Goal: Task Accomplishment & Management: Contribute content

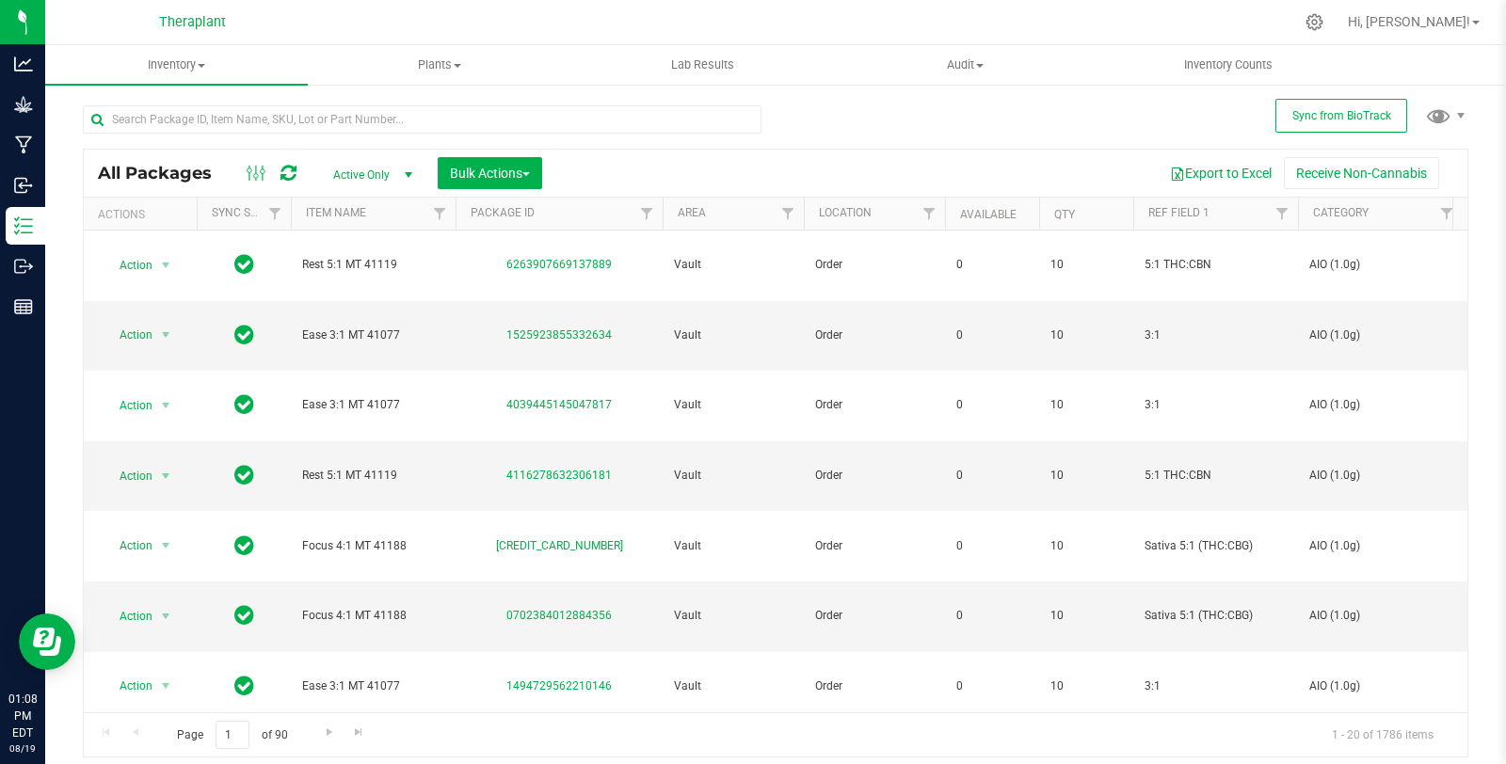
click at [1165, 95] on div "All Packages Active Only Active Only Lab Samples Locked All External Internal B…" at bounding box center [775, 423] width 1385 height 670
click at [1324, 28] on icon at bounding box center [1314, 22] width 20 height 20
click at [1324, 25] on icon at bounding box center [1314, 22] width 20 height 20
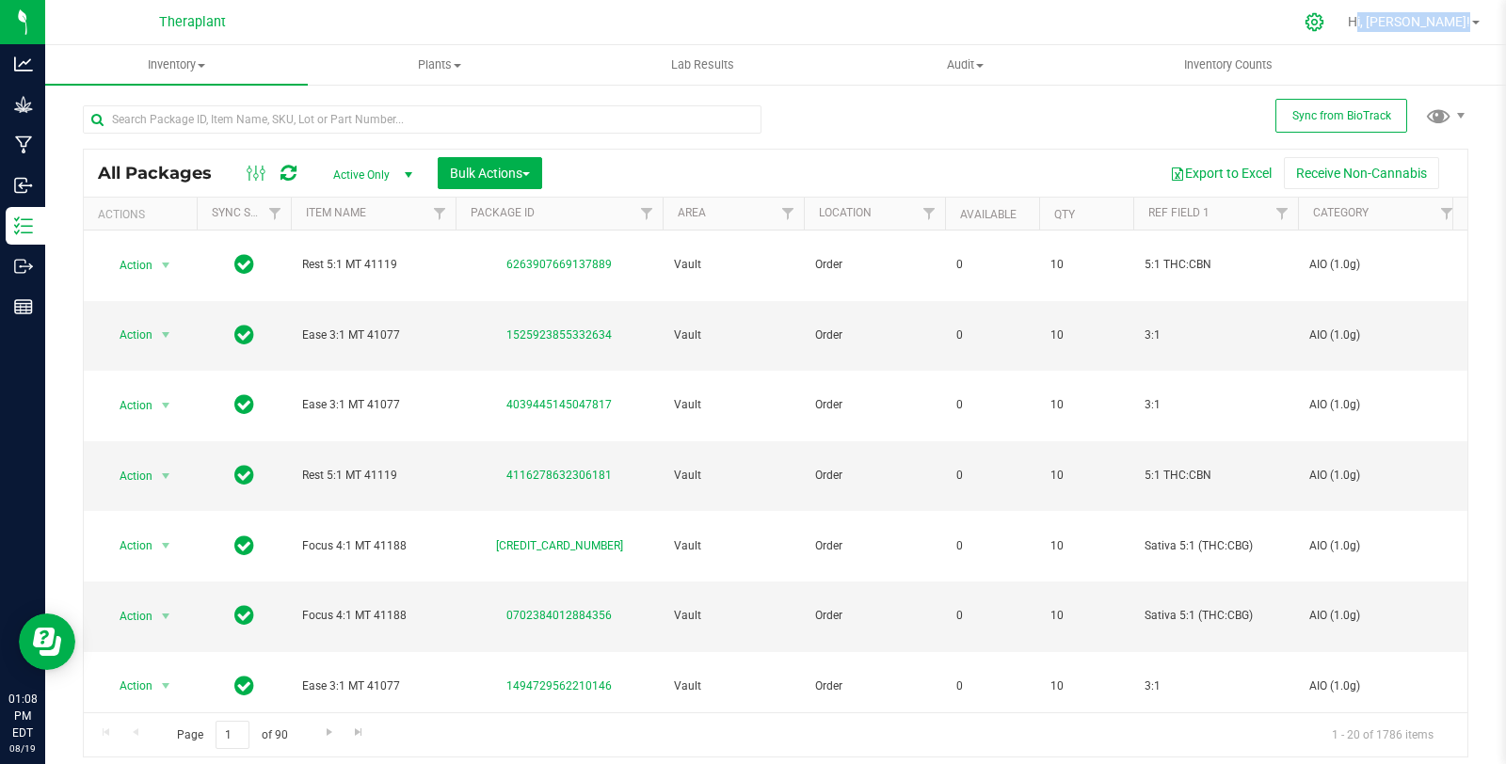
click at [1324, 25] on icon at bounding box center [1314, 22] width 20 height 20
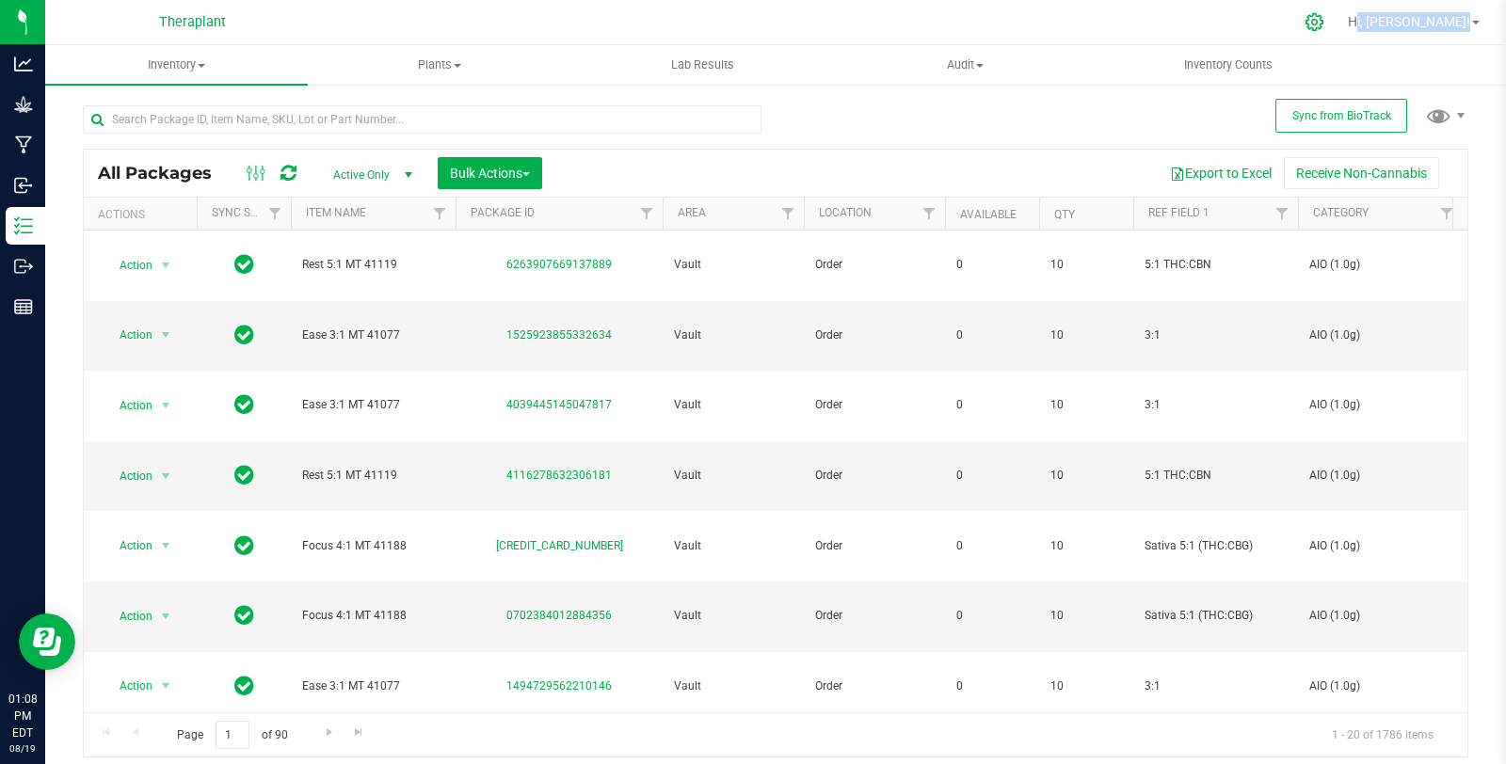
click at [1324, 25] on icon at bounding box center [1314, 22] width 20 height 20
click at [868, 34] on div at bounding box center [815, 22] width 956 height 37
click at [1324, 20] on icon at bounding box center [1314, 22] width 20 height 20
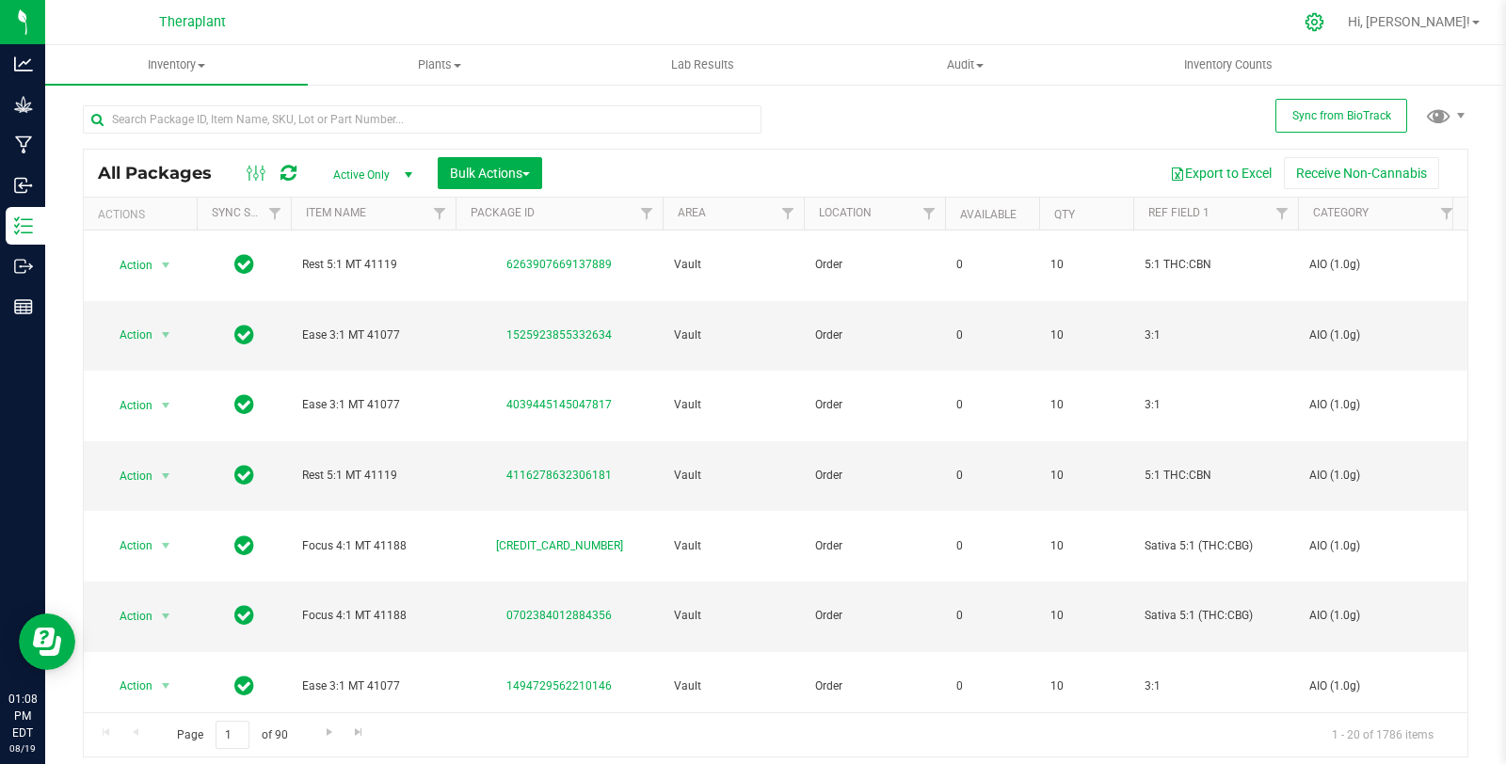
click at [1324, 24] on icon at bounding box center [1314, 22] width 20 height 20
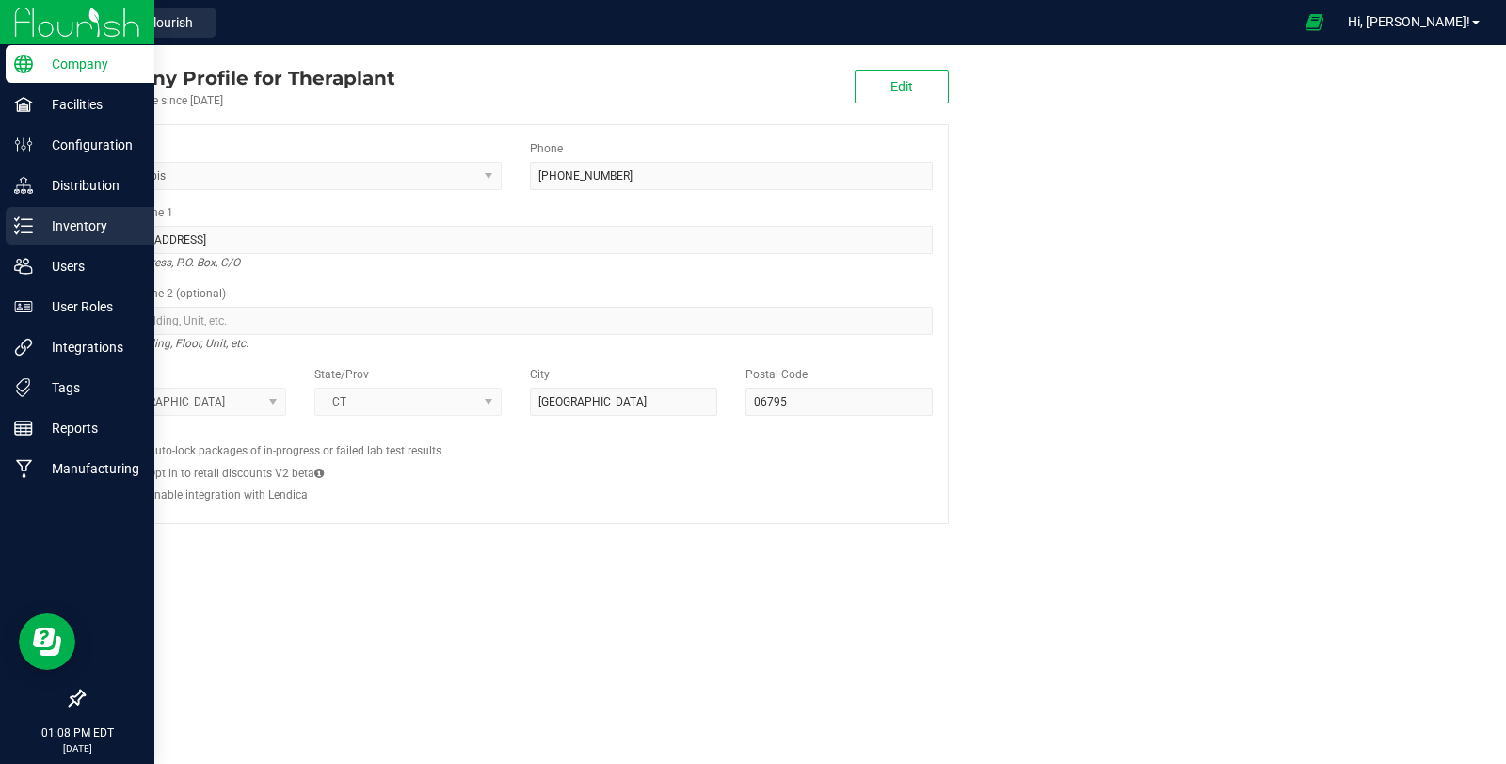
click at [34, 224] on p "Inventory" at bounding box center [89, 226] width 113 height 23
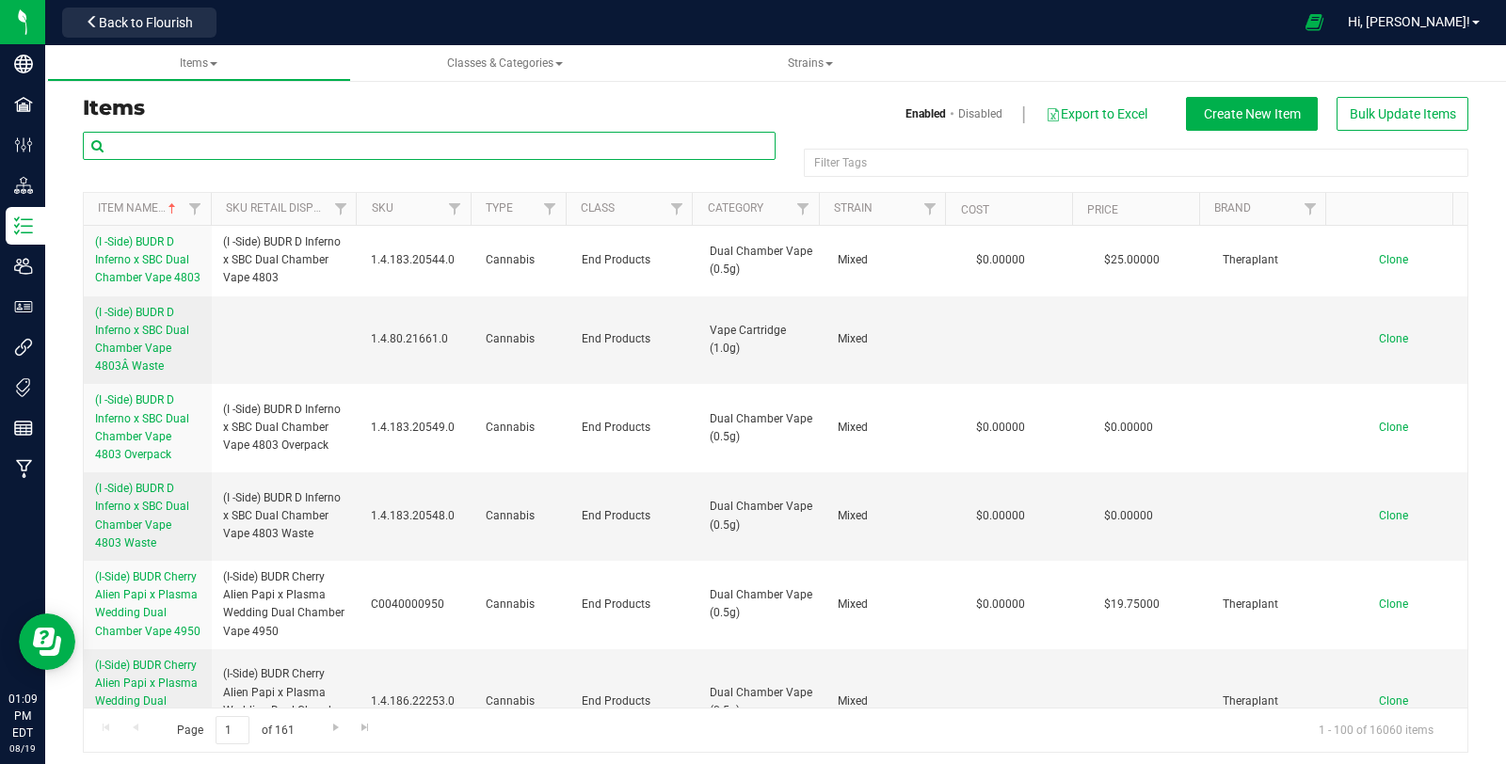
click at [212, 156] on input "text" at bounding box center [429, 146] width 693 height 28
paste input "Black Cherry GMO CR 41220"
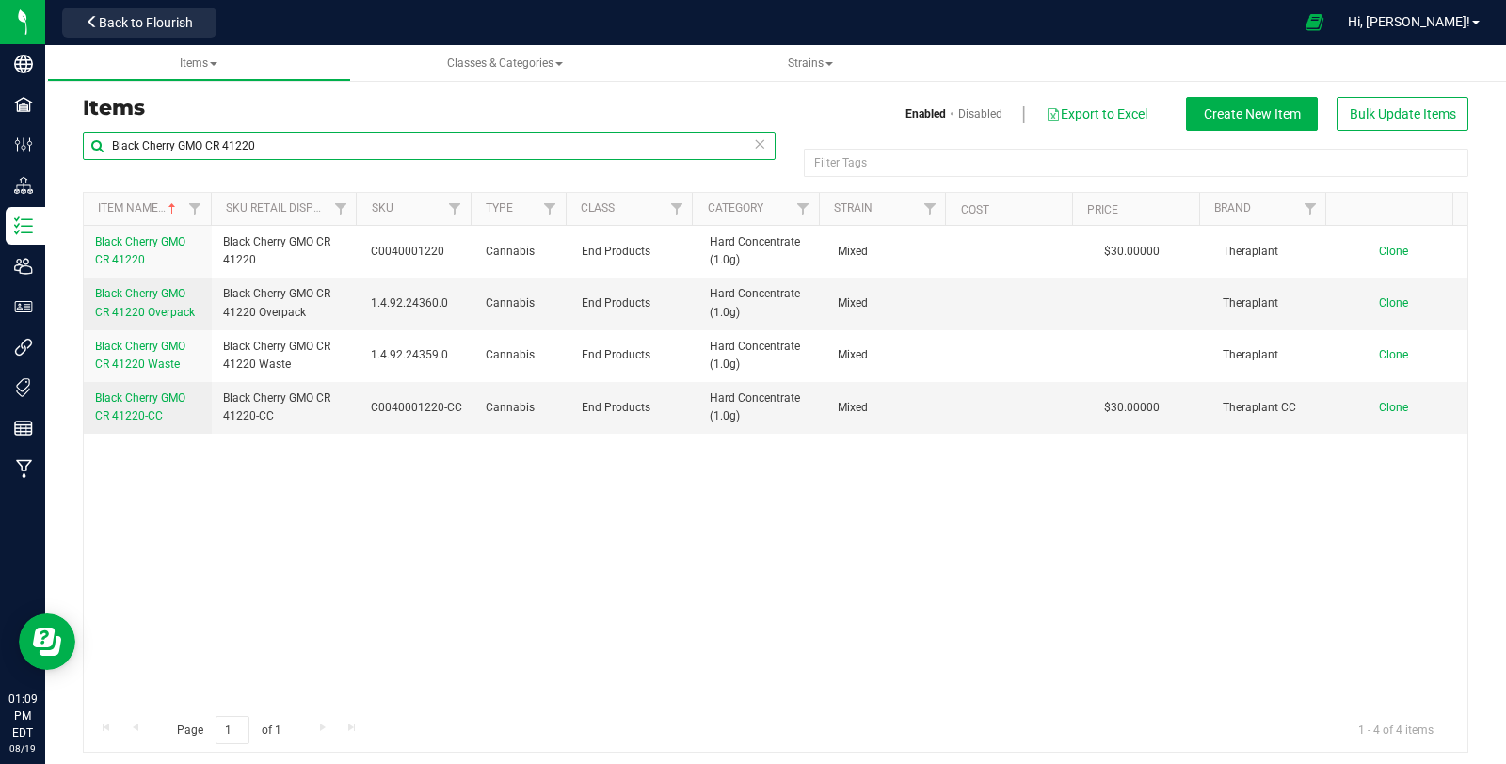
drag, startPoint x: 283, startPoint y: 142, endPoint x: 71, endPoint y: 154, distance: 213.0
click at [71, 153] on div "Black Cherry GMO CR 41220 Filter Tags Filter Tags Item Name Sku Retail Display …" at bounding box center [776, 442] width 1414 height 622
paste input "Fever Dream Rosin 41221"
drag, startPoint x: 248, startPoint y: 143, endPoint x: 66, endPoint y: 148, distance: 181.7
click at [66, 148] on div "Items Enabled Disabled Export to Excel Create New Item Bulk Update Items Fever …" at bounding box center [775, 413] width 1461 height 717
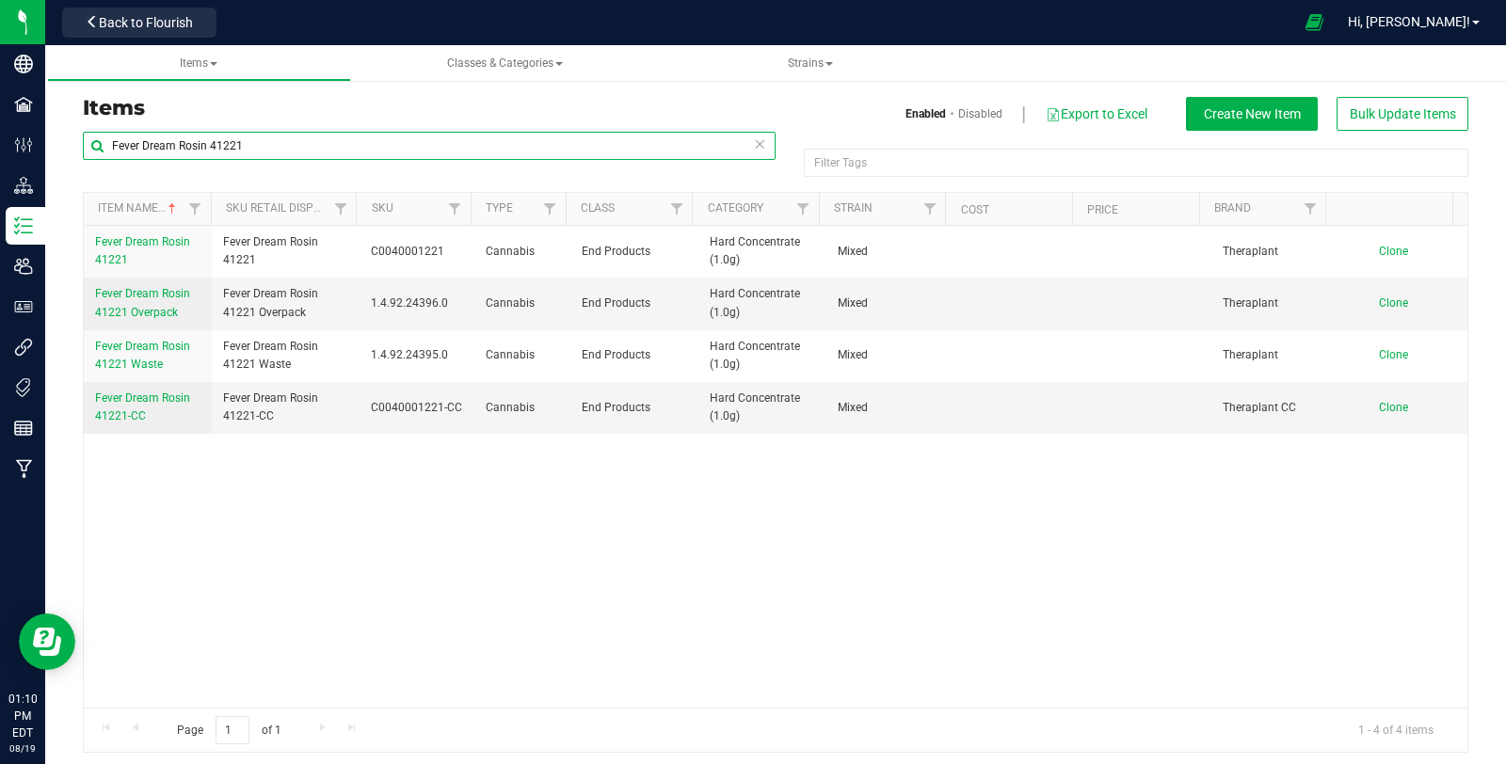
paste input "Icee Hot Rosin 41222"
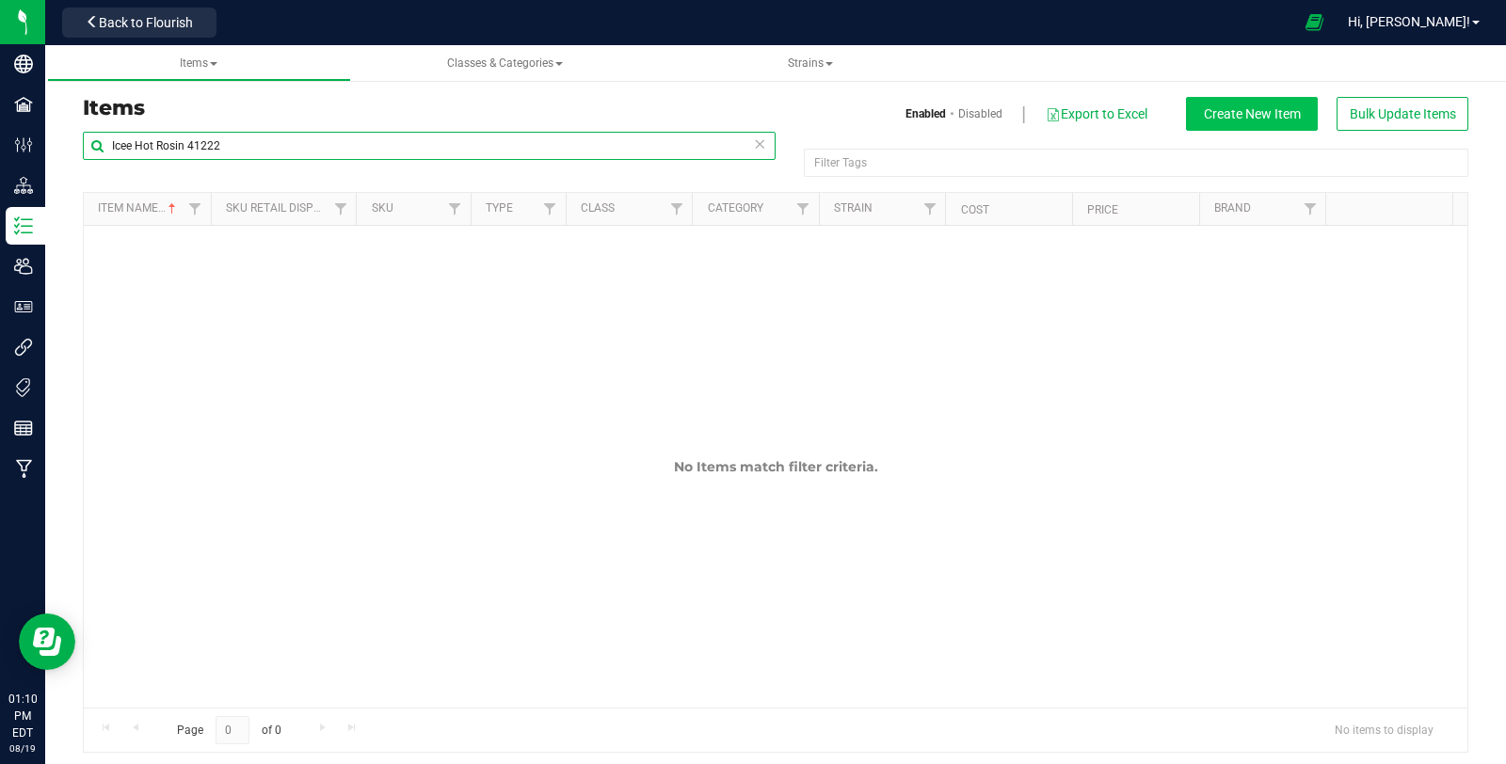
type input "Icee Hot Rosin 41222"
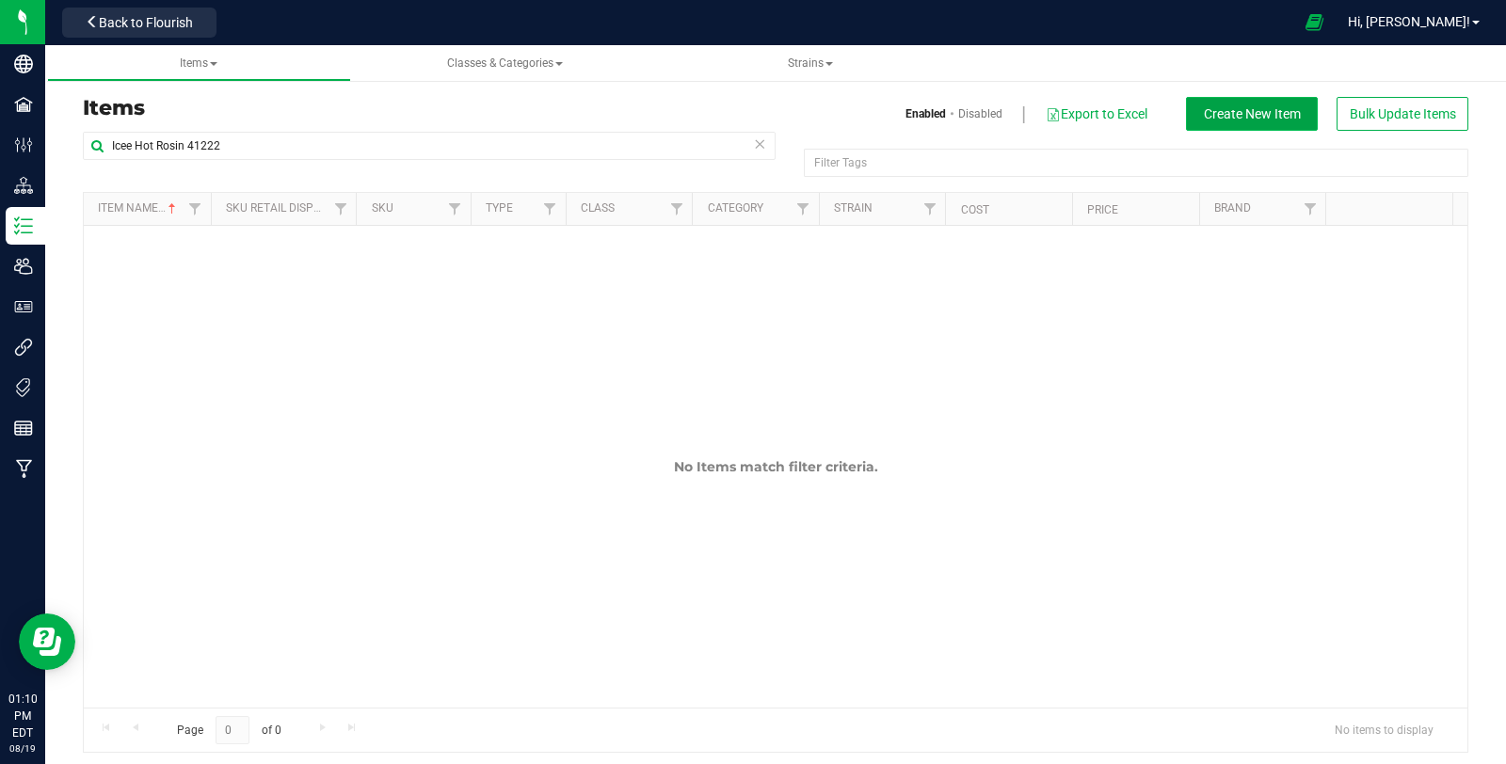
click at [1260, 118] on span "Create New Item" at bounding box center [1252, 113] width 97 height 15
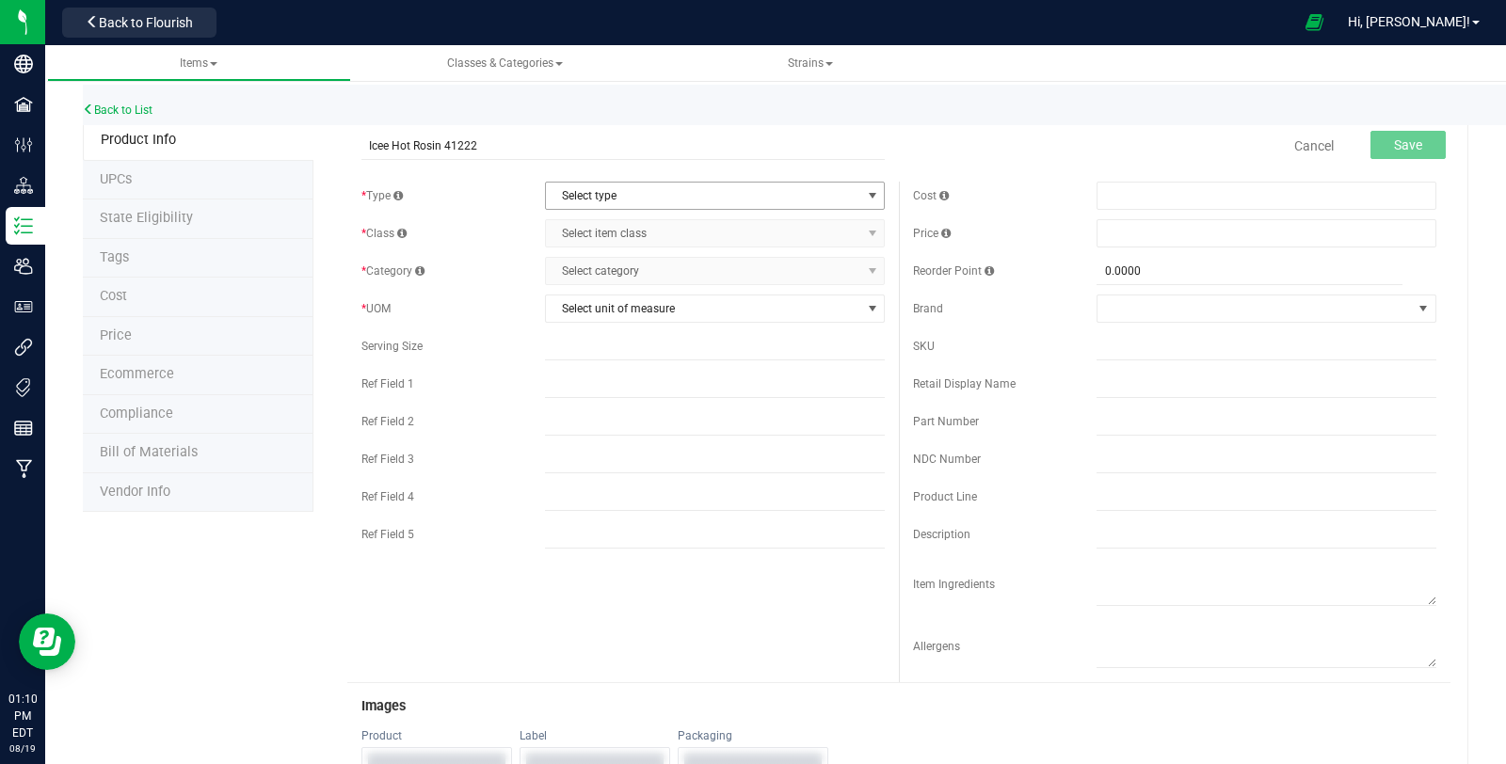
type input "Icee Hot Rosin 41222"
click at [622, 193] on span "Select type" at bounding box center [703, 196] width 314 height 26
click at [598, 223] on li "Cannabis" at bounding box center [708, 227] width 334 height 28
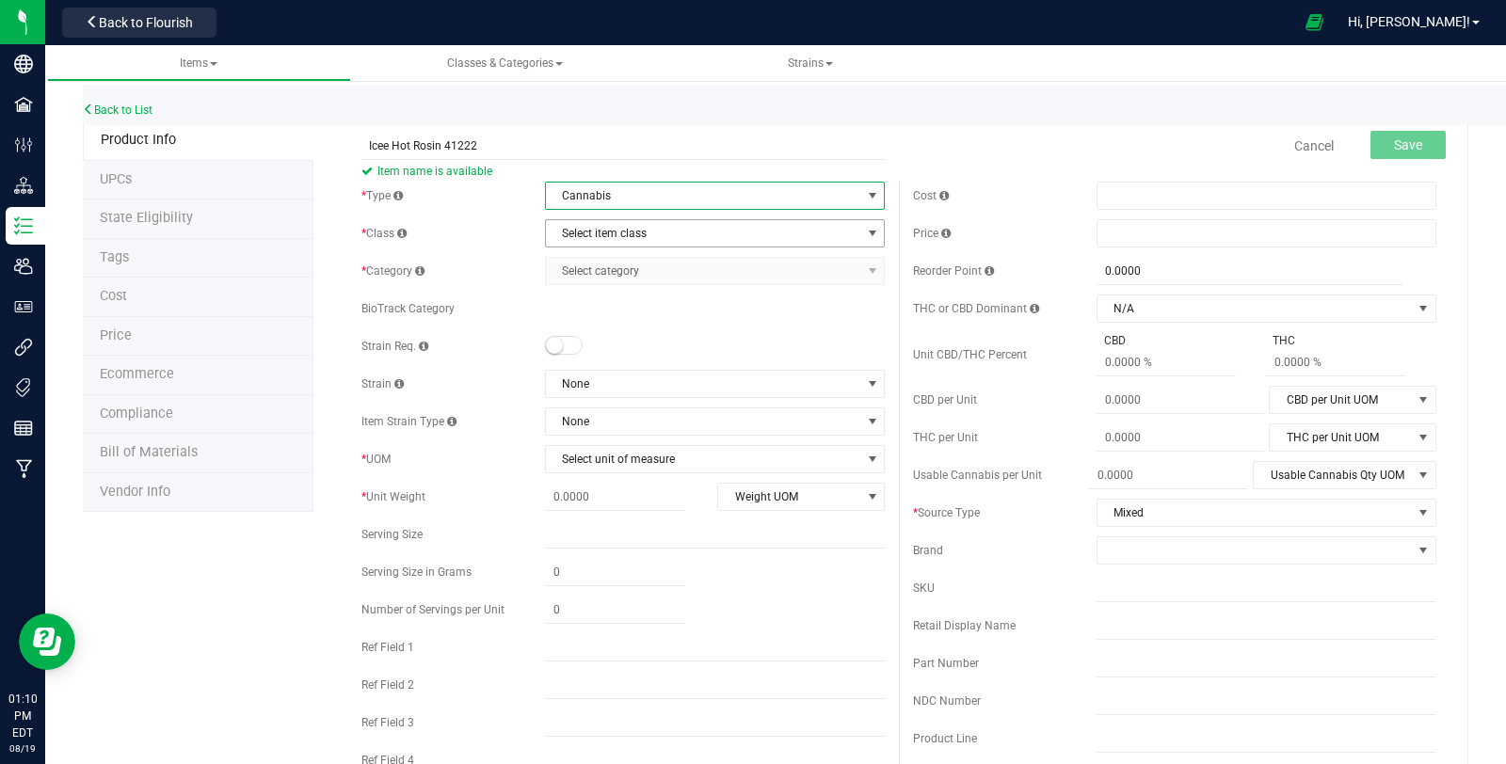
click at [600, 235] on span "Select item class" at bounding box center [703, 233] width 314 height 26
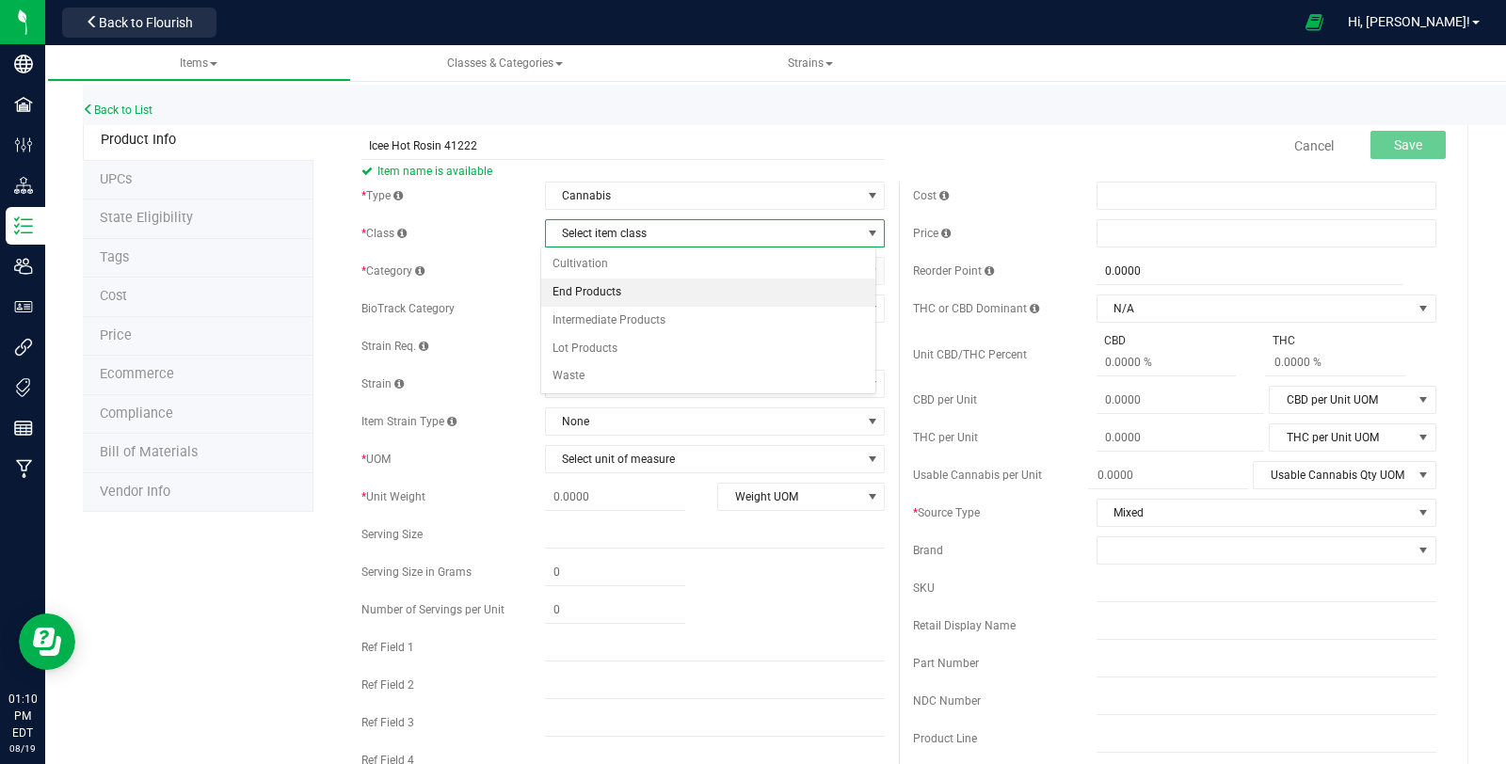
click at [608, 292] on li "End Products" at bounding box center [708, 293] width 334 height 28
click at [637, 270] on span "Select category" at bounding box center [703, 271] width 314 height 26
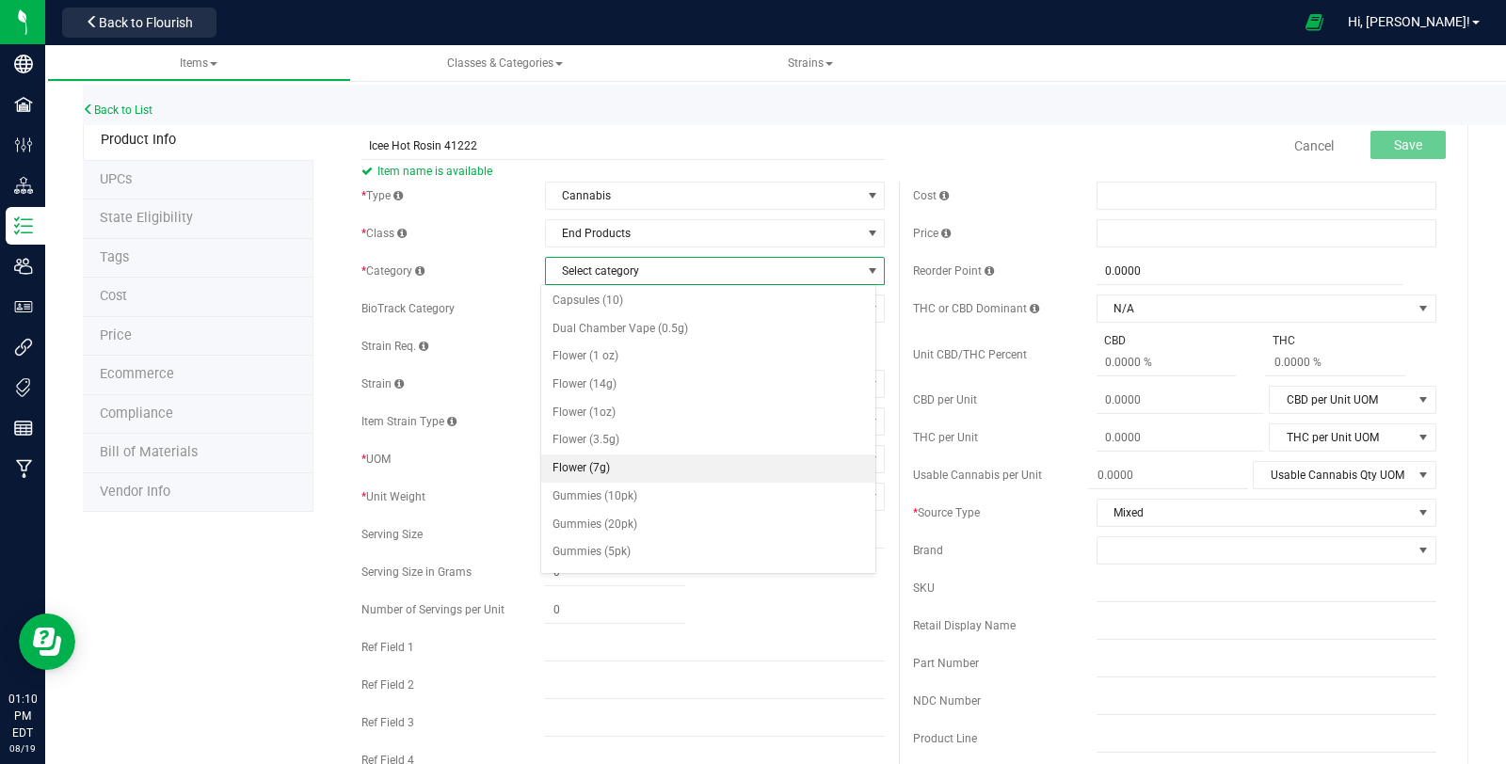
scroll to position [104, 0]
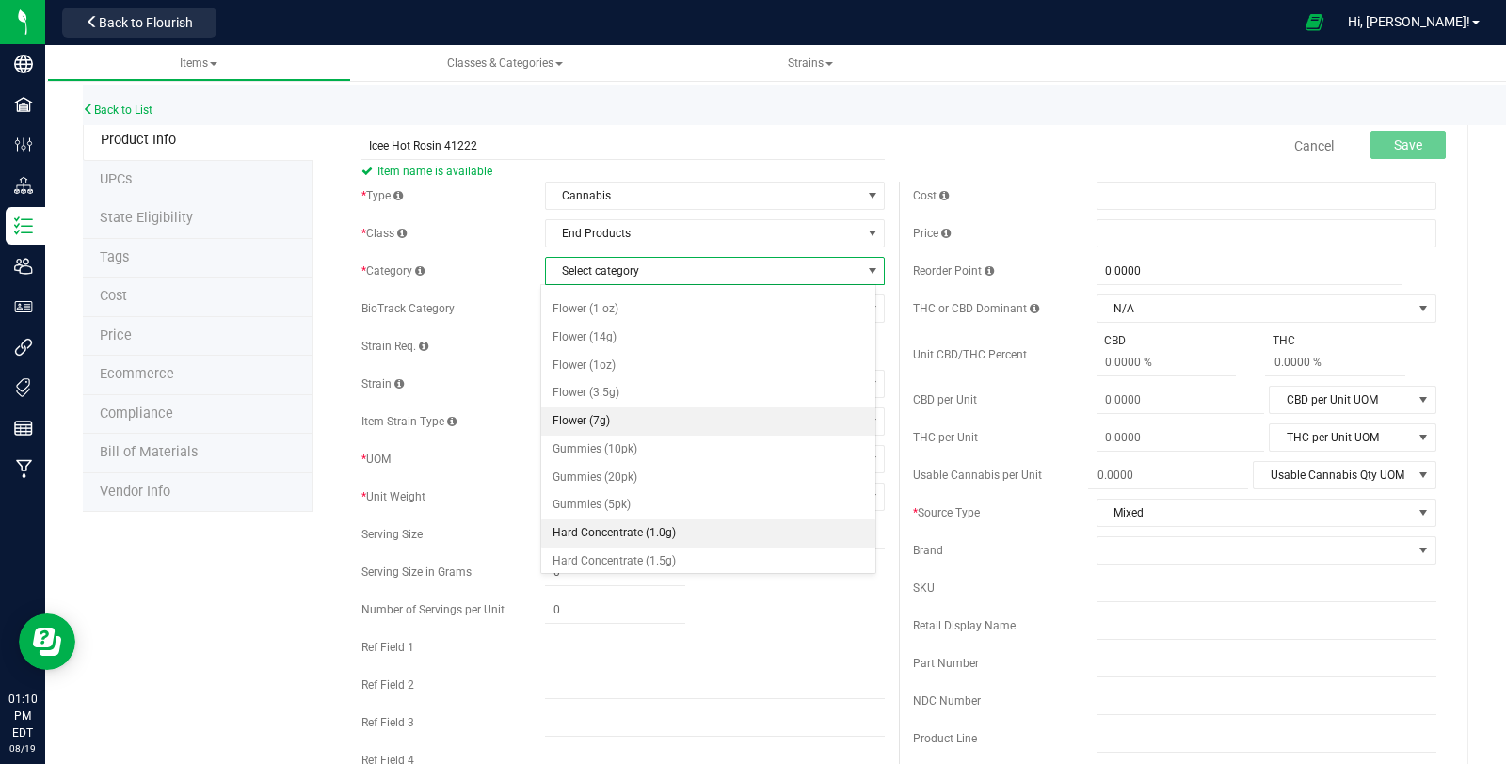
click at [755, 519] on li "Hard Concentrate (1.0g)" at bounding box center [708, 533] width 334 height 28
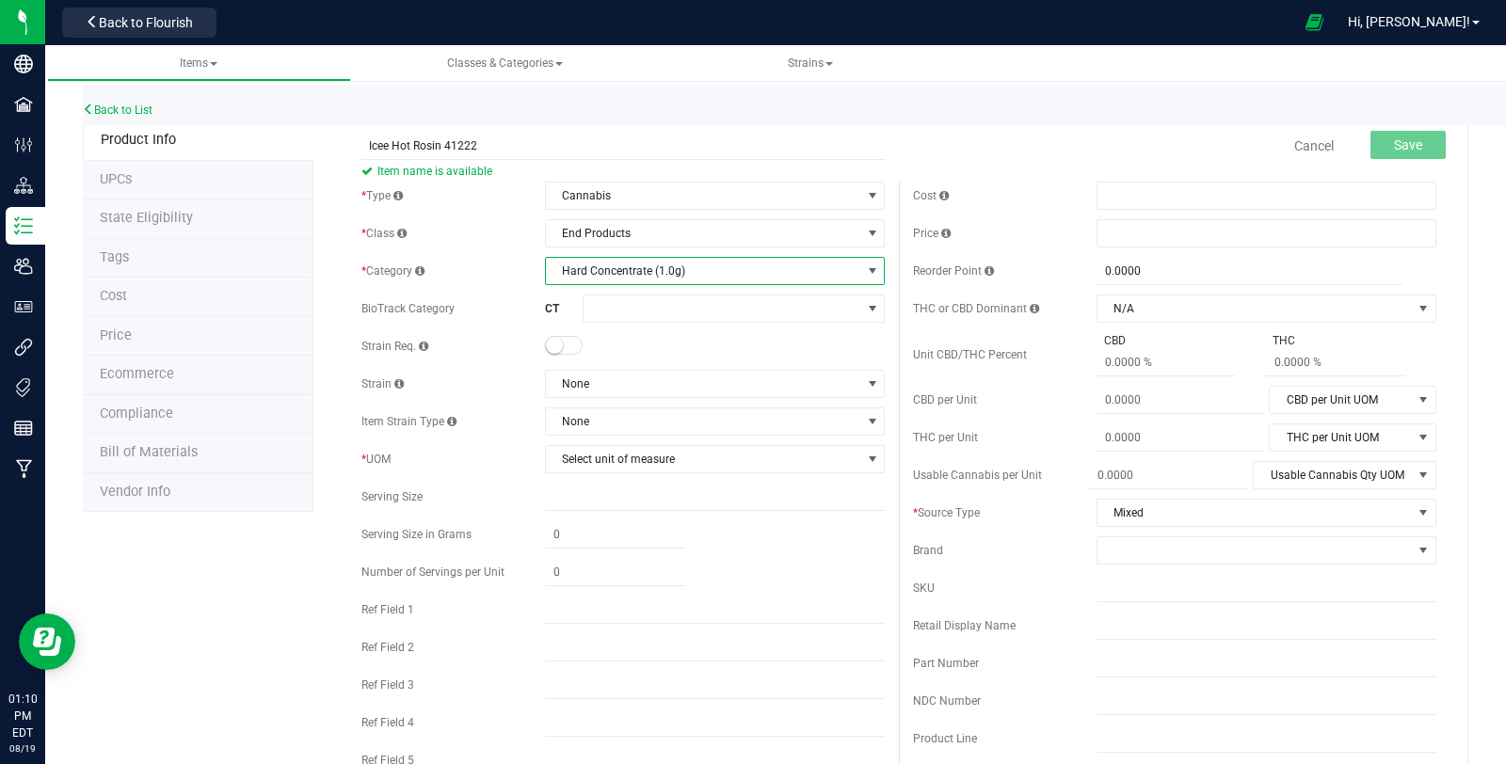
click at [556, 344] on small at bounding box center [554, 345] width 17 height 17
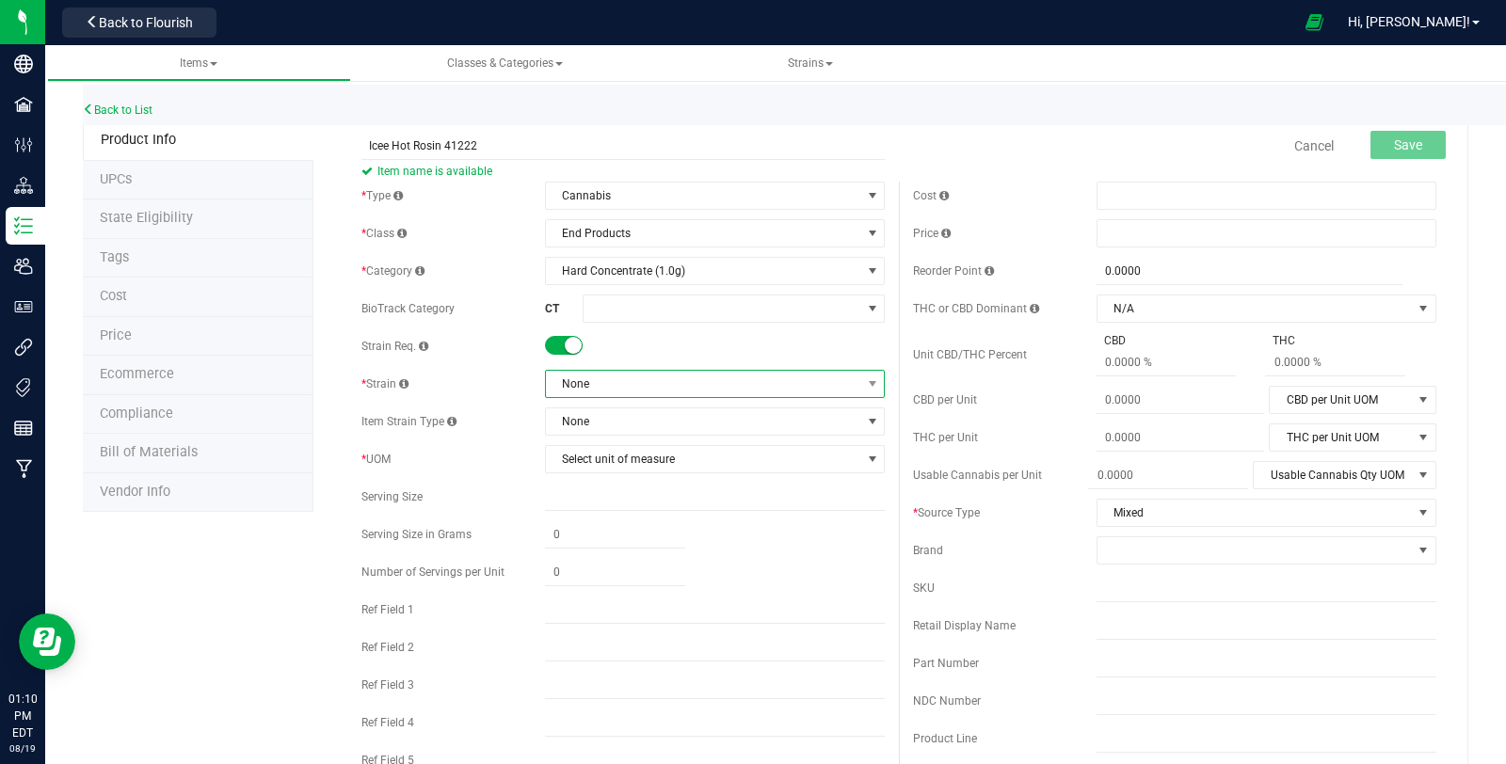
click at [599, 382] on span "None" at bounding box center [703, 384] width 314 height 26
type input "mixed"
click at [692, 465] on li "Mixed" at bounding box center [708, 461] width 334 height 26
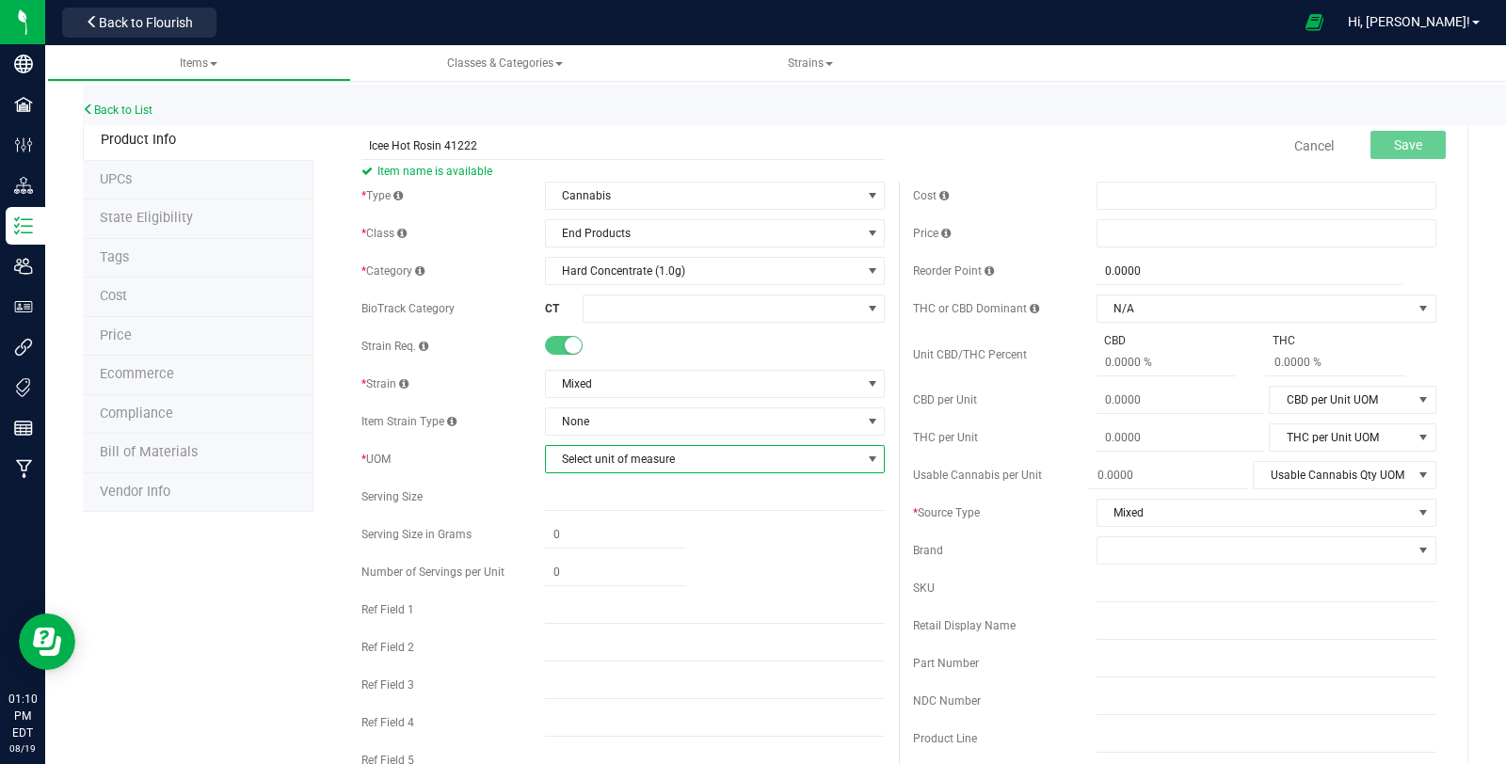
click at [664, 469] on span "Select unit of measure" at bounding box center [703, 459] width 314 height 26
click at [600, 508] on li "Gram" at bounding box center [708, 518] width 334 height 28
click at [594, 456] on span "Gram" at bounding box center [703, 459] width 314 height 26
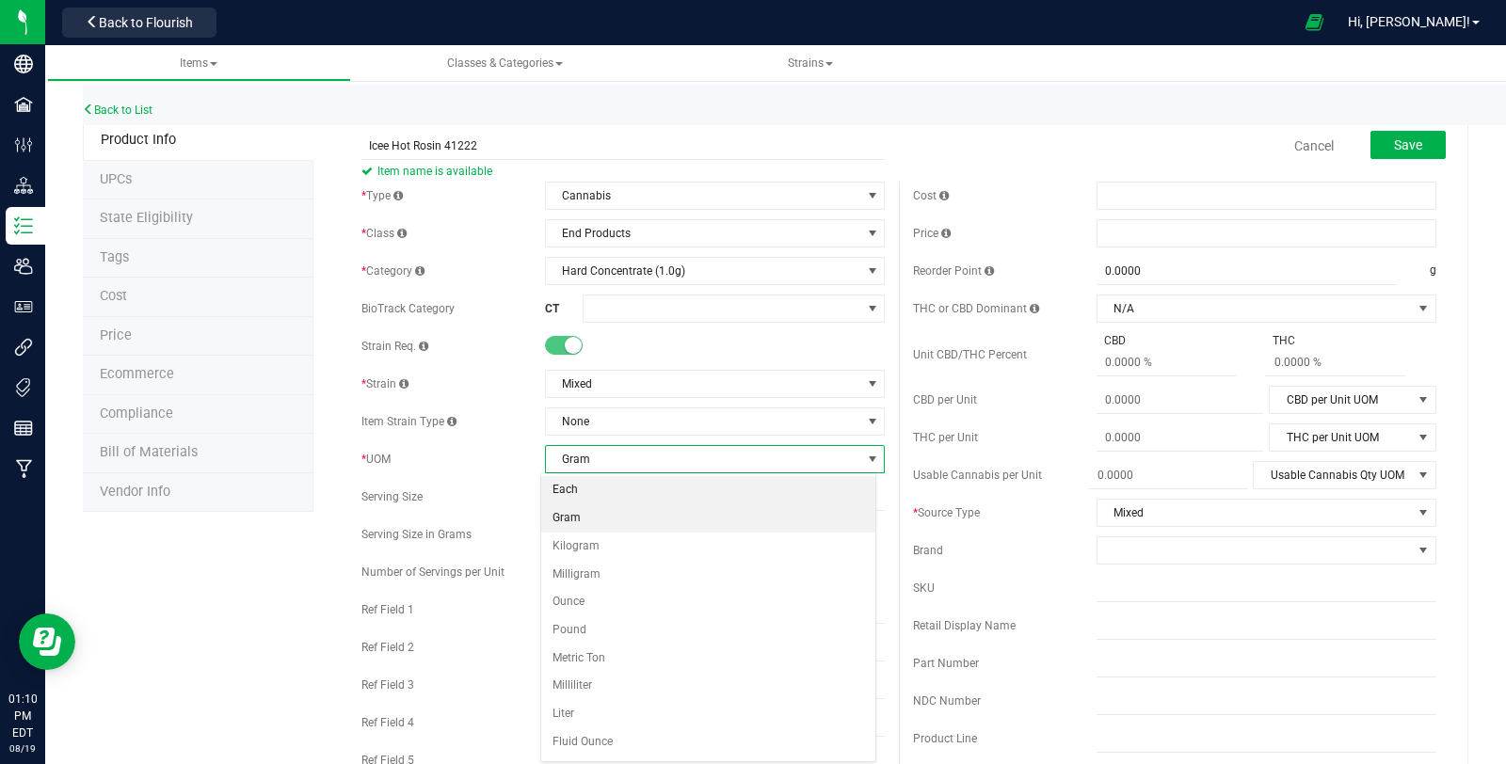
click at [591, 492] on li "Each" at bounding box center [708, 490] width 334 height 28
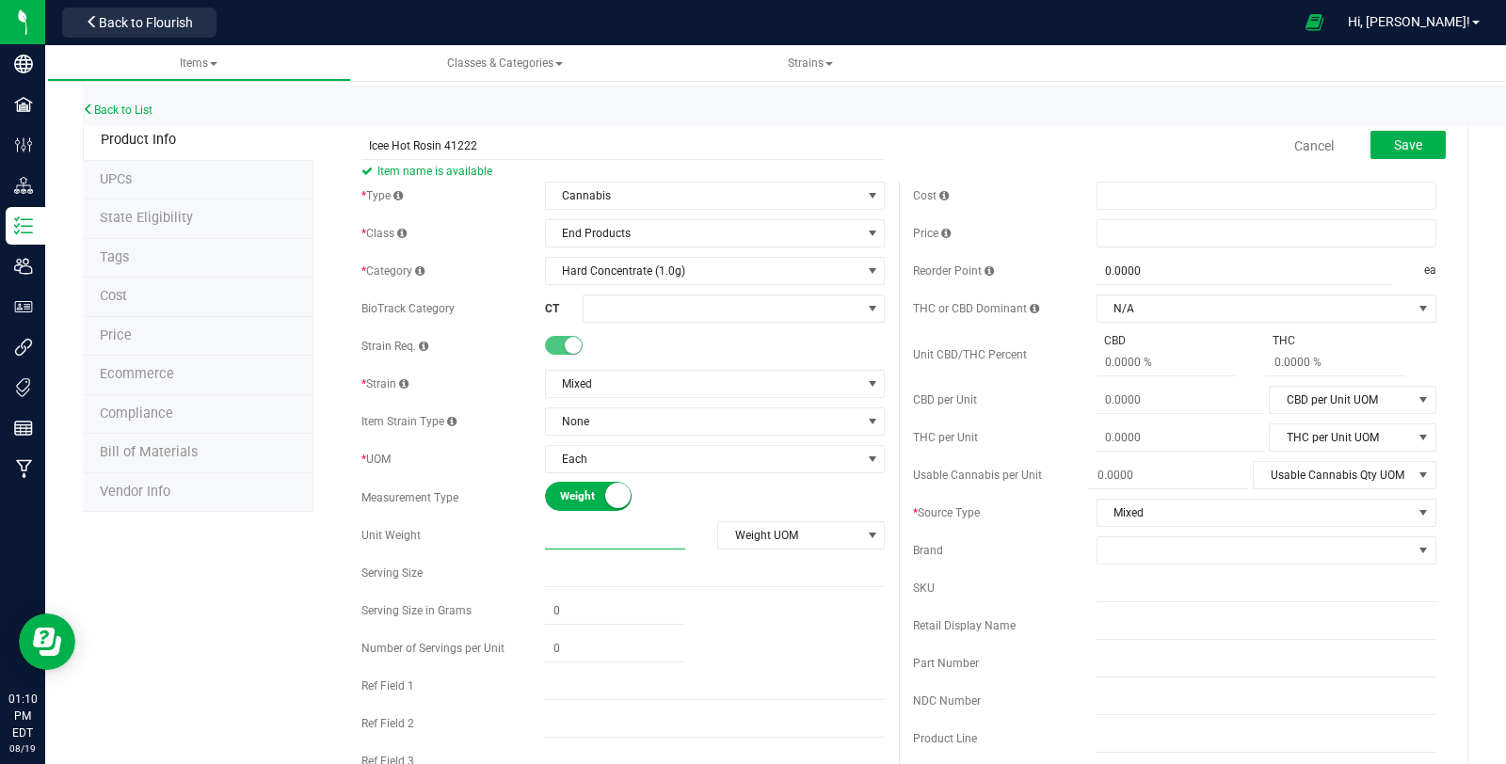
click at [590, 530] on span at bounding box center [615, 535] width 140 height 27
type input "1"
type input "1.0000"
click at [743, 524] on span "Weight UOM" at bounding box center [789, 535] width 142 height 26
click at [745, 569] on li "Gram" at bounding box center [793, 565] width 164 height 28
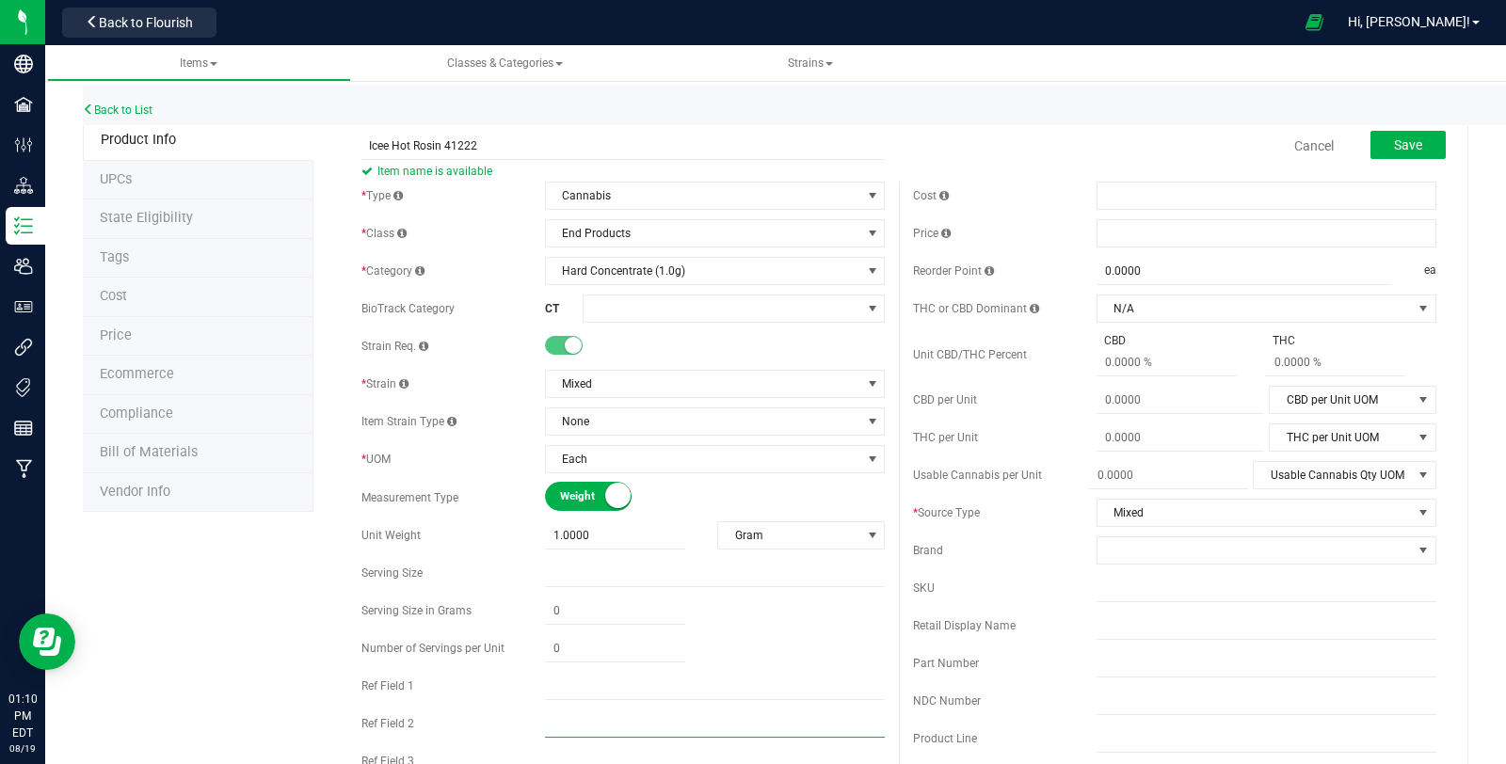
click at [604, 713] on input "text" at bounding box center [715, 724] width 340 height 28
paste input "Icee Hot Rosin 41222"
type input "Icee Hot Rosin 41222"
click at [607, 677] on input "text" at bounding box center [715, 686] width 340 height 28
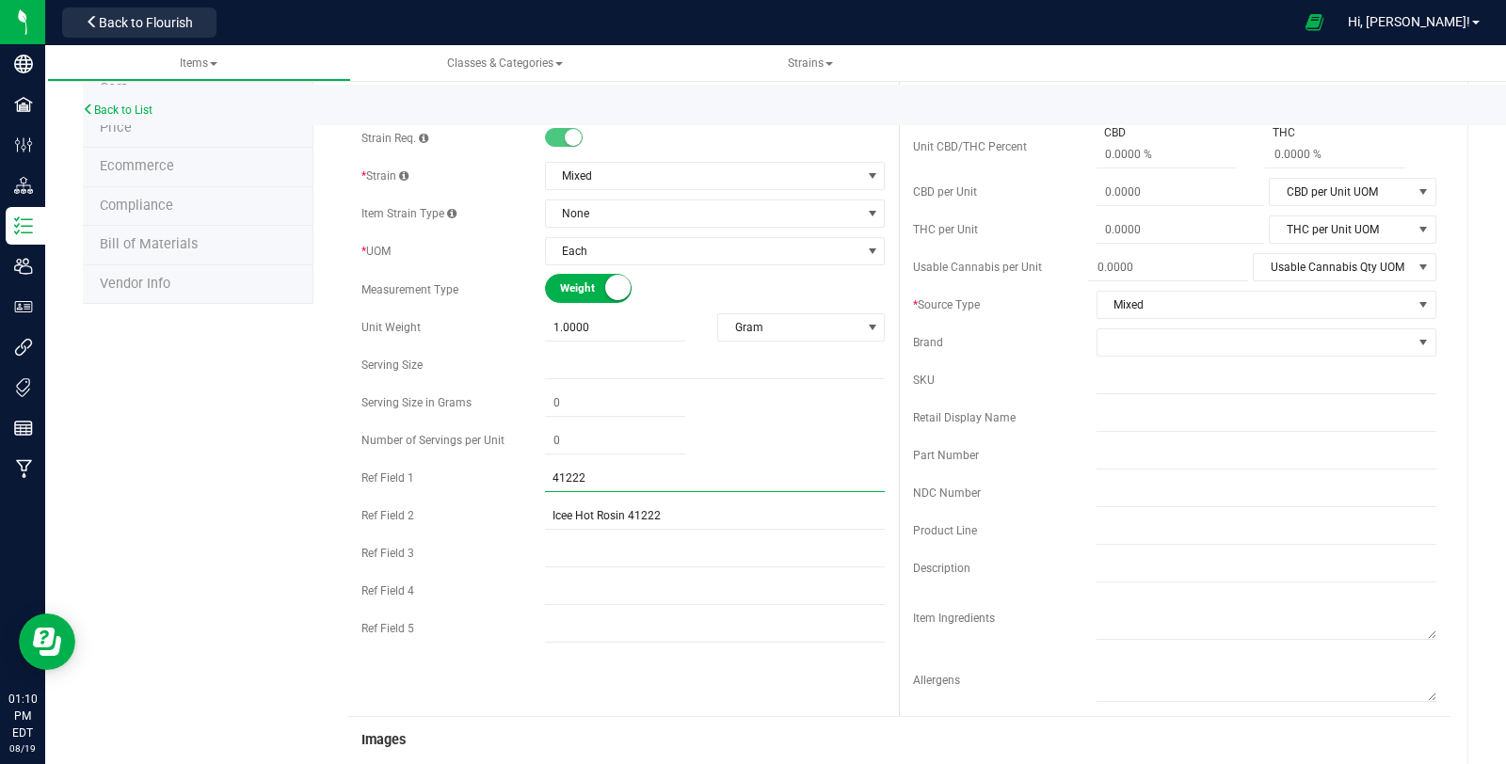
scroll to position [209, 0]
type input "41222"
click at [617, 628] on input "text" at bounding box center [715, 628] width 340 height 28
type input "Hybrid"
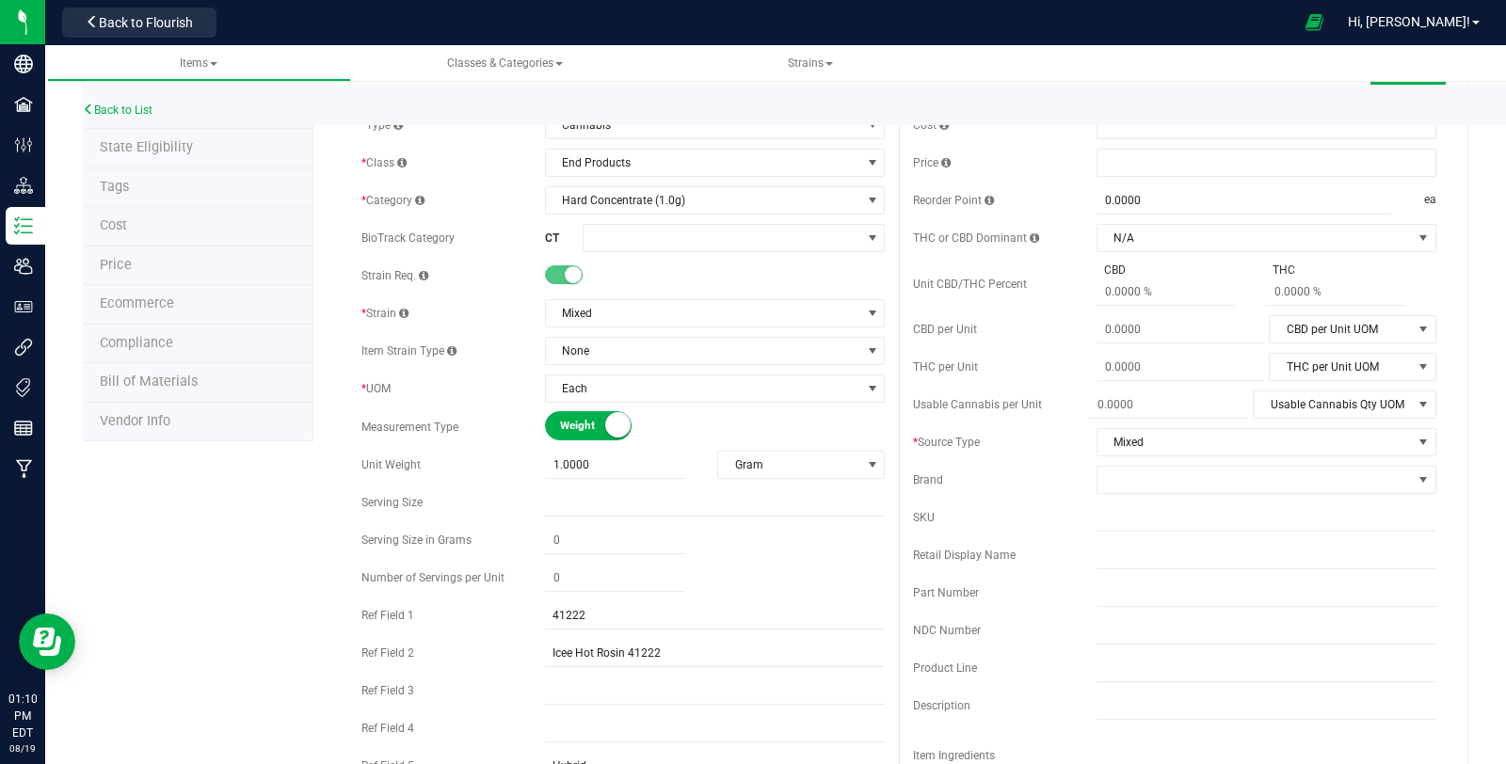
scroll to position [0, 0]
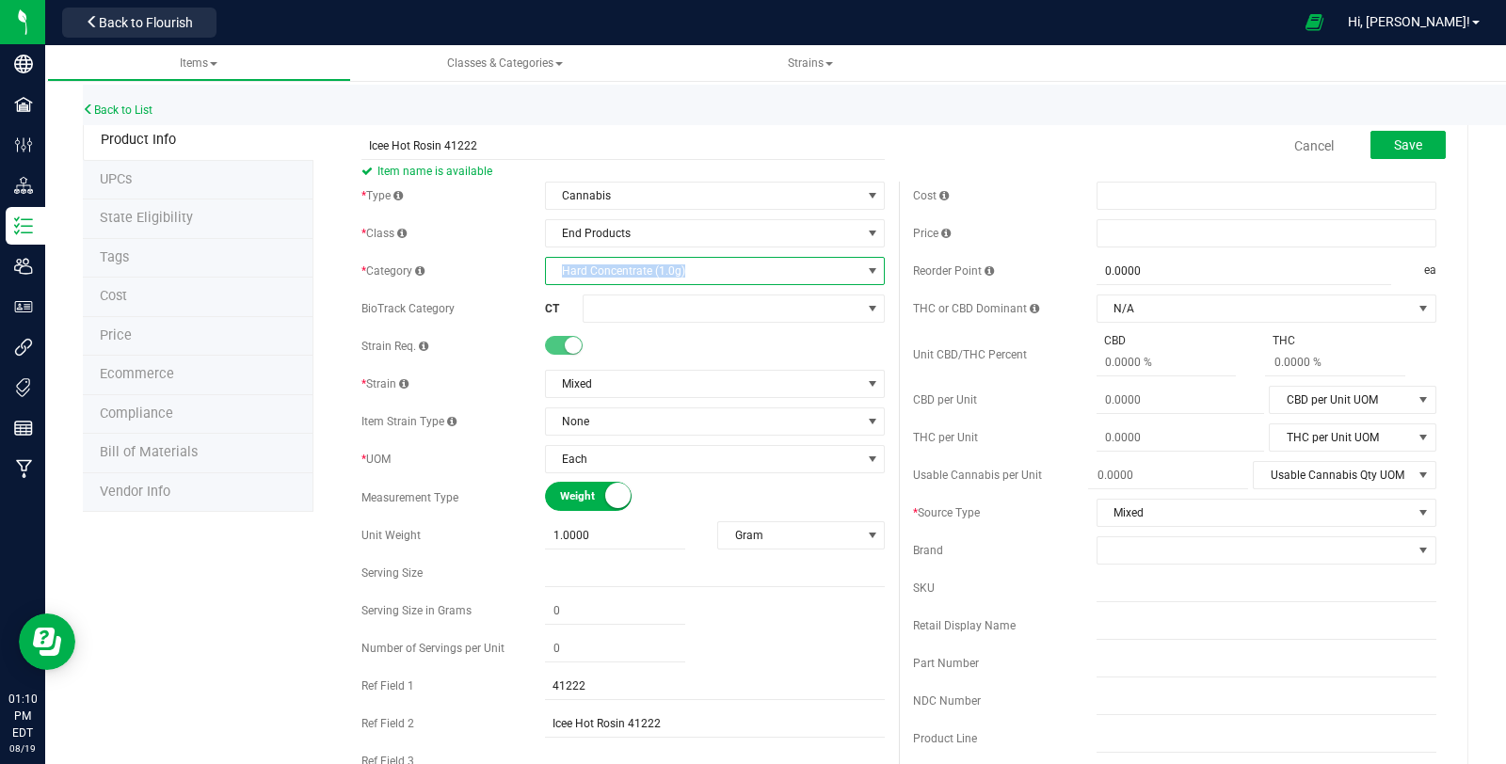
copy span "Hard Concentrate (1.0g)"
drag, startPoint x: 555, startPoint y: 268, endPoint x: 679, endPoint y: 279, distance: 123.7
click at [679, 279] on span "Hard Concentrate (1.0g)" at bounding box center [703, 271] width 314 height 26
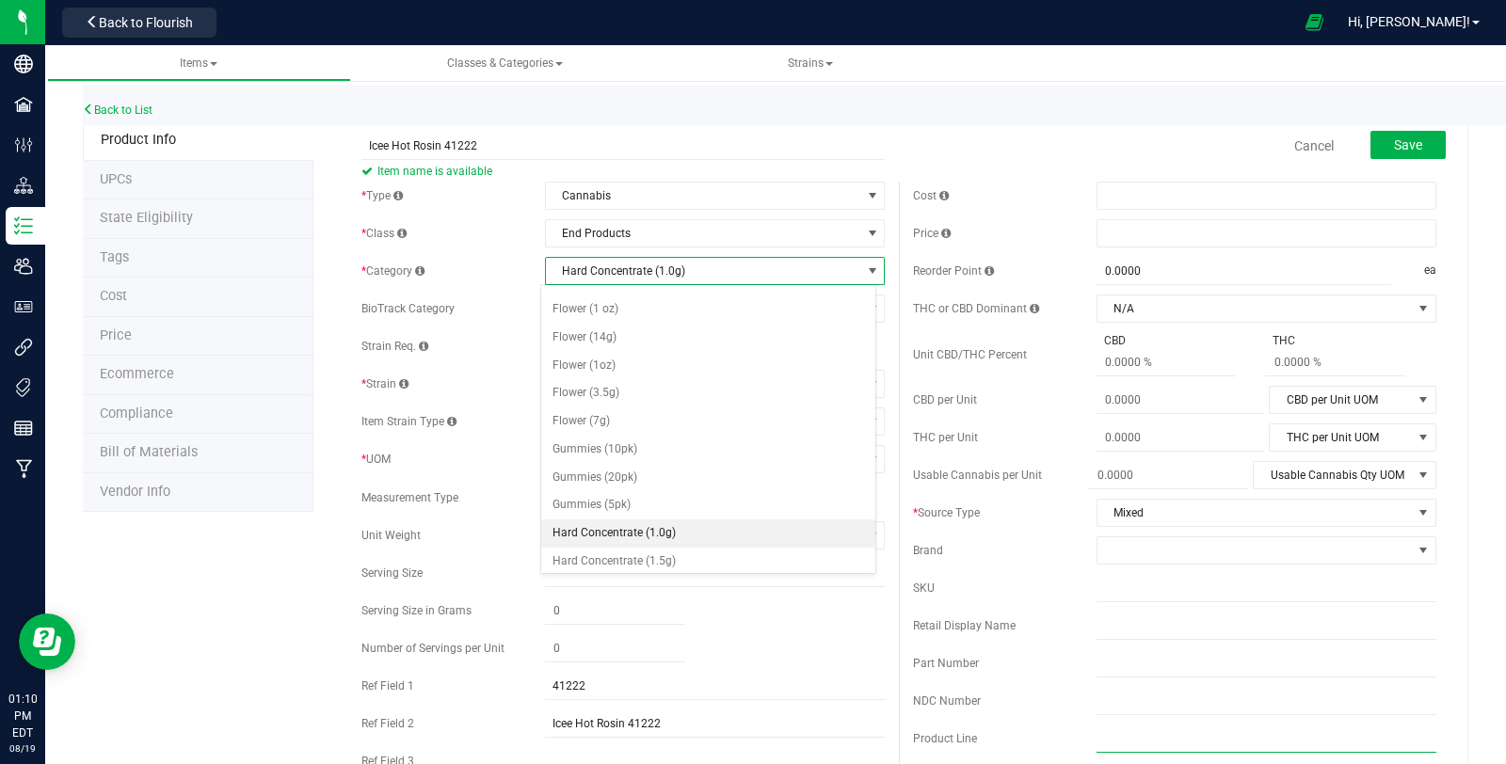
click at [1158, 733] on input "text" at bounding box center [1266, 739] width 340 height 28
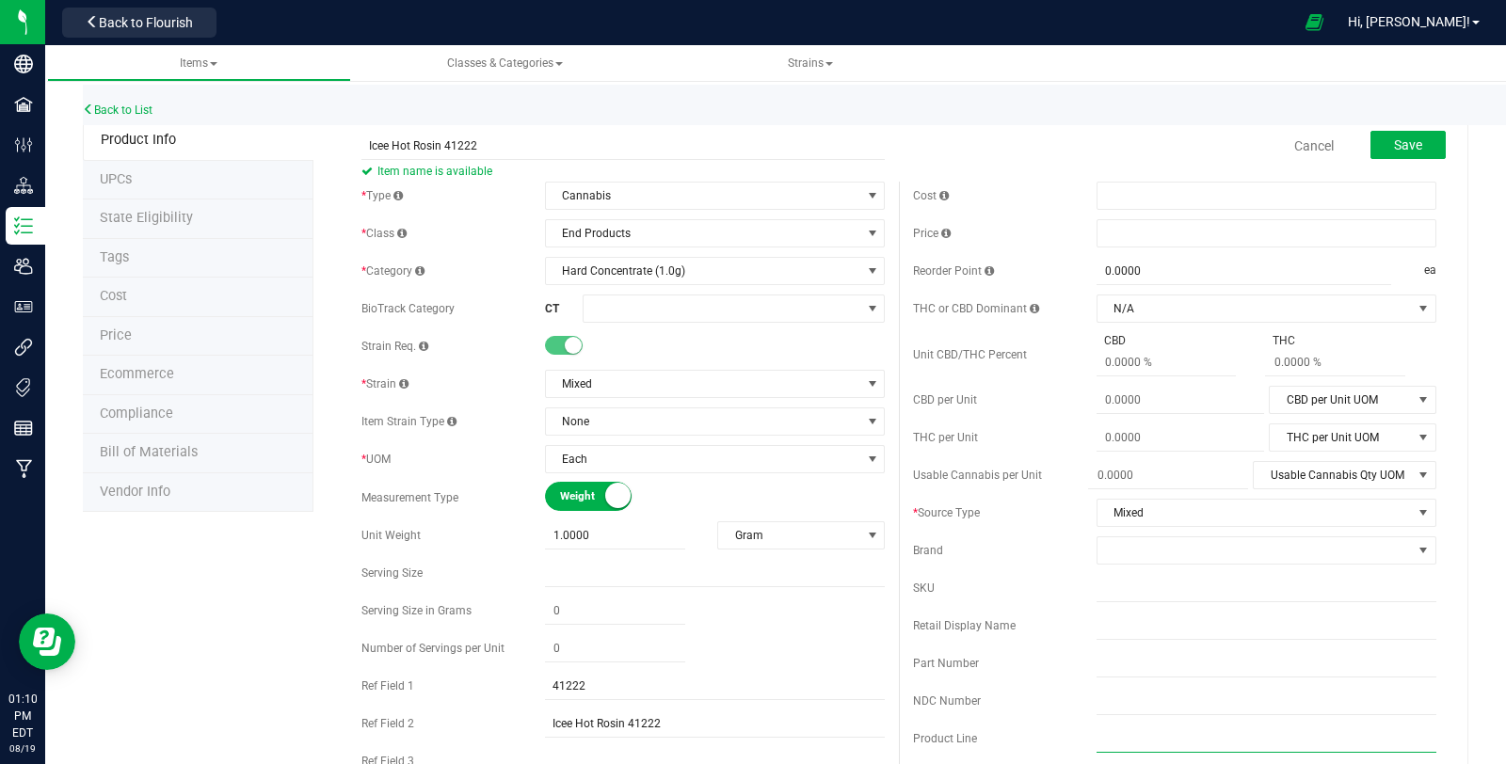
paste input "Hard Concentrate (1.0g)"
type input "Hard Concentrate (1.0g)"
click at [1177, 592] on input "text" at bounding box center [1266, 588] width 340 height 28
paste input "C0040001222"
type input "C0040001222"
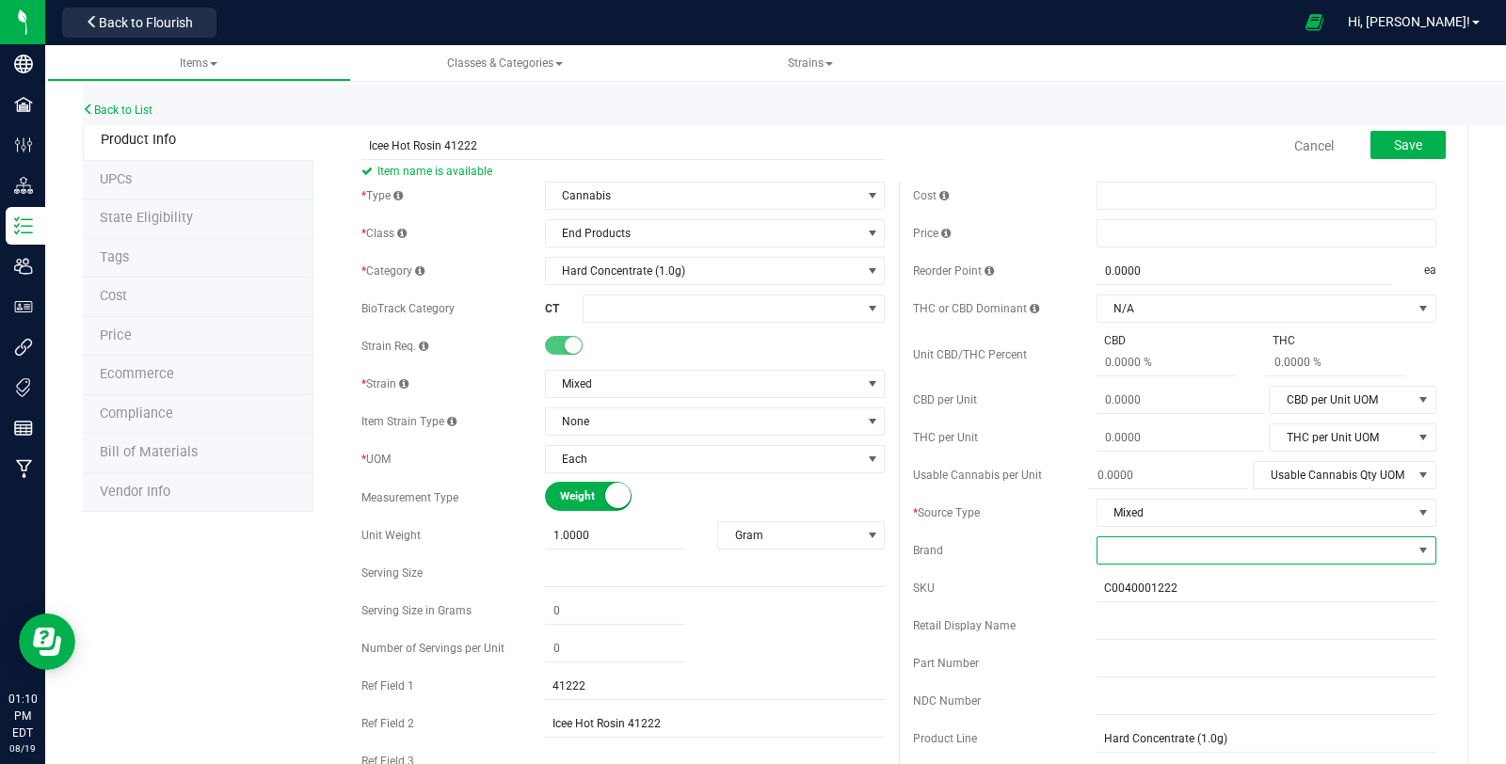
click at [1237, 538] on span at bounding box center [1254, 550] width 314 height 26
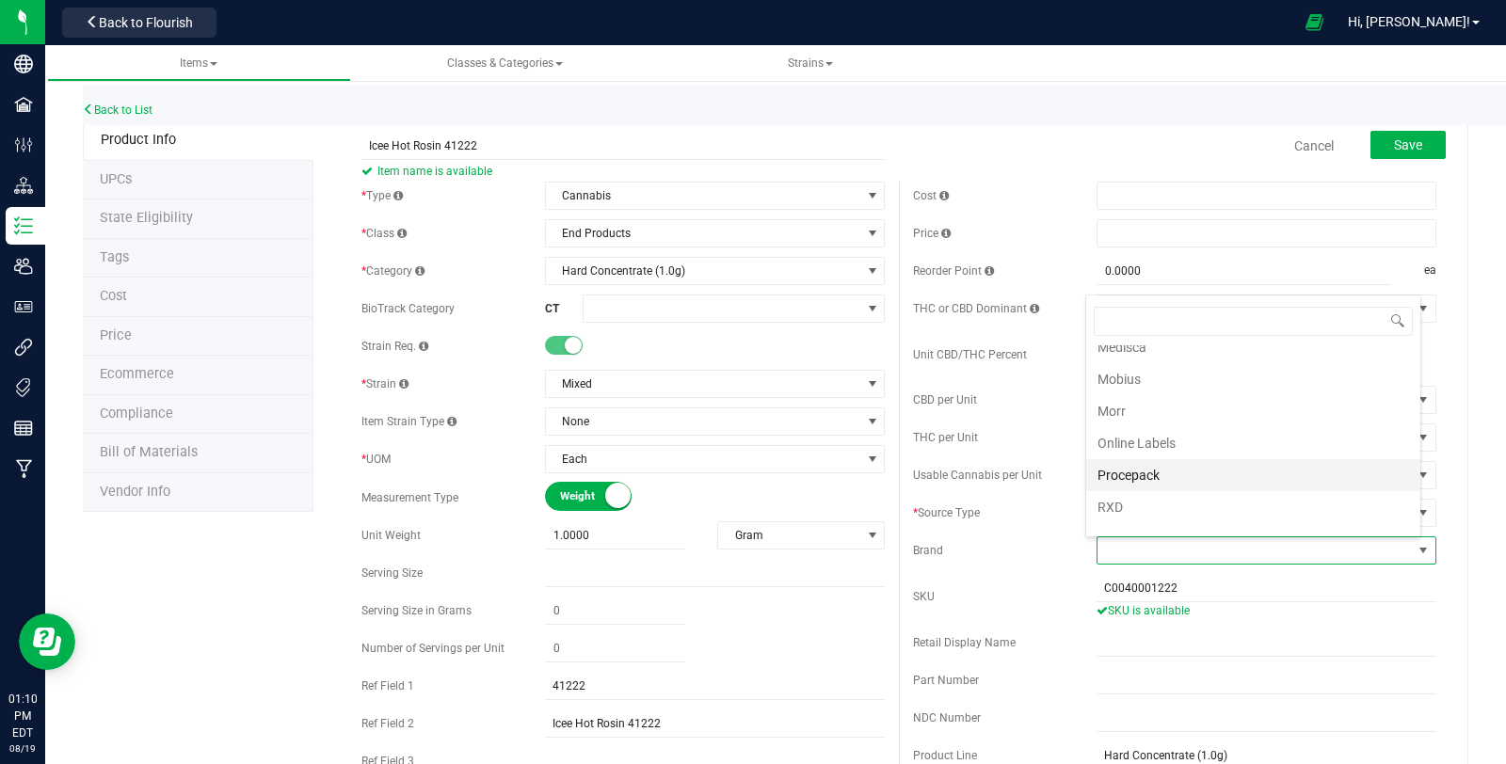
scroll to position [715, 0]
click at [1203, 430] on li "Theraplant" at bounding box center [1253, 446] width 334 height 32
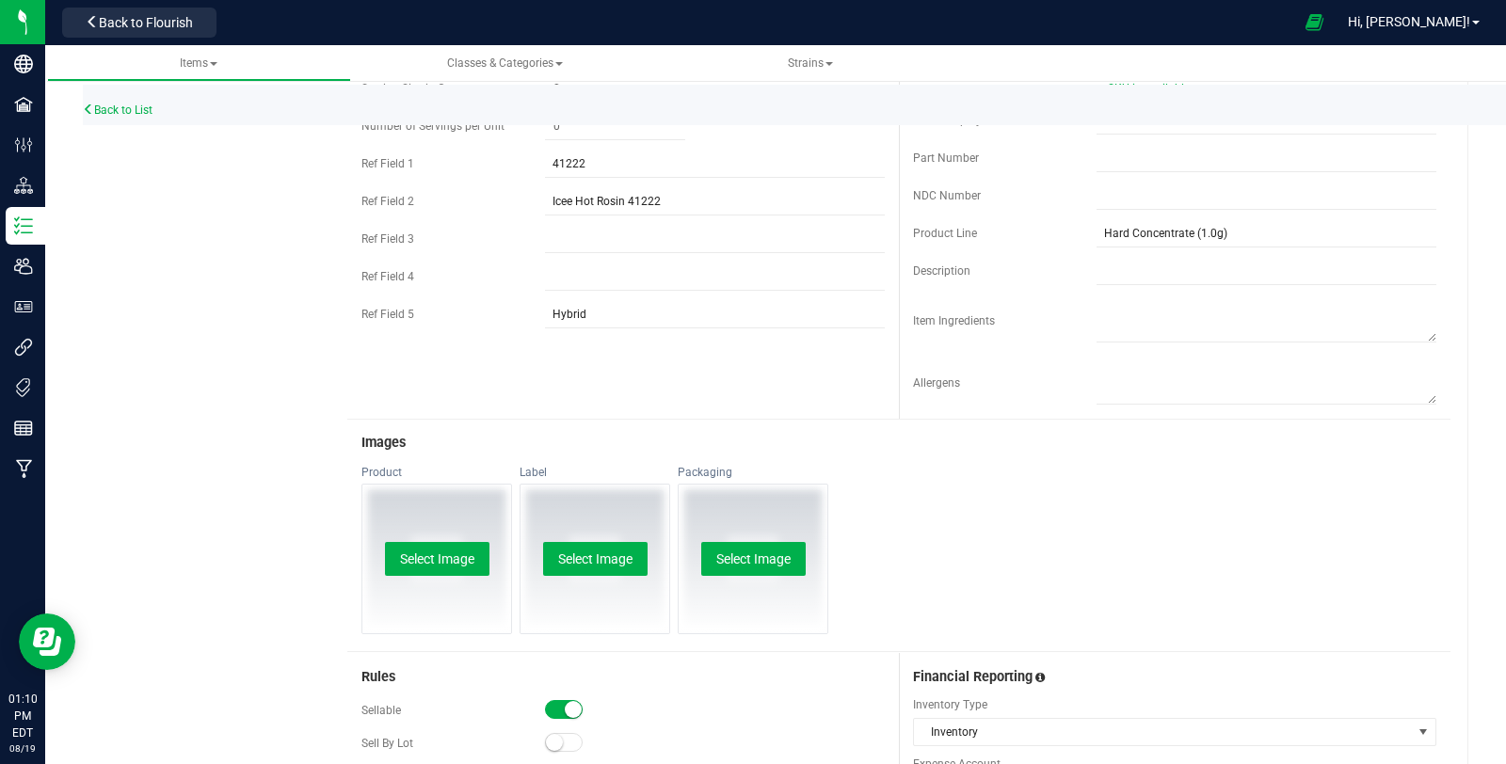
scroll to position [731, 0]
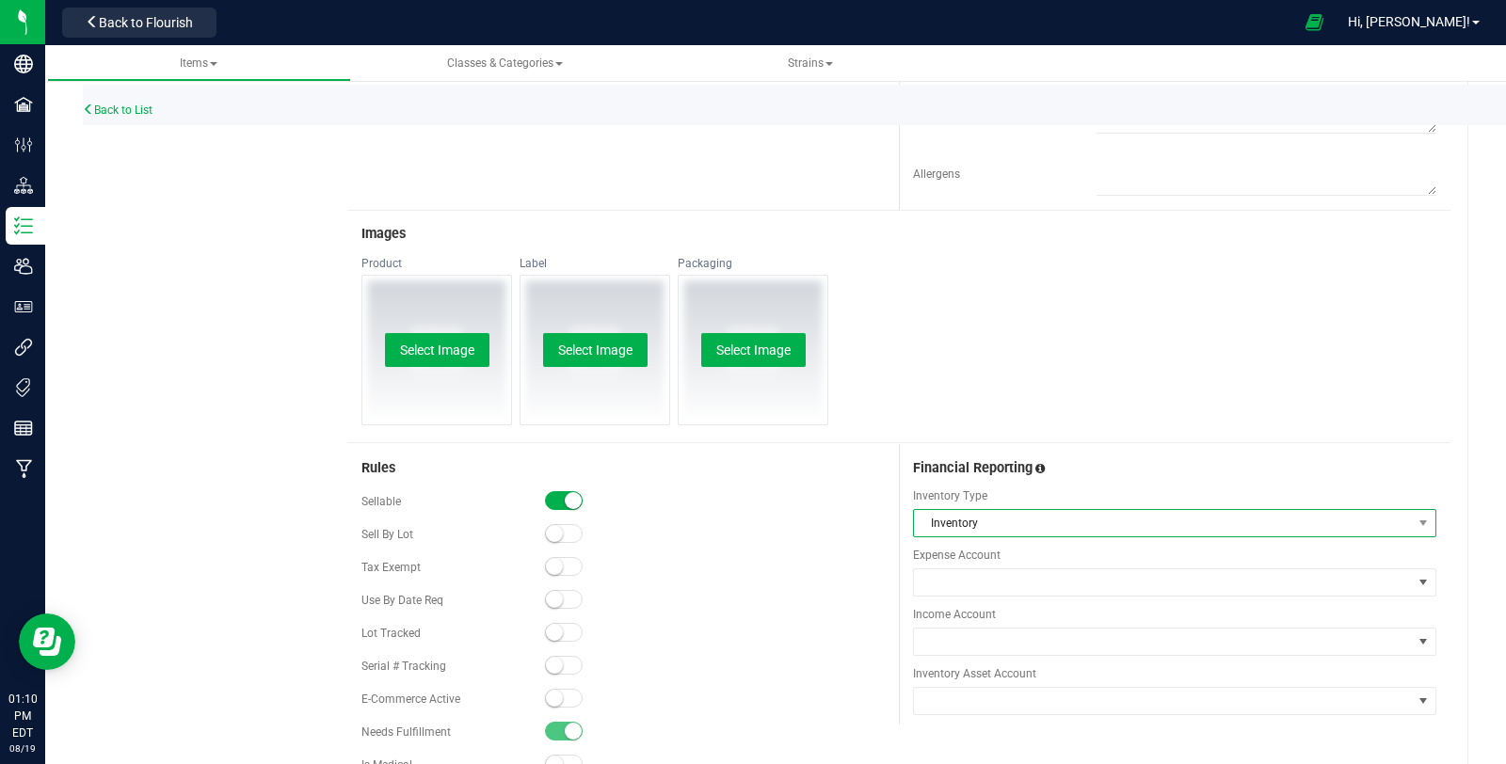
click at [1009, 519] on span "Inventory" at bounding box center [1163, 523] width 498 height 26
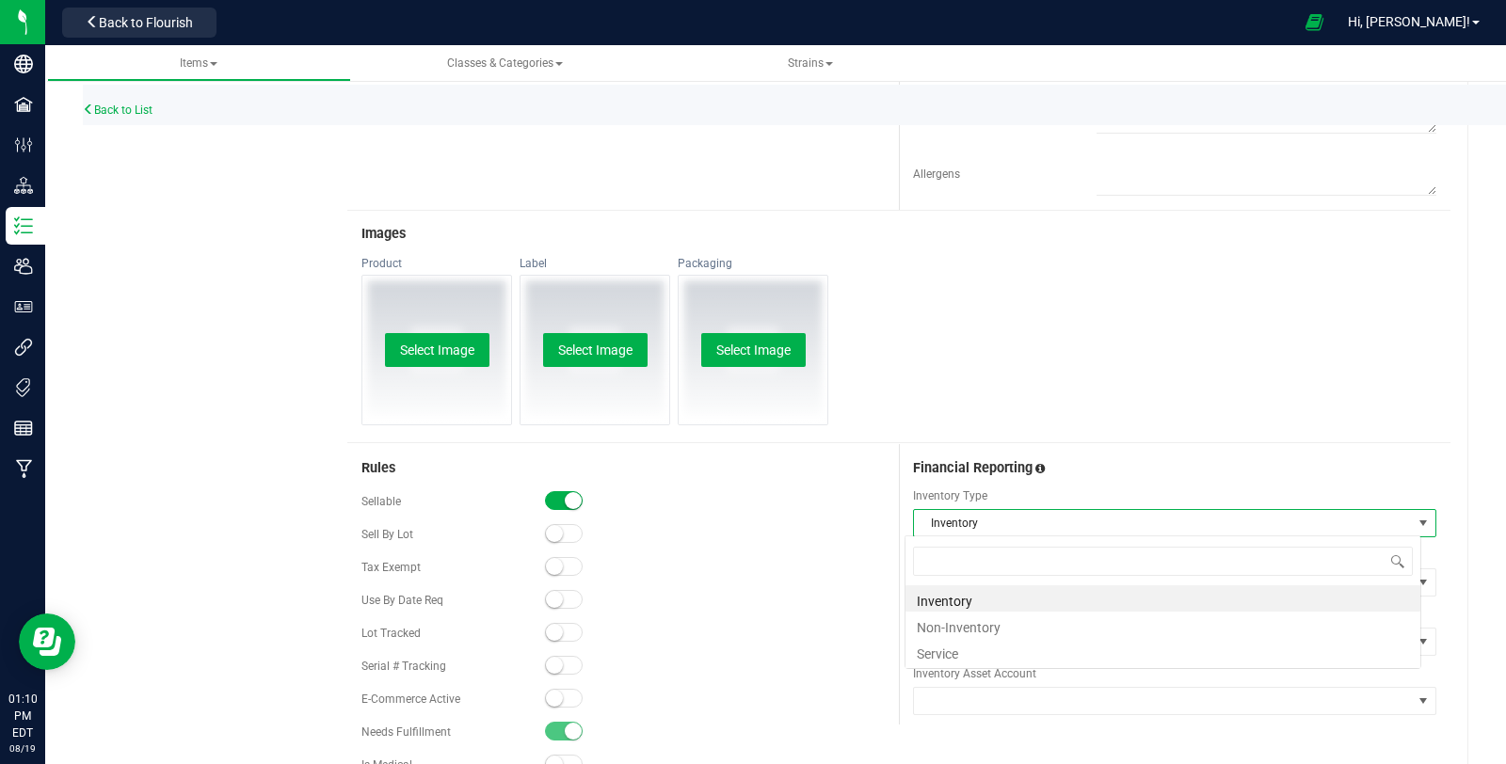
scroll to position [27, 517]
click at [1007, 617] on li "Non-Inventory" at bounding box center [1162, 625] width 515 height 26
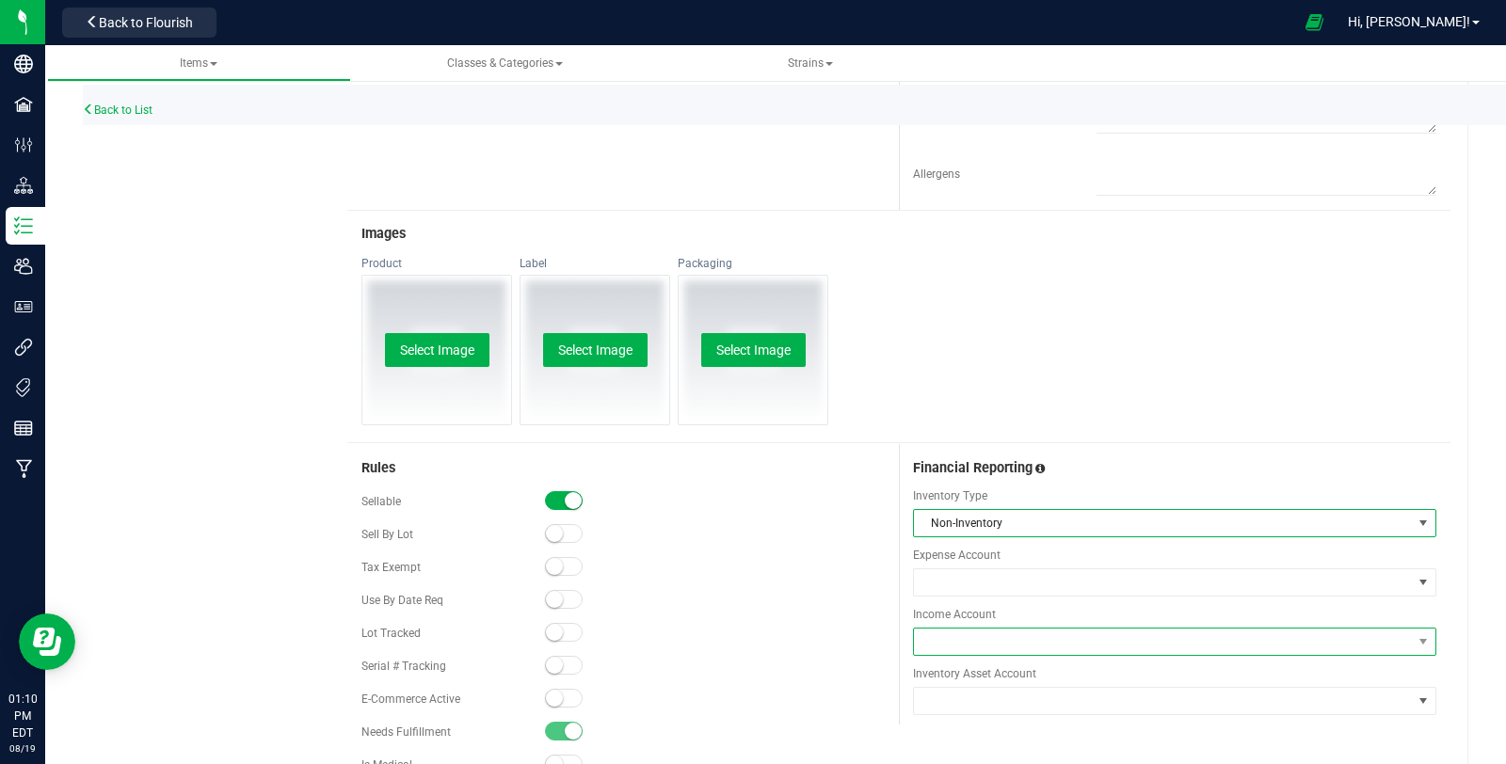
click at [1006, 633] on span at bounding box center [1163, 642] width 498 height 26
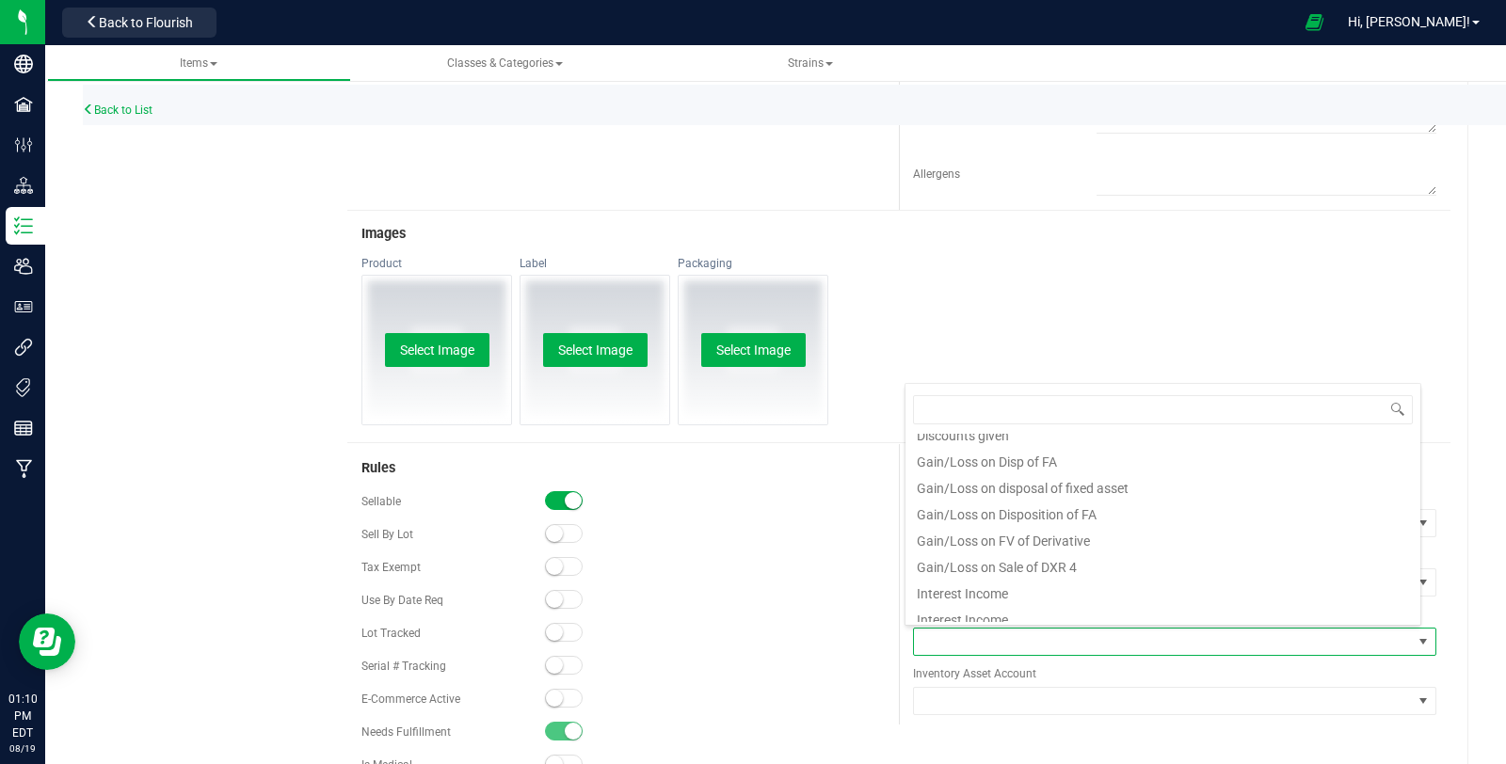
scroll to position [313, 0]
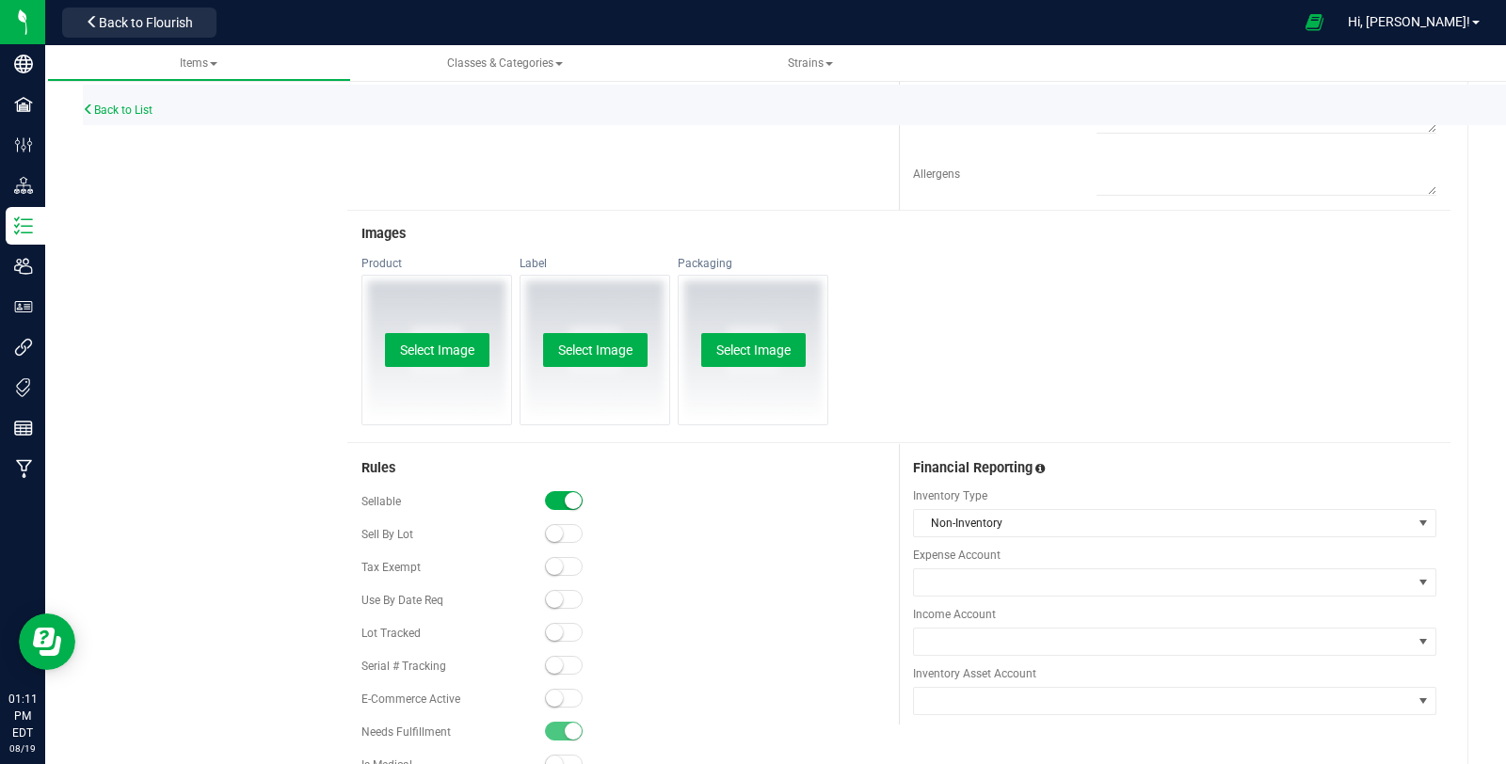
click at [1046, 623] on div "Income Account" at bounding box center [1174, 631] width 523 height 50
click at [1046, 635] on span at bounding box center [1163, 642] width 498 height 26
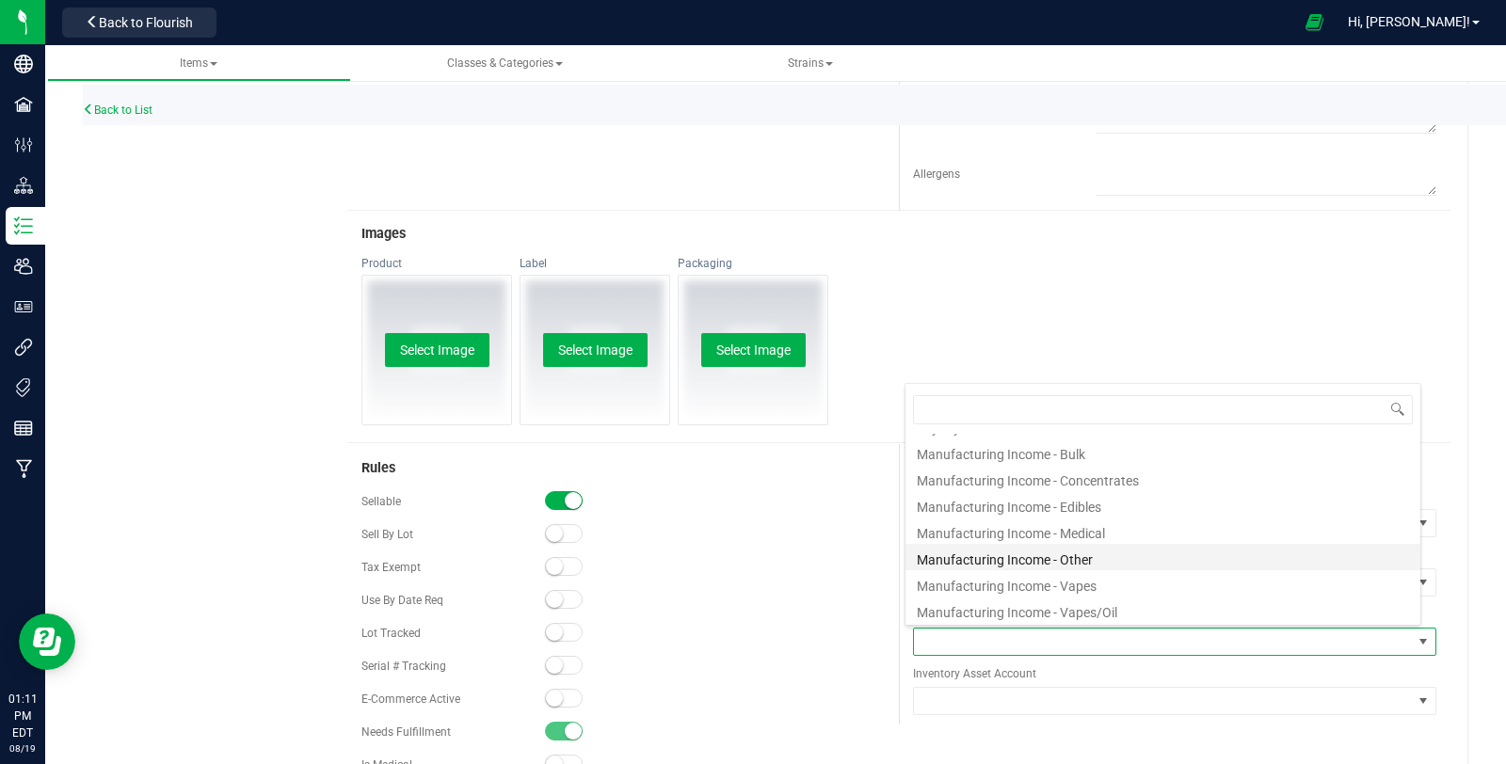
scroll to position [418, 0]
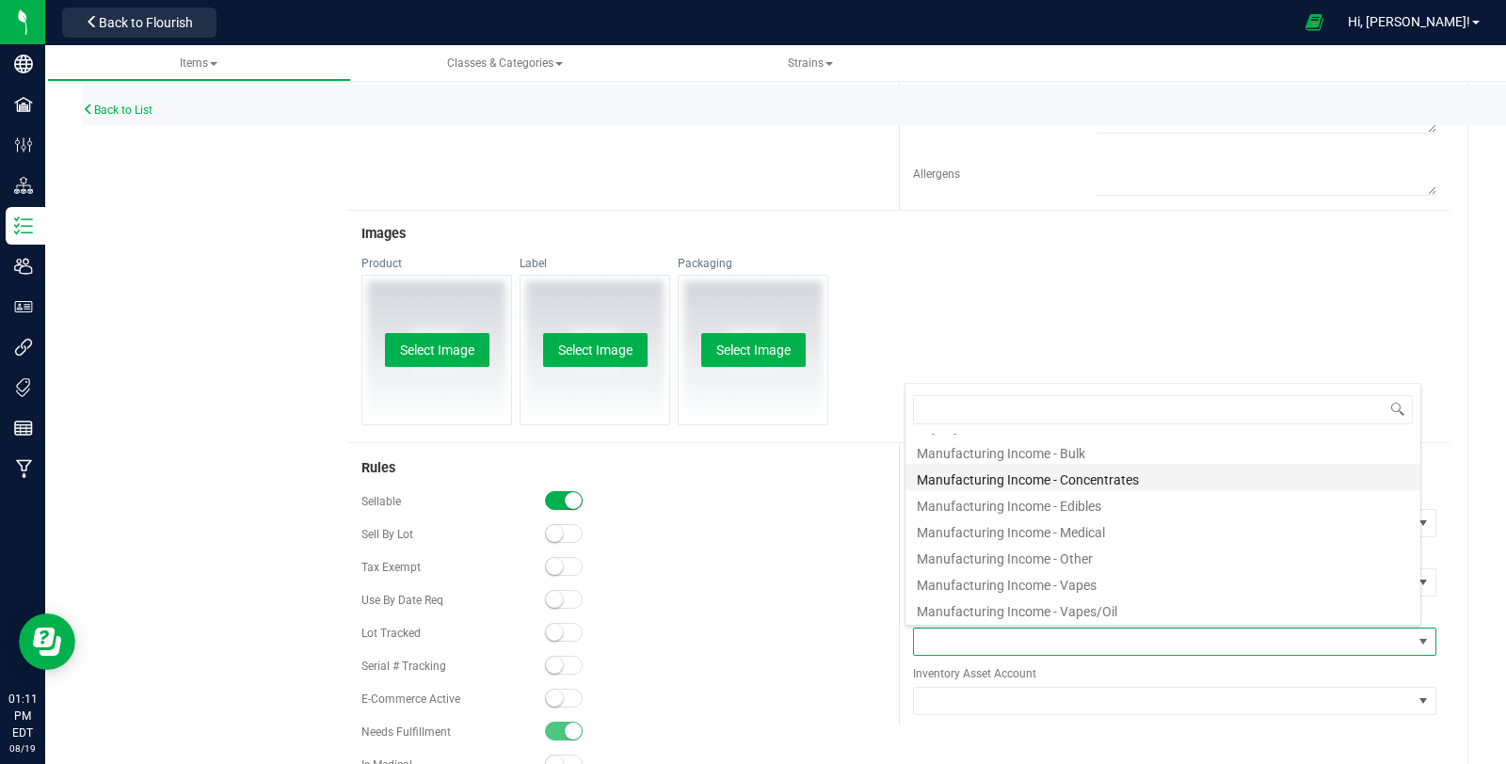
click at [1132, 480] on li "Manufacturing Income - Concentrates" at bounding box center [1162, 477] width 515 height 26
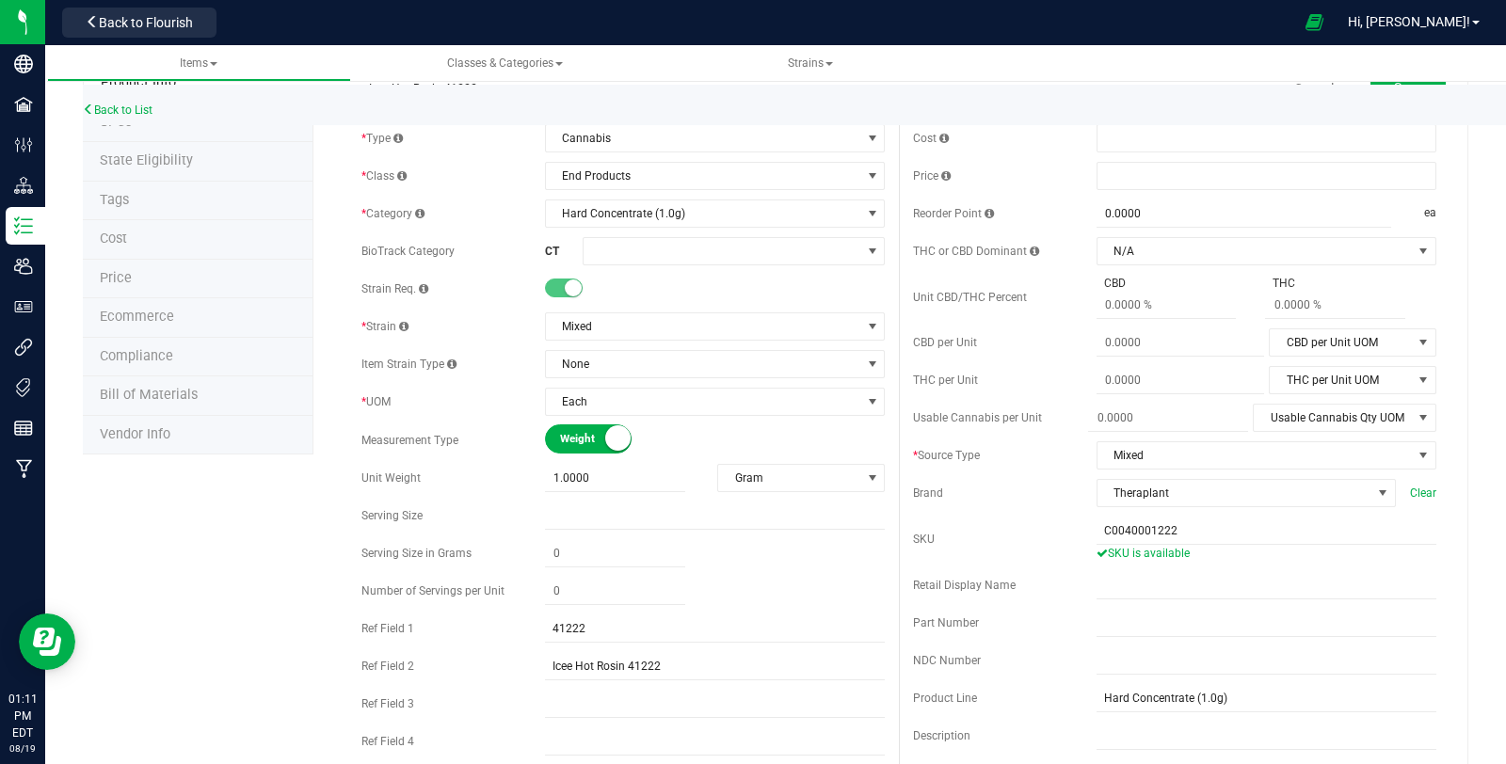
scroll to position [0, 0]
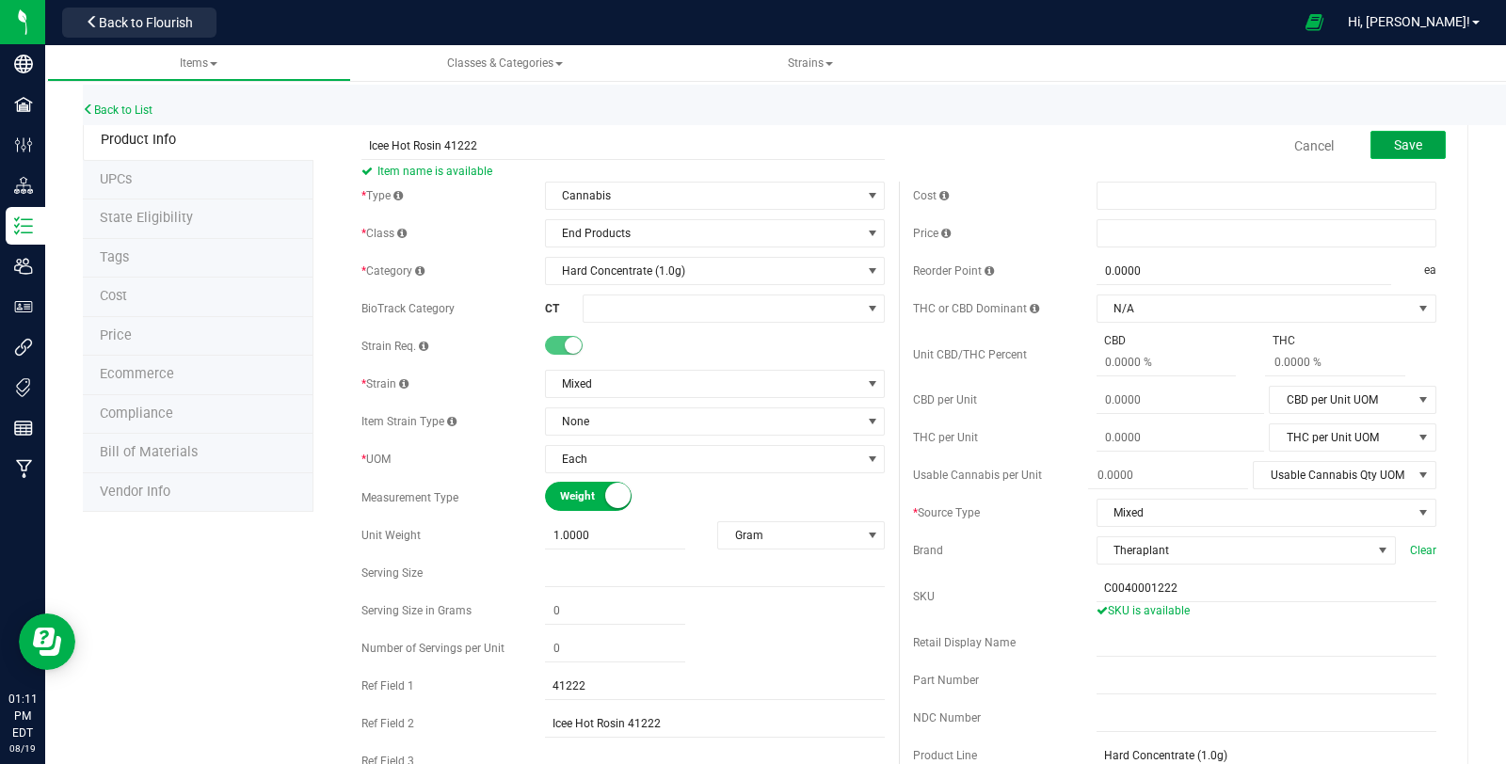
click at [1370, 144] on button "Save" at bounding box center [1407, 145] width 75 height 28
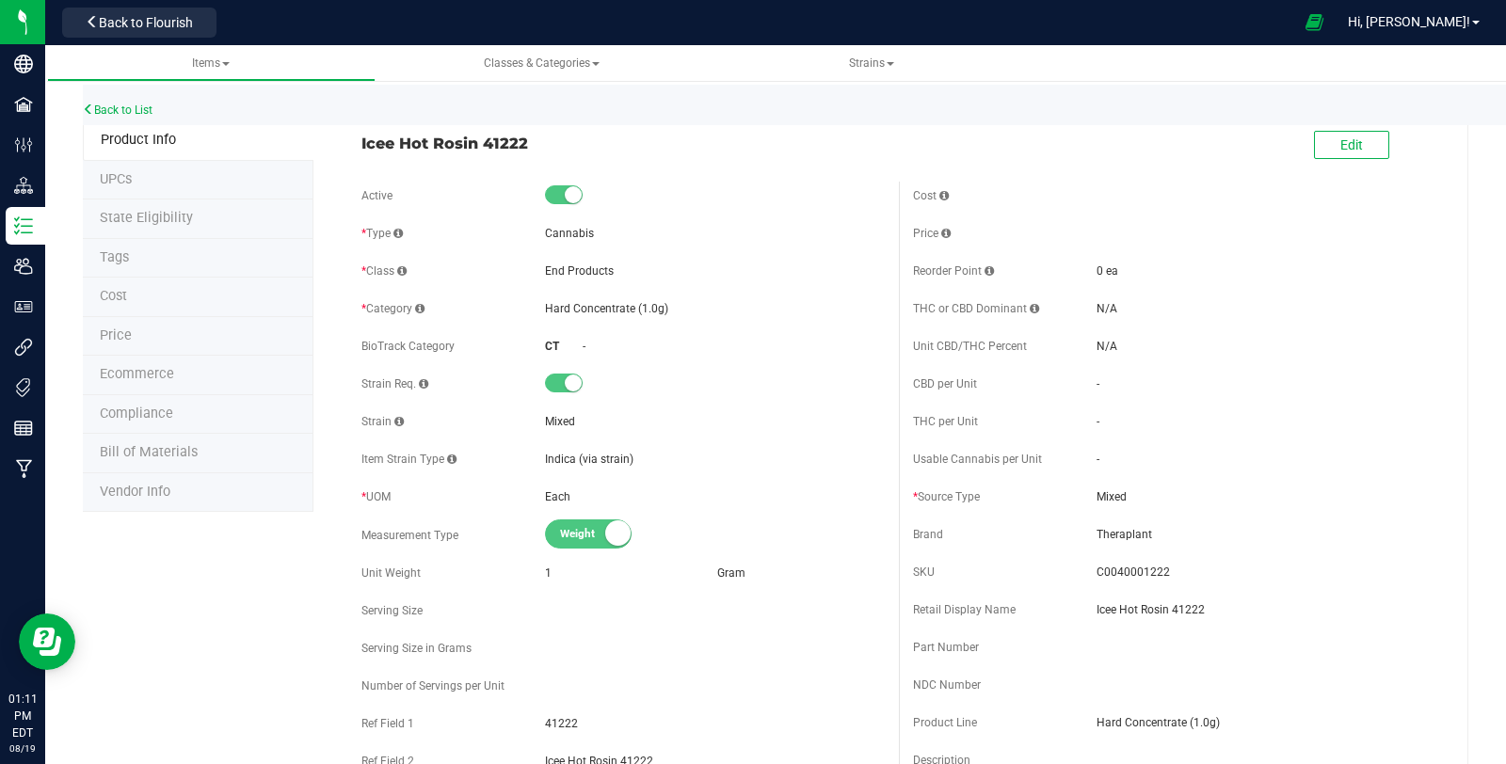
drag, startPoint x: 355, startPoint y: 147, endPoint x: 552, endPoint y: 141, distance: 197.7
click at [552, 141] on div "Icee Hot Rosin 41222" at bounding box center [622, 138] width 551 height 32
copy span "Icee Hot Rosin 41222"
click at [127, 102] on div "Back to List" at bounding box center [836, 105] width 1506 height 40
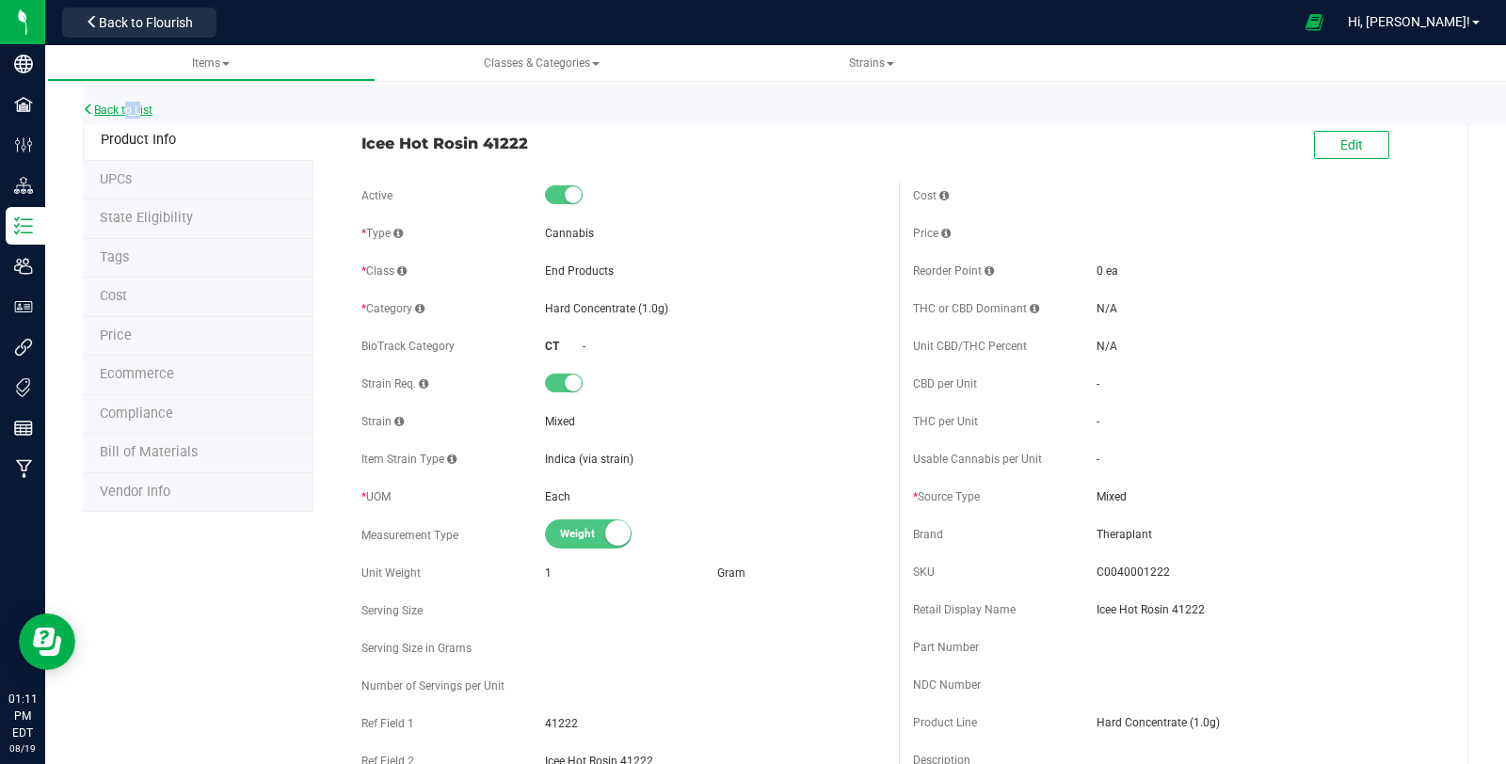
click at [129, 110] on link "Back to List" at bounding box center [118, 110] width 70 height 13
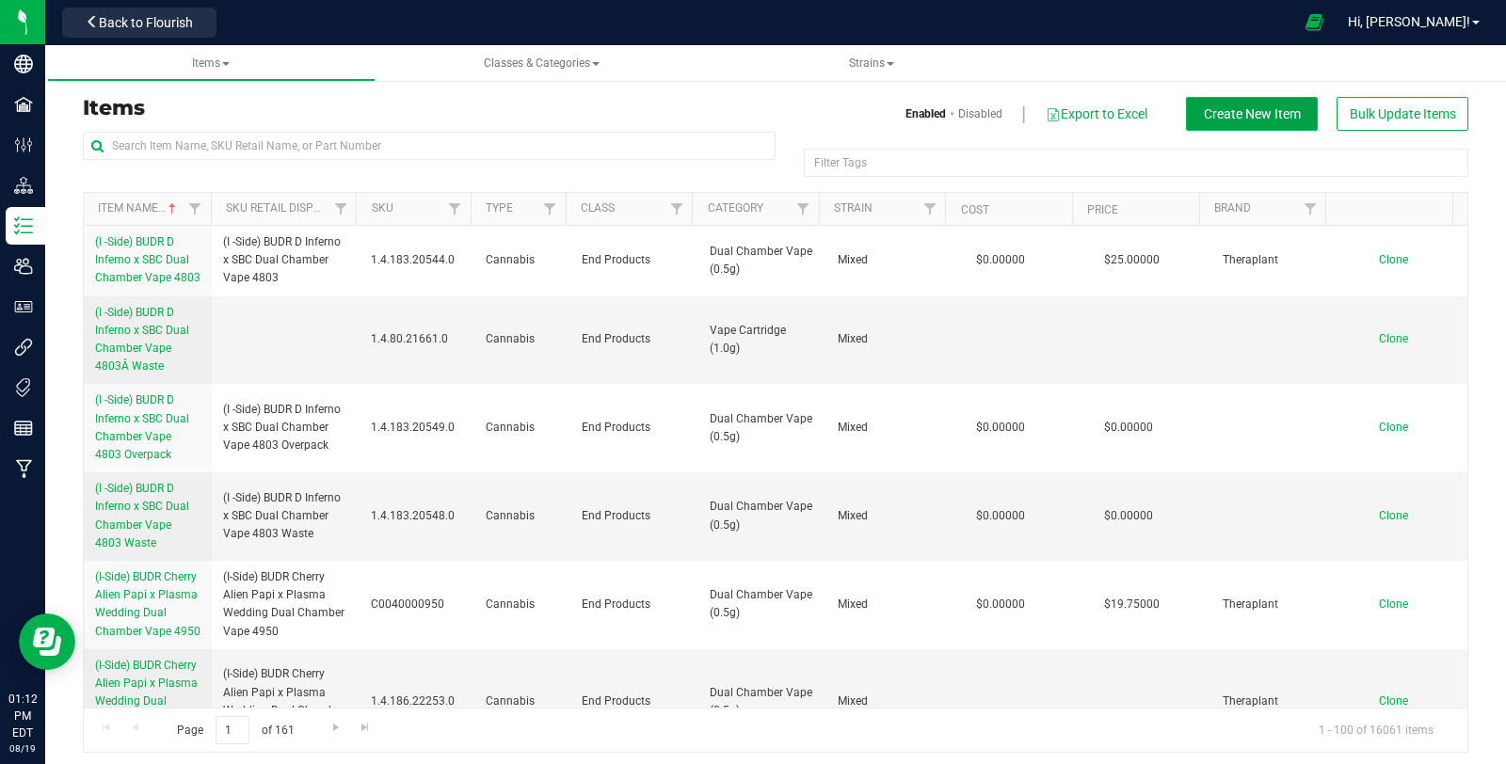
click at [1222, 114] on span "Create New Item" at bounding box center [1252, 113] width 97 height 15
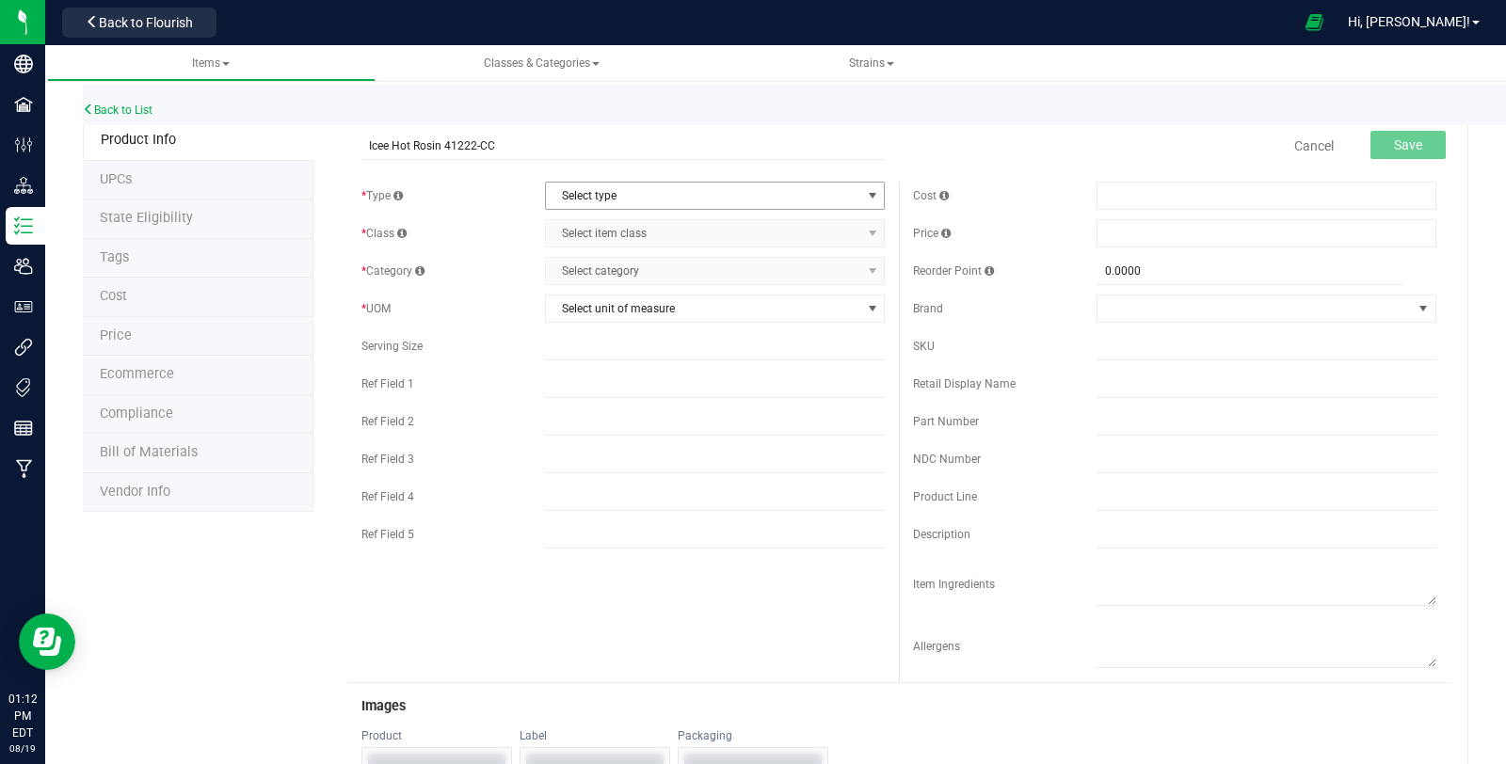
type input "Icee Hot Rosin 41222-CC"
click at [625, 202] on span "Select type" at bounding box center [703, 196] width 314 height 26
click at [616, 213] on li "Cannabis" at bounding box center [708, 227] width 334 height 28
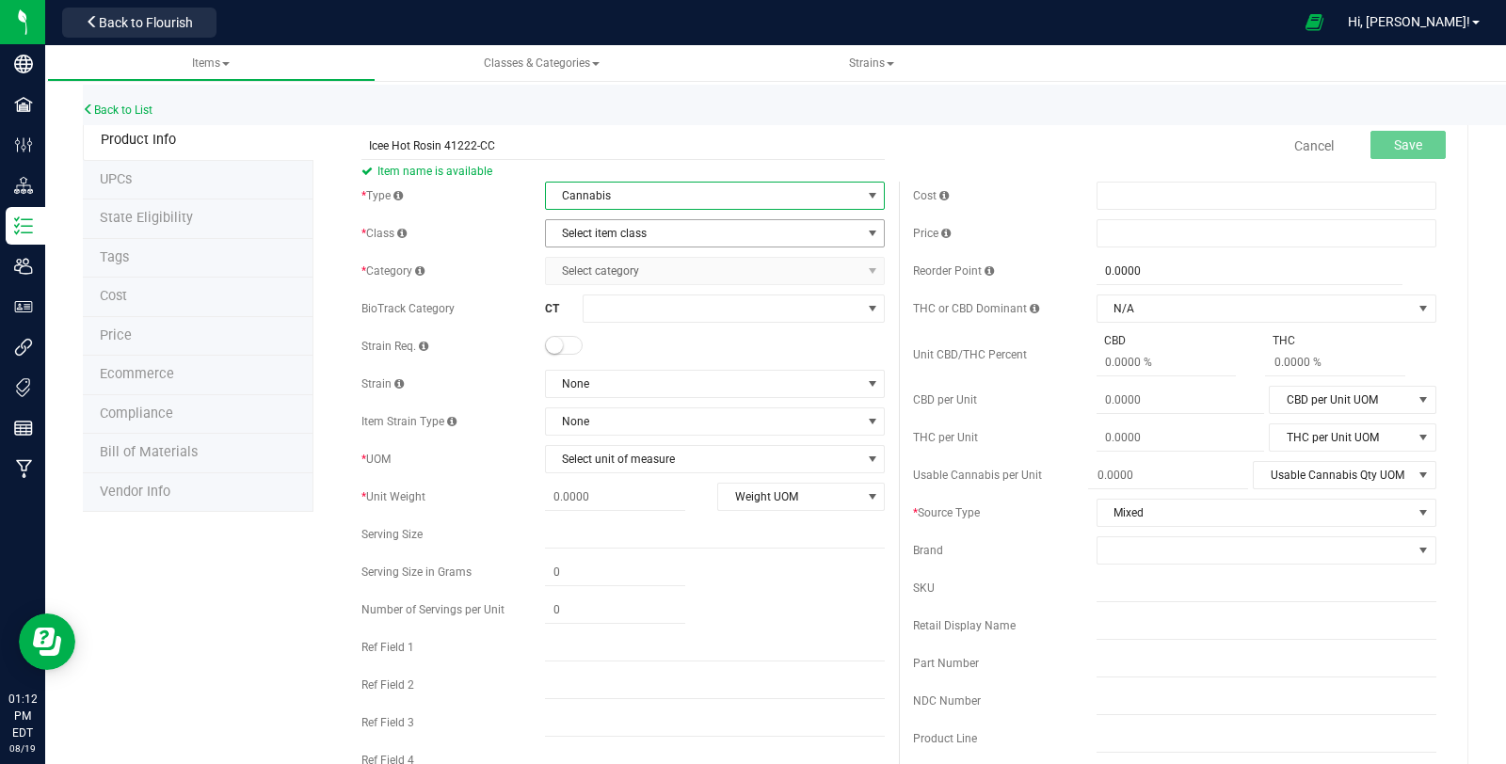
click at [613, 236] on span "Select item class" at bounding box center [703, 233] width 314 height 26
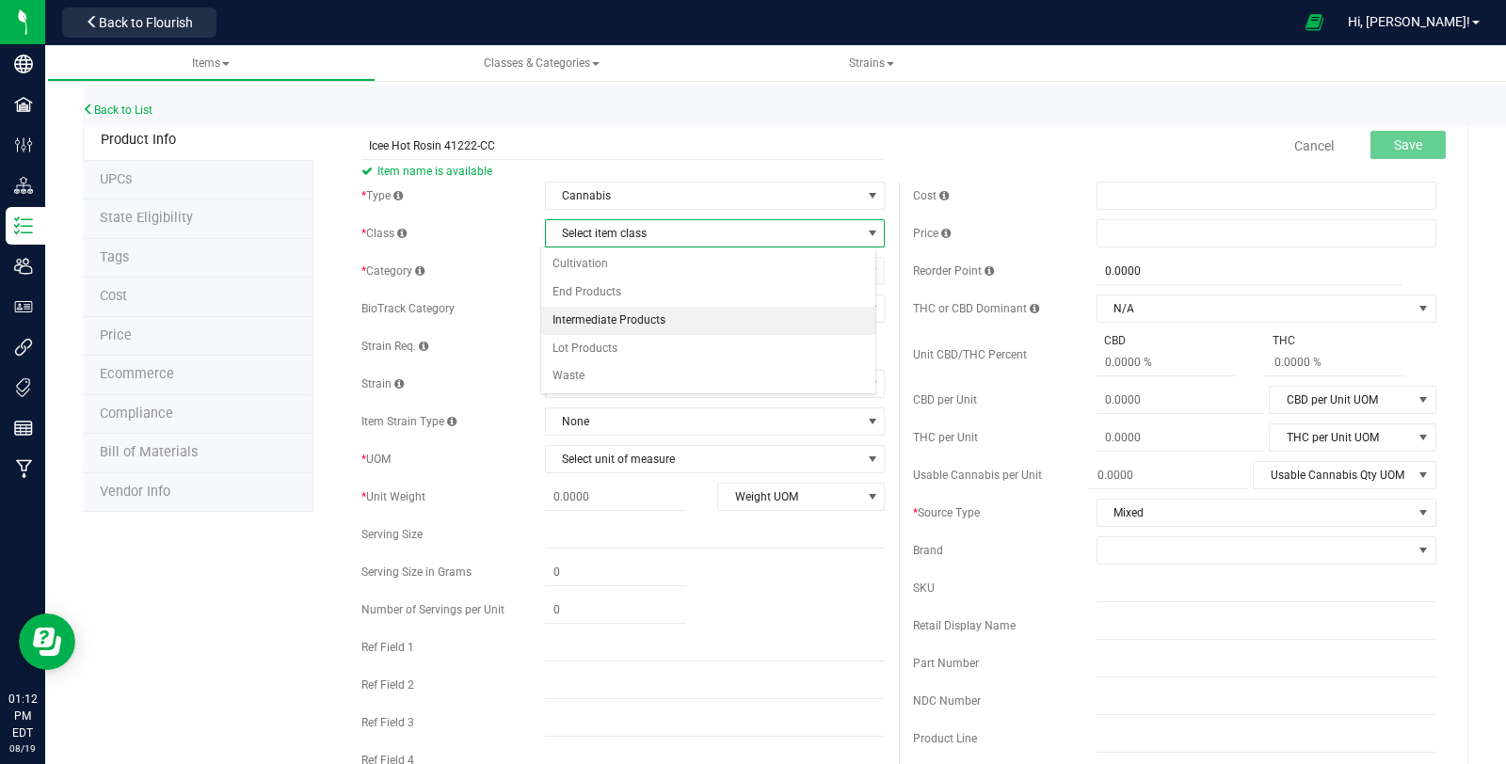
click at [596, 293] on li "End Products" at bounding box center [708, 293] width 334 height 28
click at [596, 279] on span "Select category" at bounding box center [703, 271] width 314 height 26
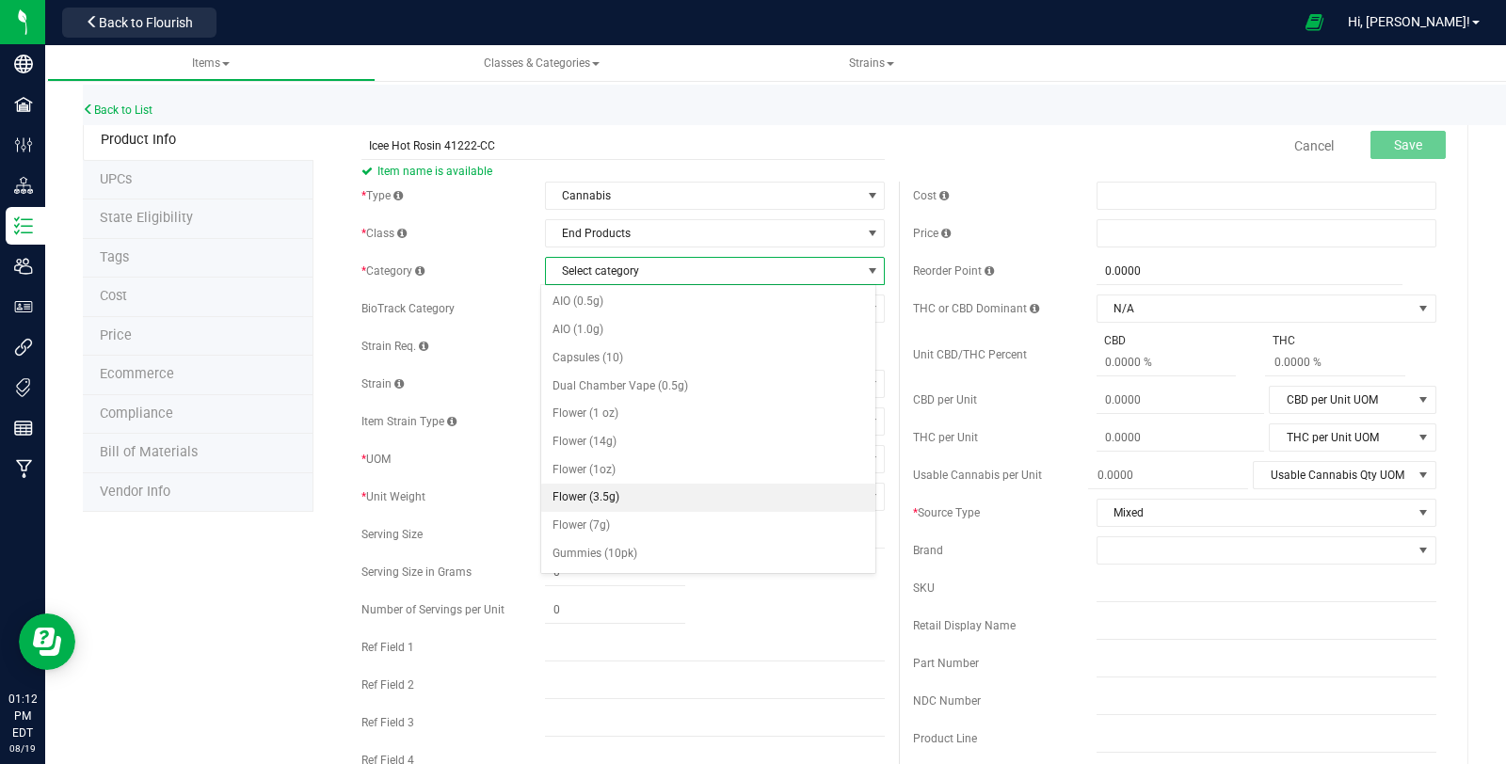
scroll to position [104, 0]
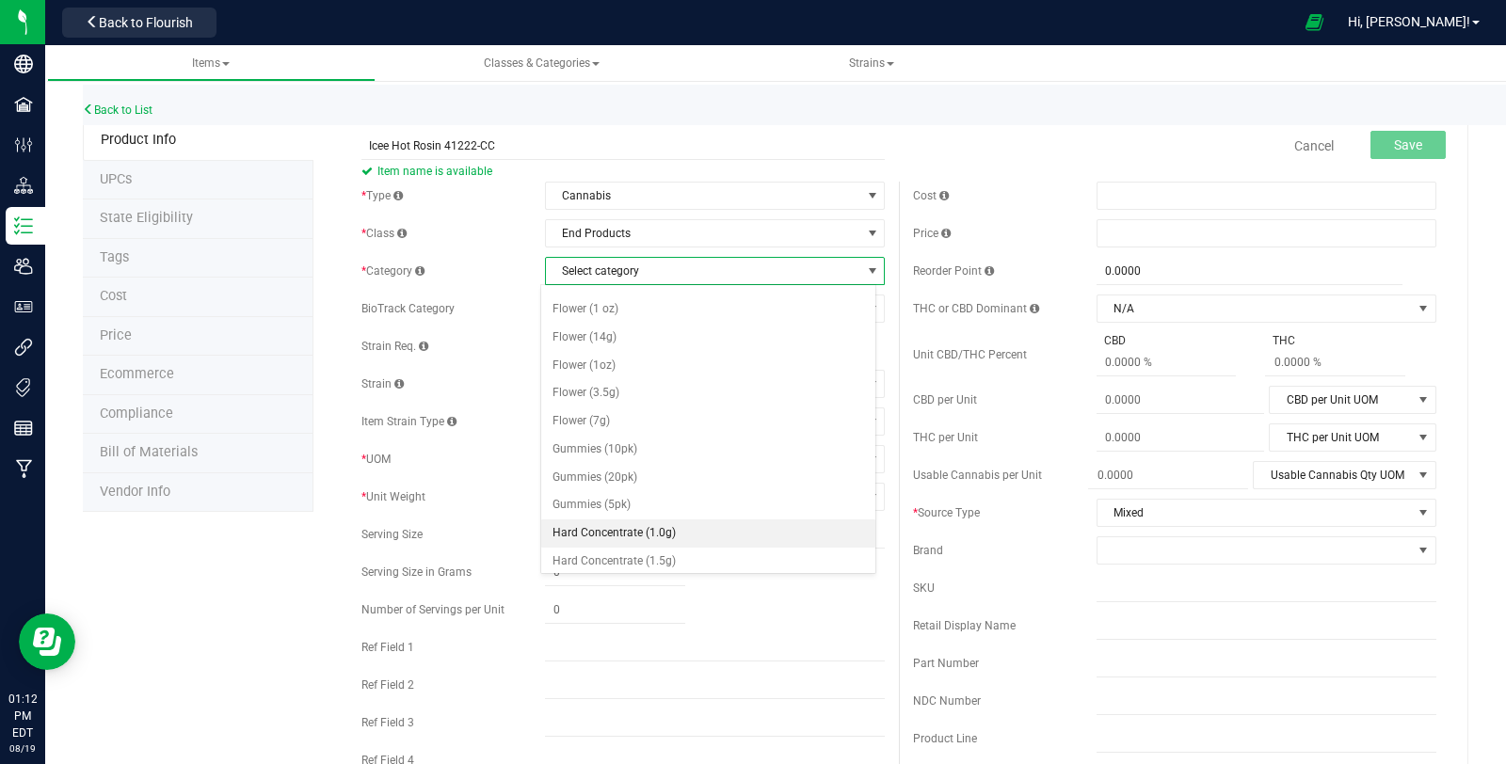
click at [696, 522] on li "Hard Concentrate (1.0g)" at bounding box center [708, 533] width 334 height 28
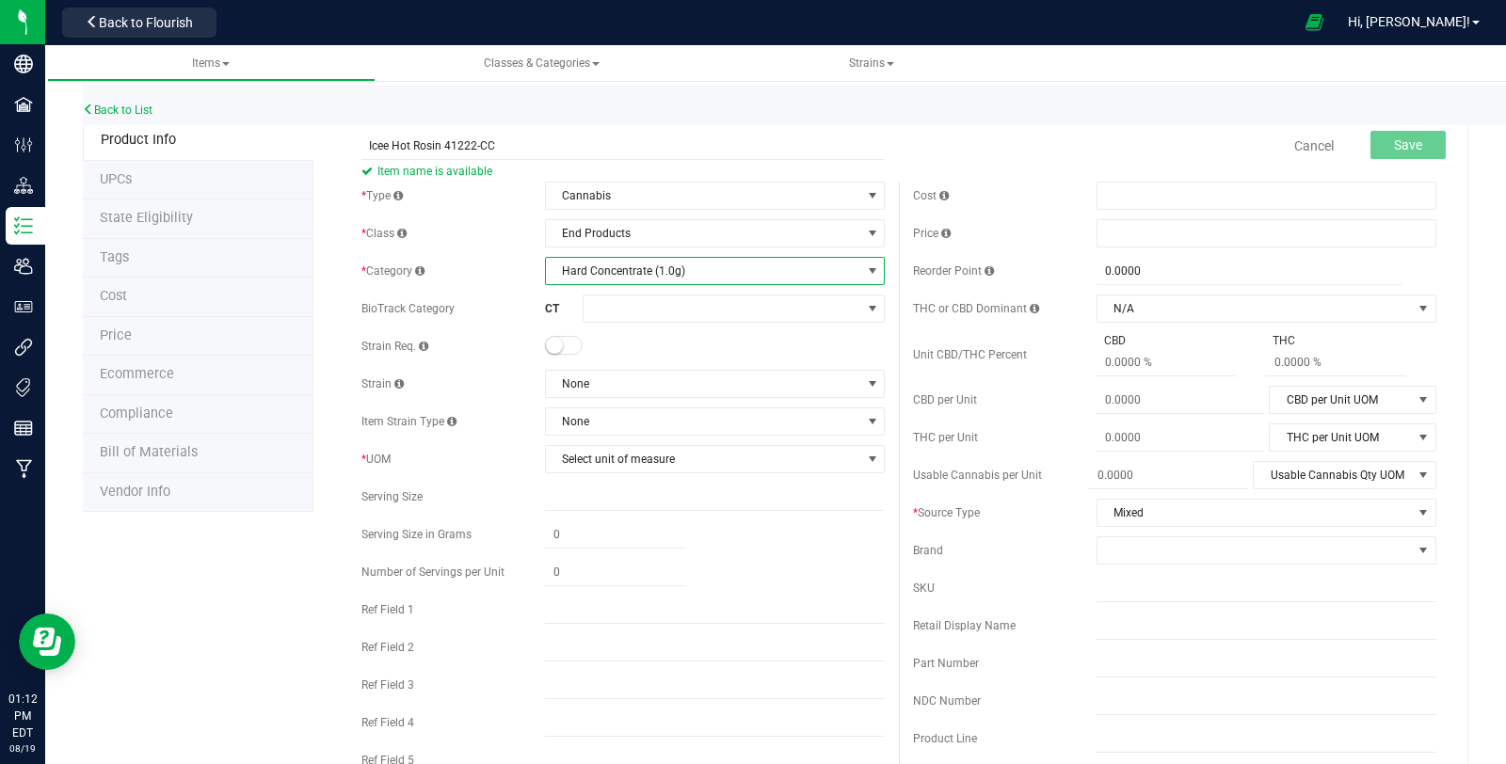
click at [558, 340] on span at bounding box center [564, 345] width 38 height 19
drag, startPoint x: 605, startPoint y: 369, endPoint x: 605, endPoint y: 380, distance: 11.3
click at [605, 370] on div "* [GEOGRAPHIC_DATA] None" at bounding box center [622, 384] width 523 height 28
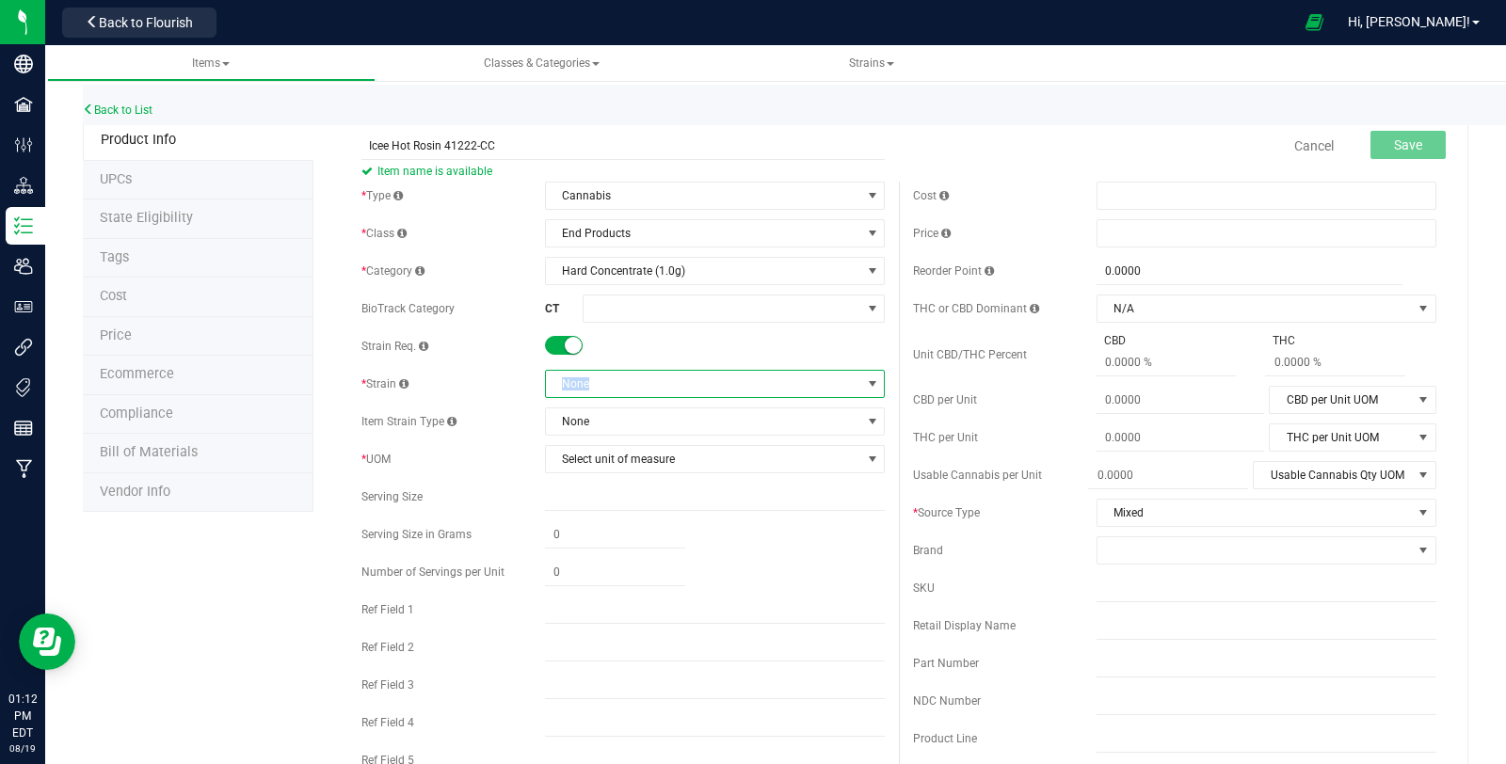
click at [670, 382] on span "None" at bounding box center [703, 384] width 314 height 26
type input "mixed"
click at [629, 471] on li "Mixed" at bounding box center [708, 461] width 334 height 26
click at [607, 457] on span "Select unit of measure" at bounding box center [703, 459] width 314 height 26
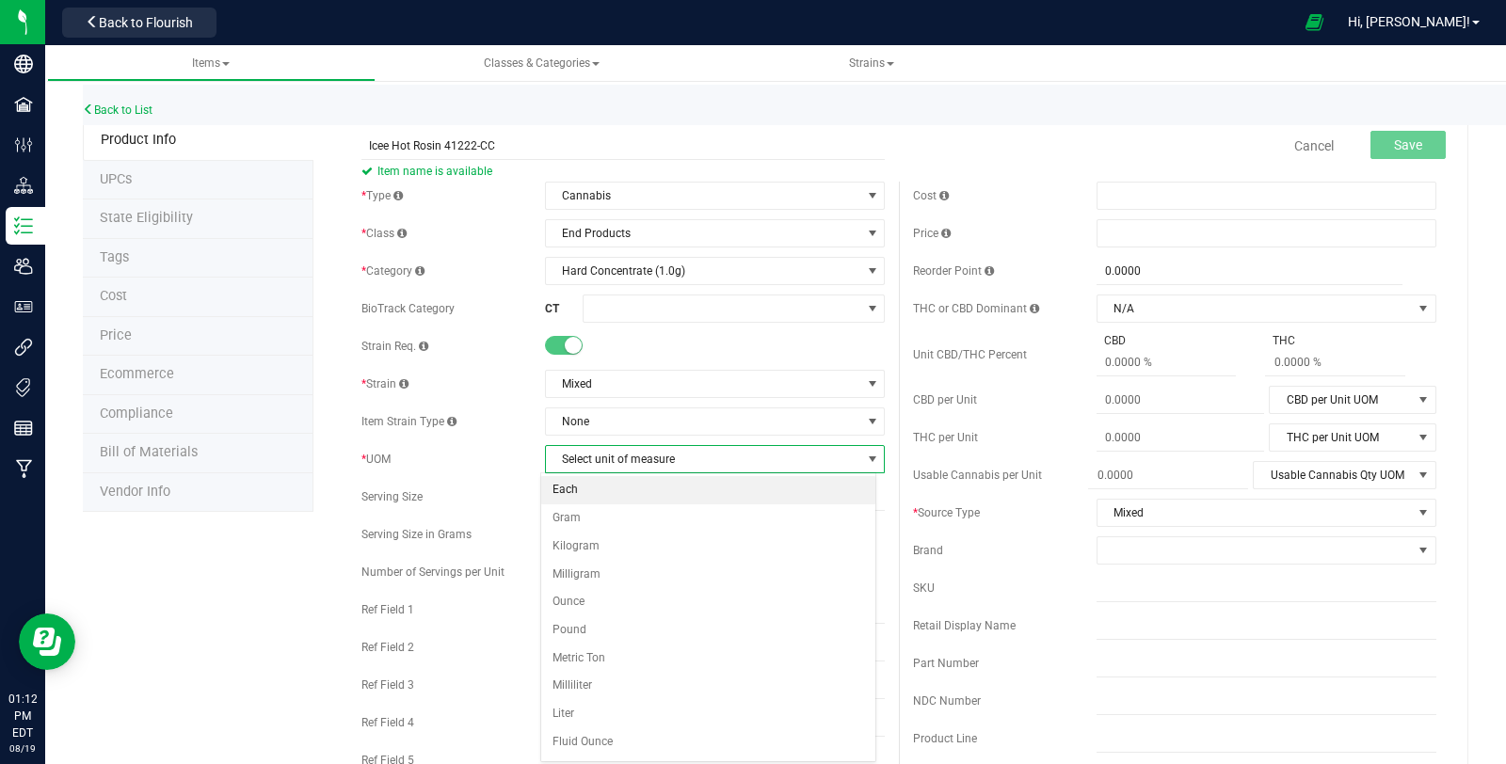
click at [594, 488] on li "Each" at bounding box center [708, 490] width 334 height 28
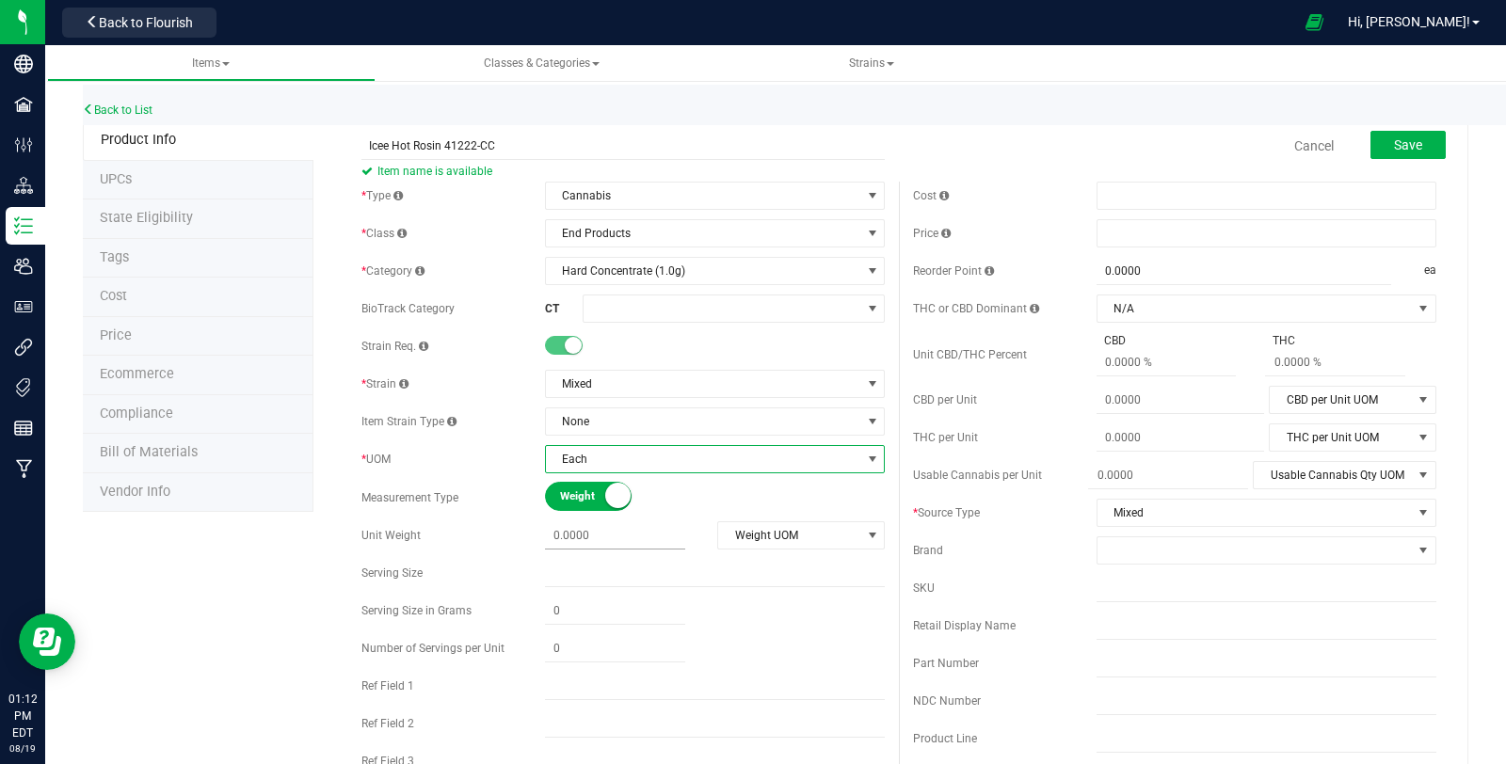
click at [583, 533] on span at bounding box center [615, 535] width 140 height 27
type input "1"
type input "1.0000"
click at [744, 523] on span "Weight UOM" at bounding box center [789, 535] width 142 height 26
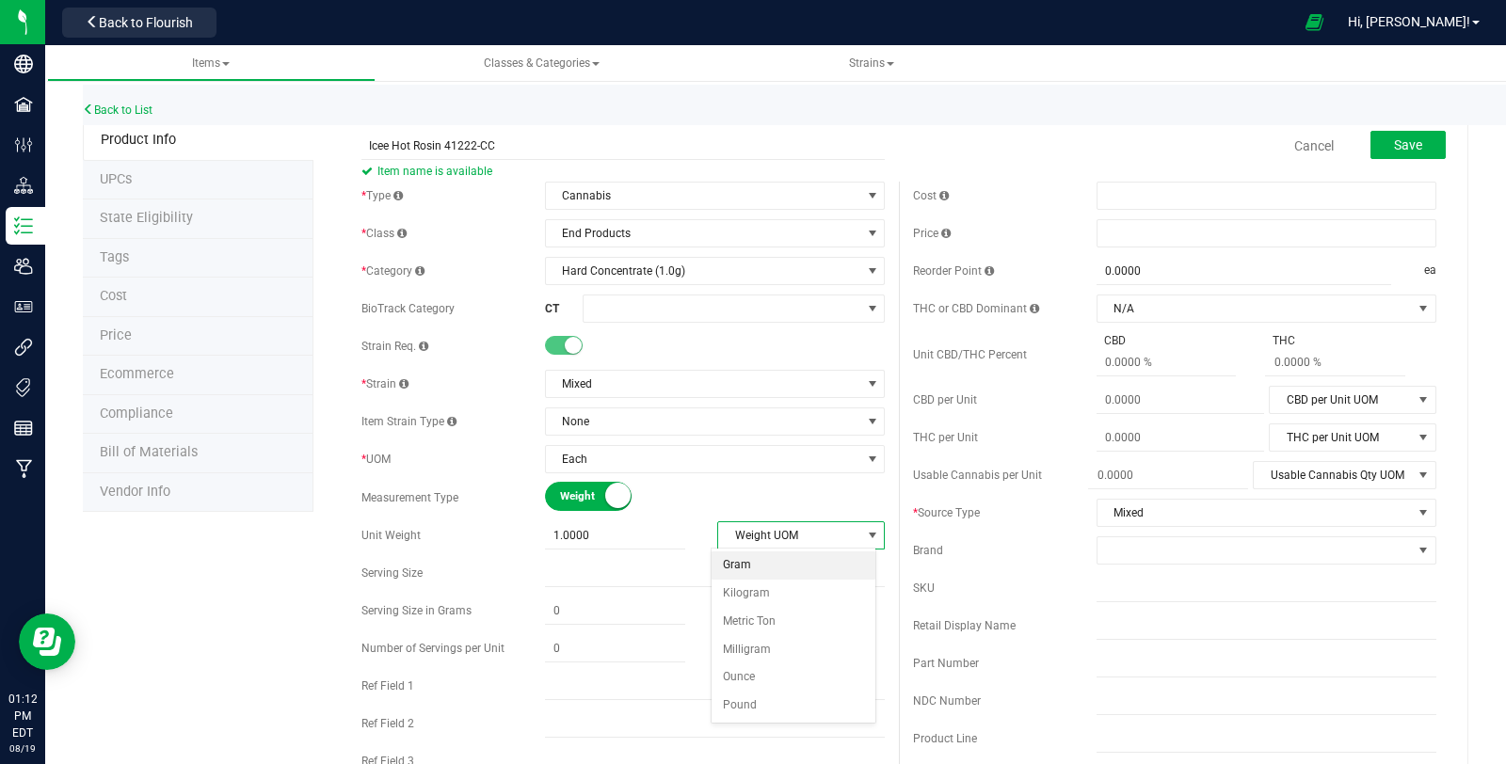
click at [749, 556] on li "Gram" at bounding box center [793, 565] width 164 height 28
click at [598, 720] on input "text" at bounding box center [715, 724] width 340 height 28
paste input "Icee Hot Rosin 41222"
type input "Icee Hot Rosin 41222-CC"
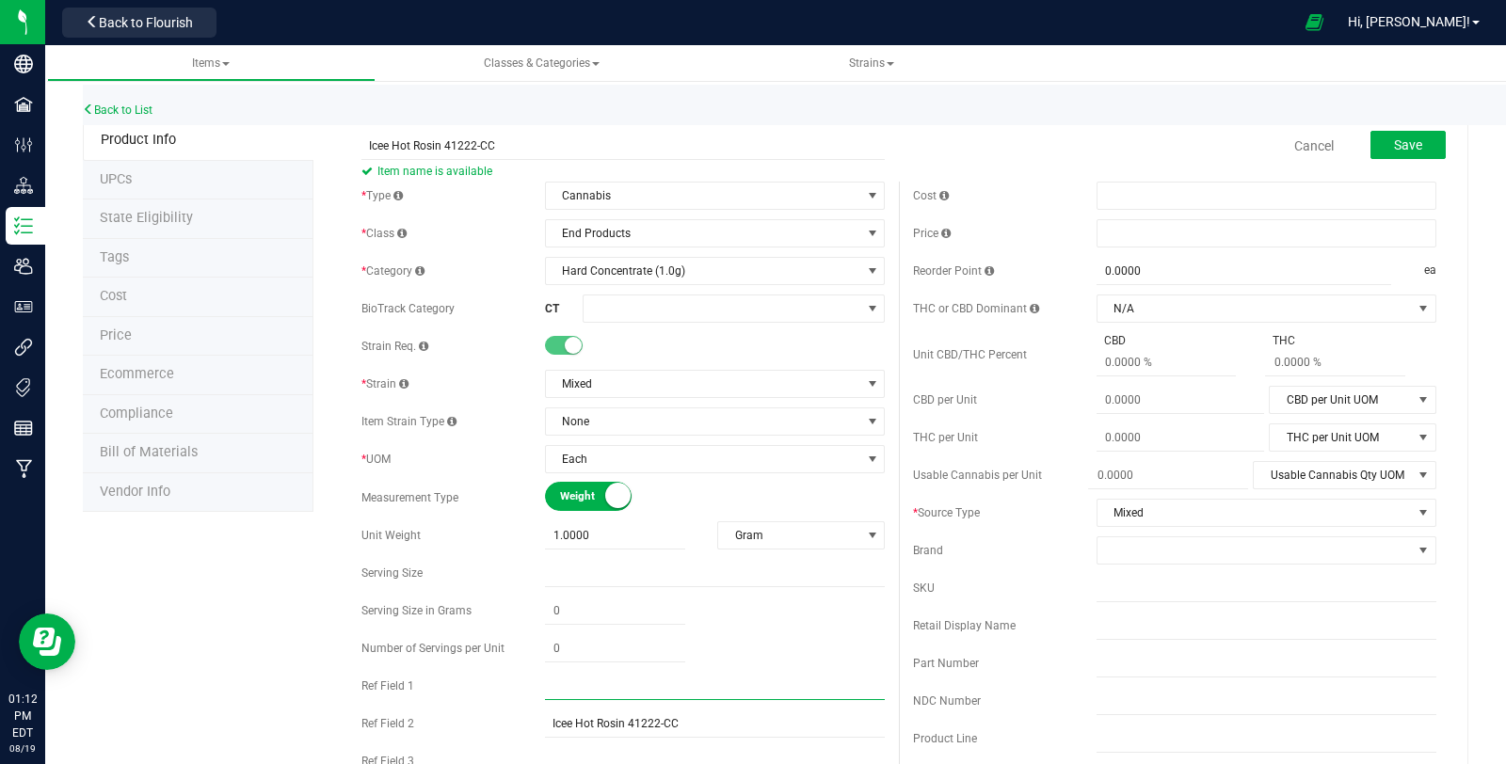
click at [705, 687] on input "text" at bounding box center [715, 686] width 340 height 28
click at [462, 519] on div "* Type Cannabis Select type Cannabis Non-Inventory Raw Materials Supplies * Cla…" at bounding box center [622, 521] width 551 height 679
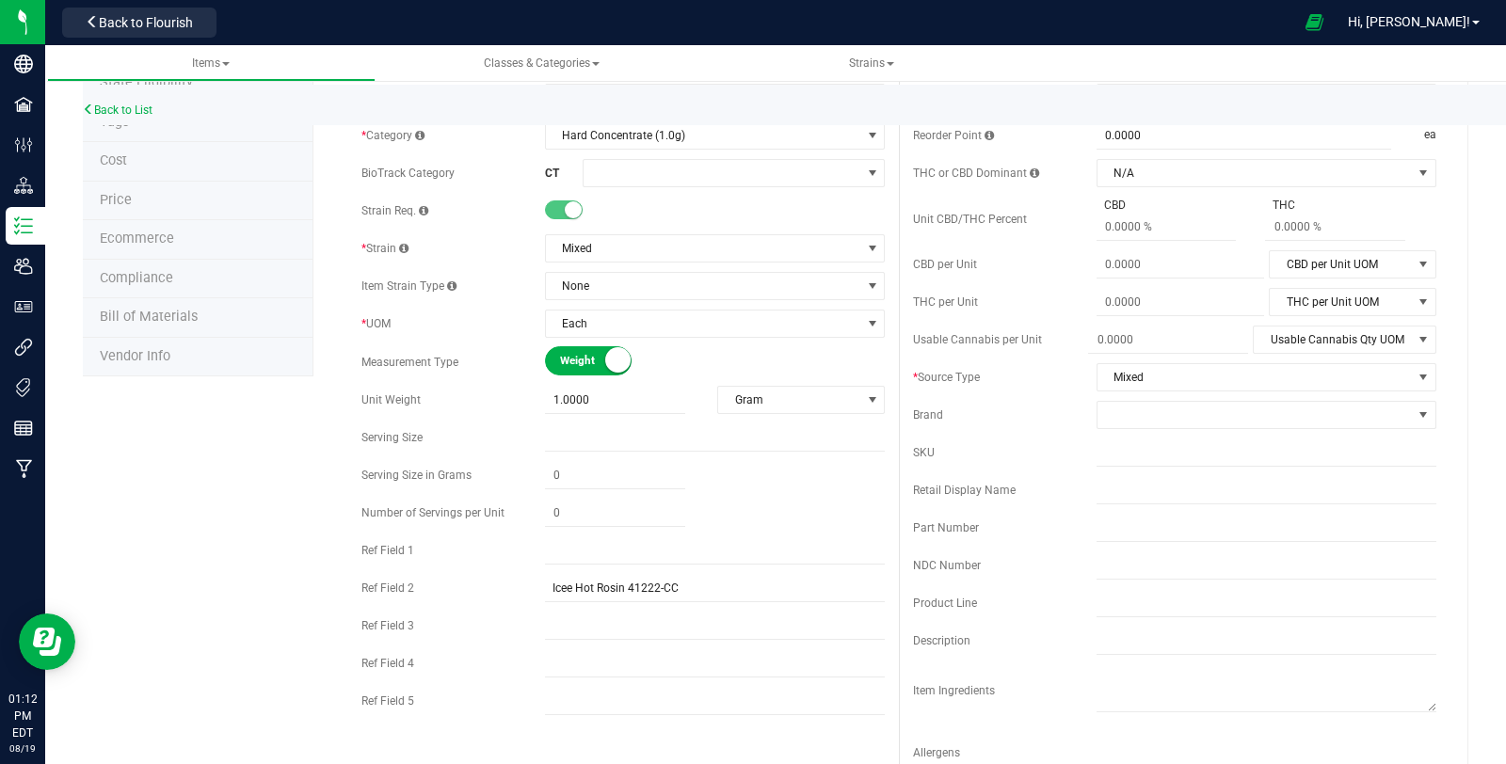
scroll to position [209, 0]
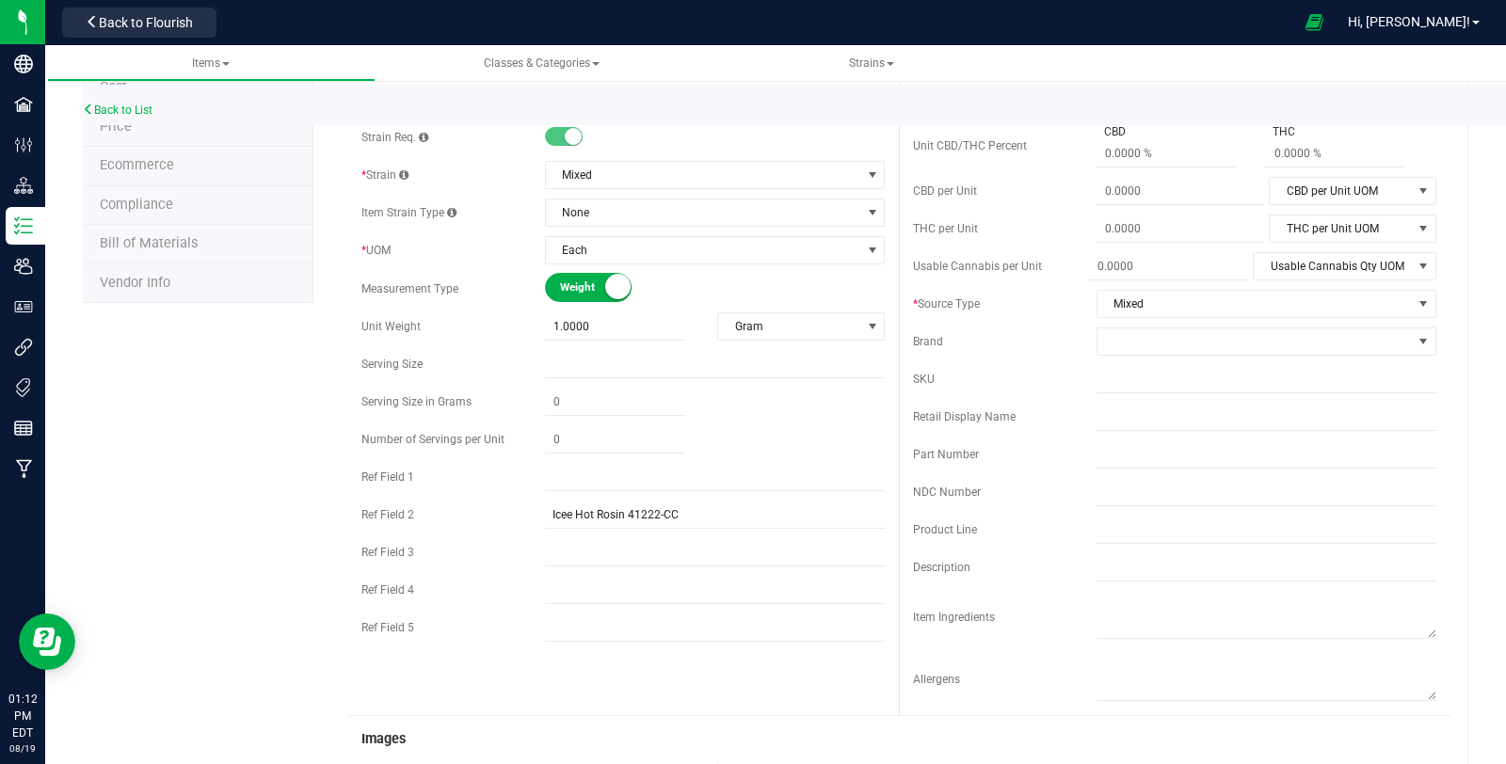
click at [1110, 393] on div "Cost Price Reorder Point 0.0000 0 ea THC or CBD Dominant N/A" at bounding box center [1174, 344] width 551 height 743
click at [1112, 385] on input "text" at bounding box center [1266, 379] width 340 height 28
paste input "C0040001222"
type input "C0040001222-CC"
click at [1148, 341] on span at bounding box center [1254, 341] width 314 height 26
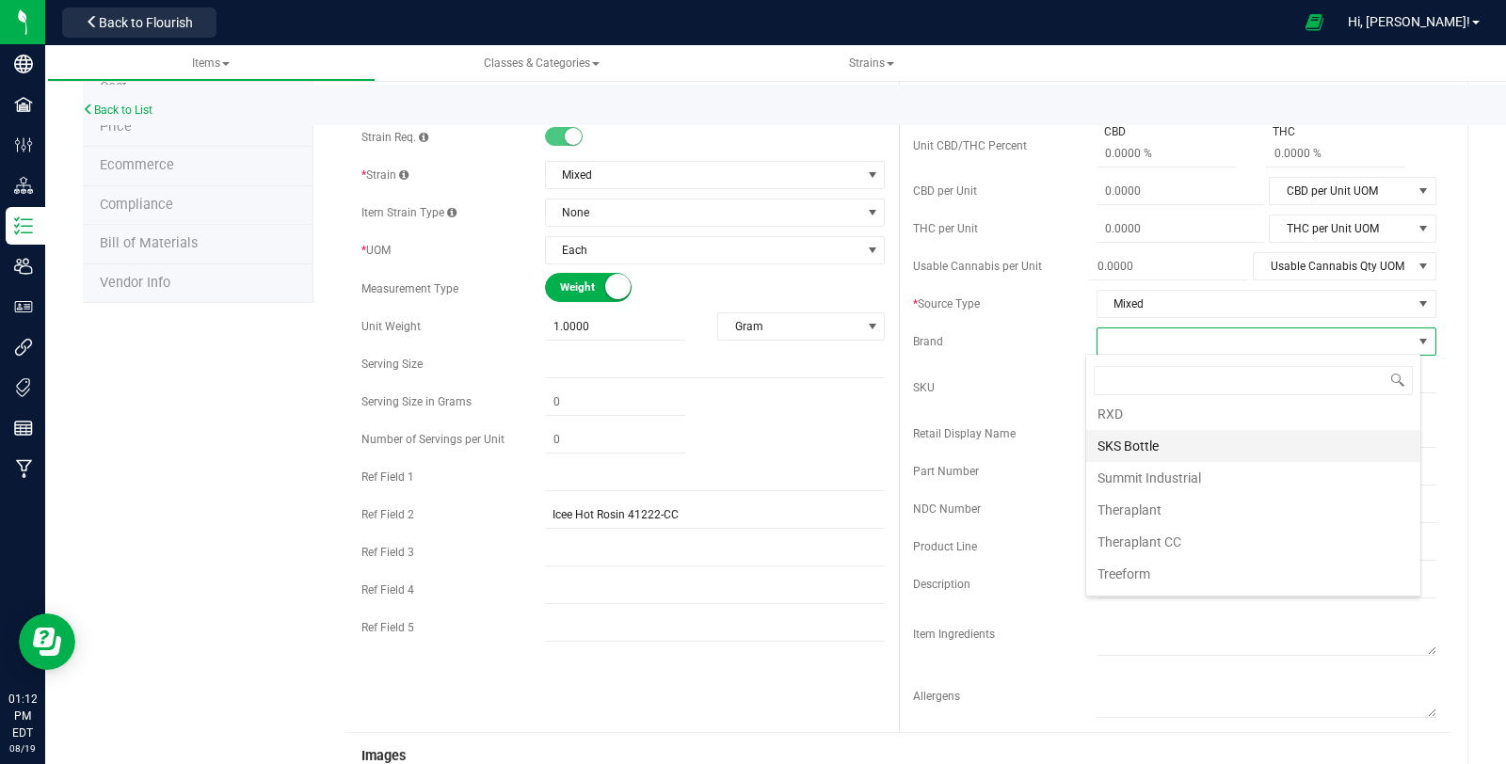
scroll to position [715, 0]
click at [1220, 521] on li "Theraplant CC" at bounding box center [1253, 537] width 334 height 32
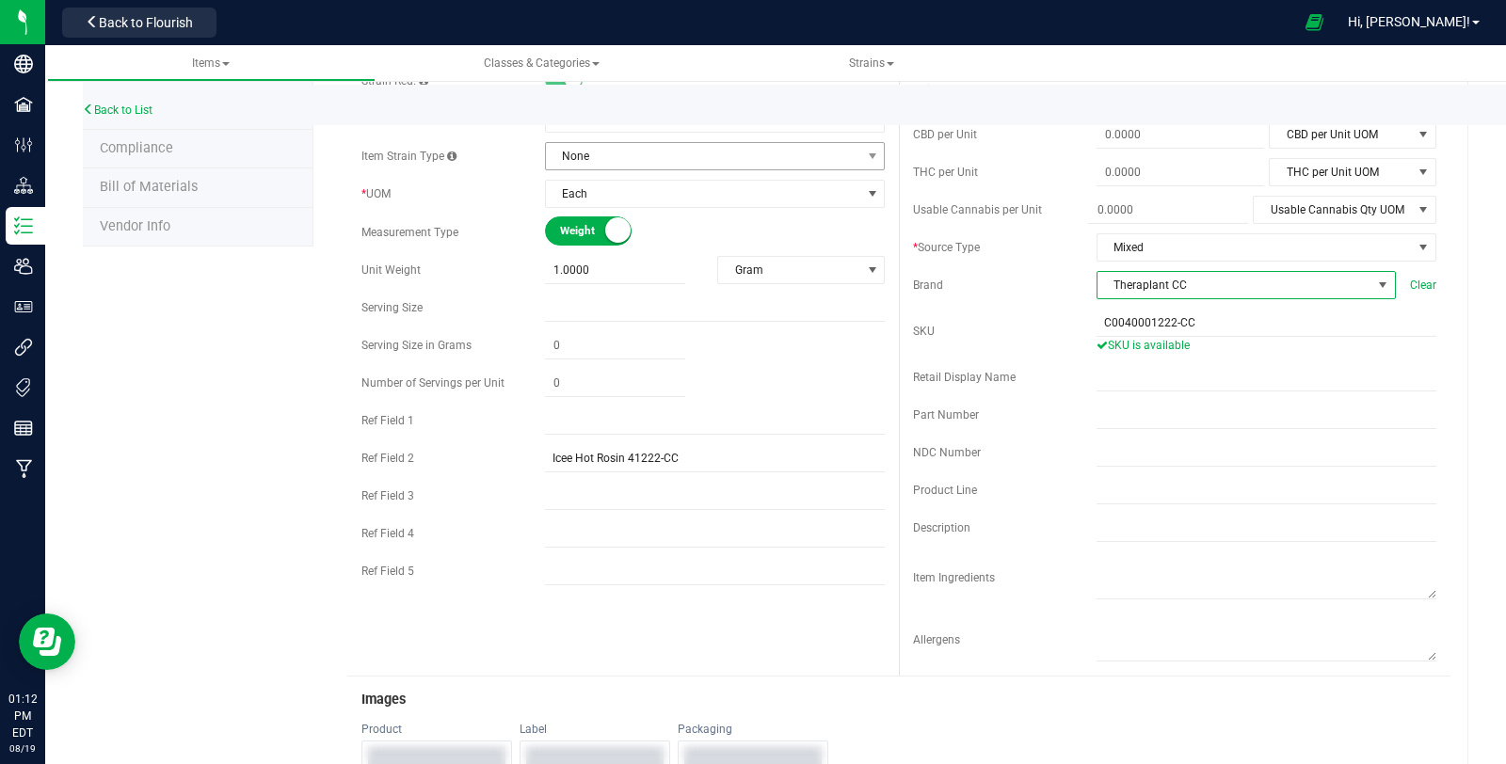
scroll to position [104, 0]
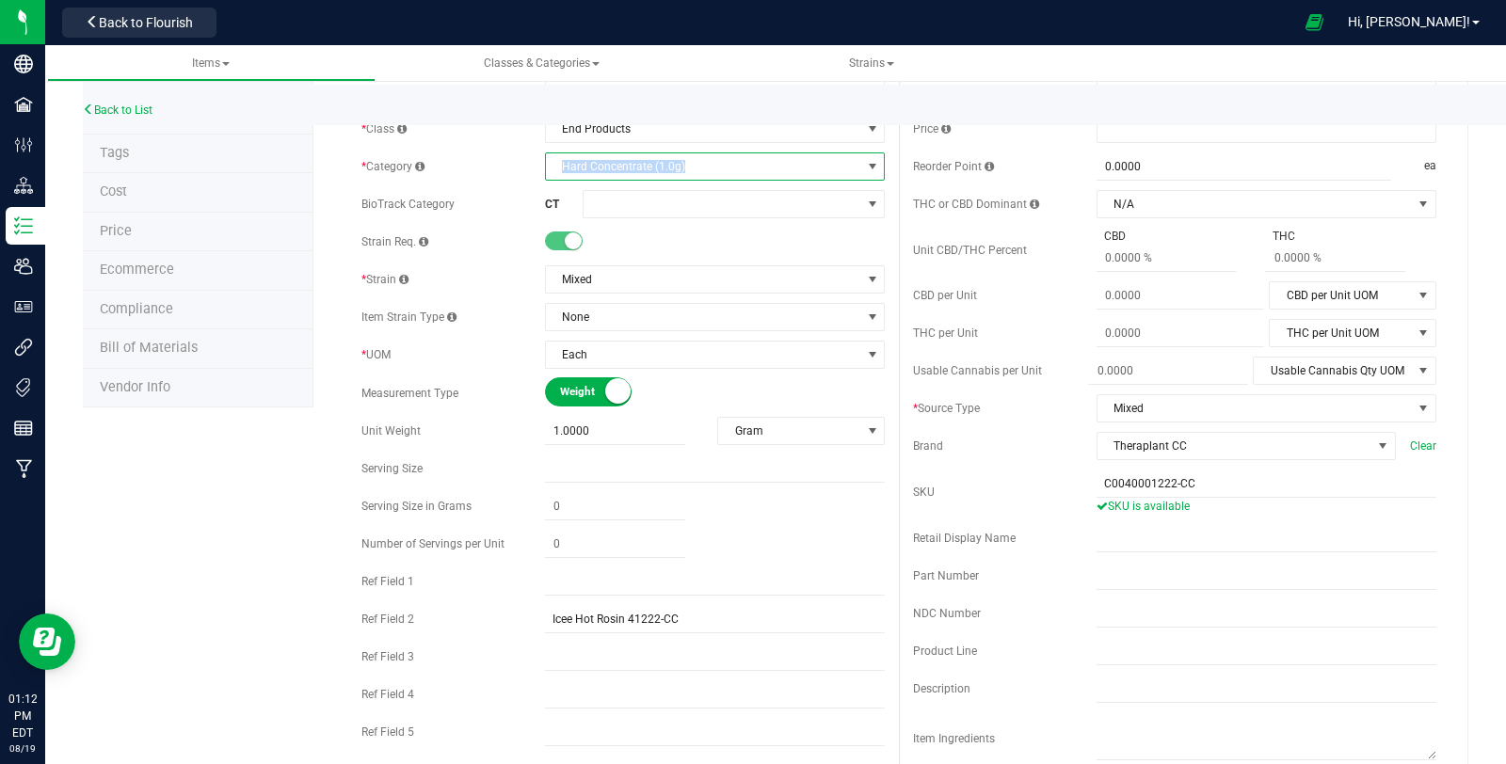
copy span "Hard Concentrate (1.0g)"
drag, startPoint x: 555, startPoint y: 167, endPoint x: 680, endPoint y: 170, distance: 125.2
click at [680, 170] on span "Hard Concentrate (1.0g)" at bounding box center [703, 166] width 314 height 26
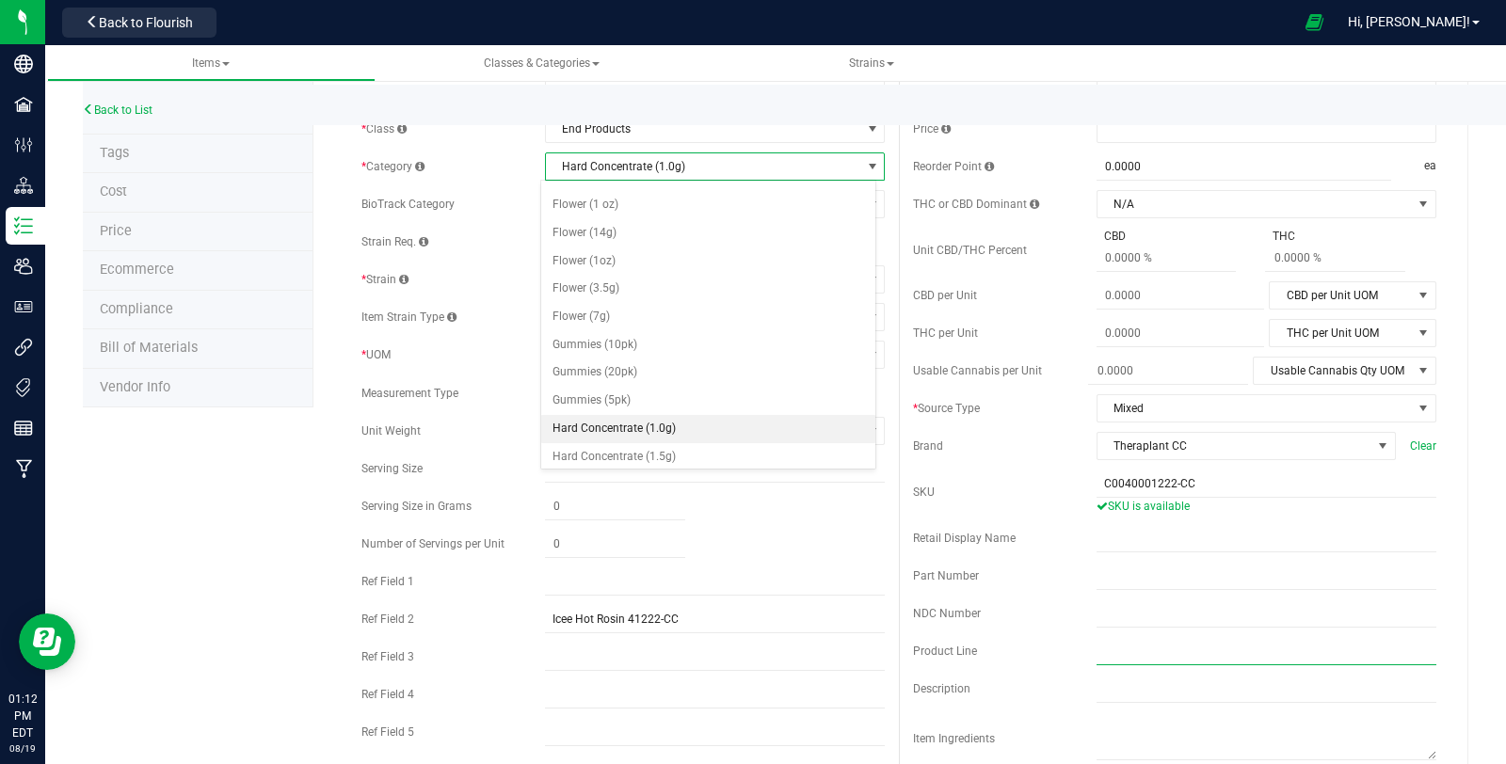
click at [1142, 647] on input "text" at bounding box center [1266, 651] width 340 height 28
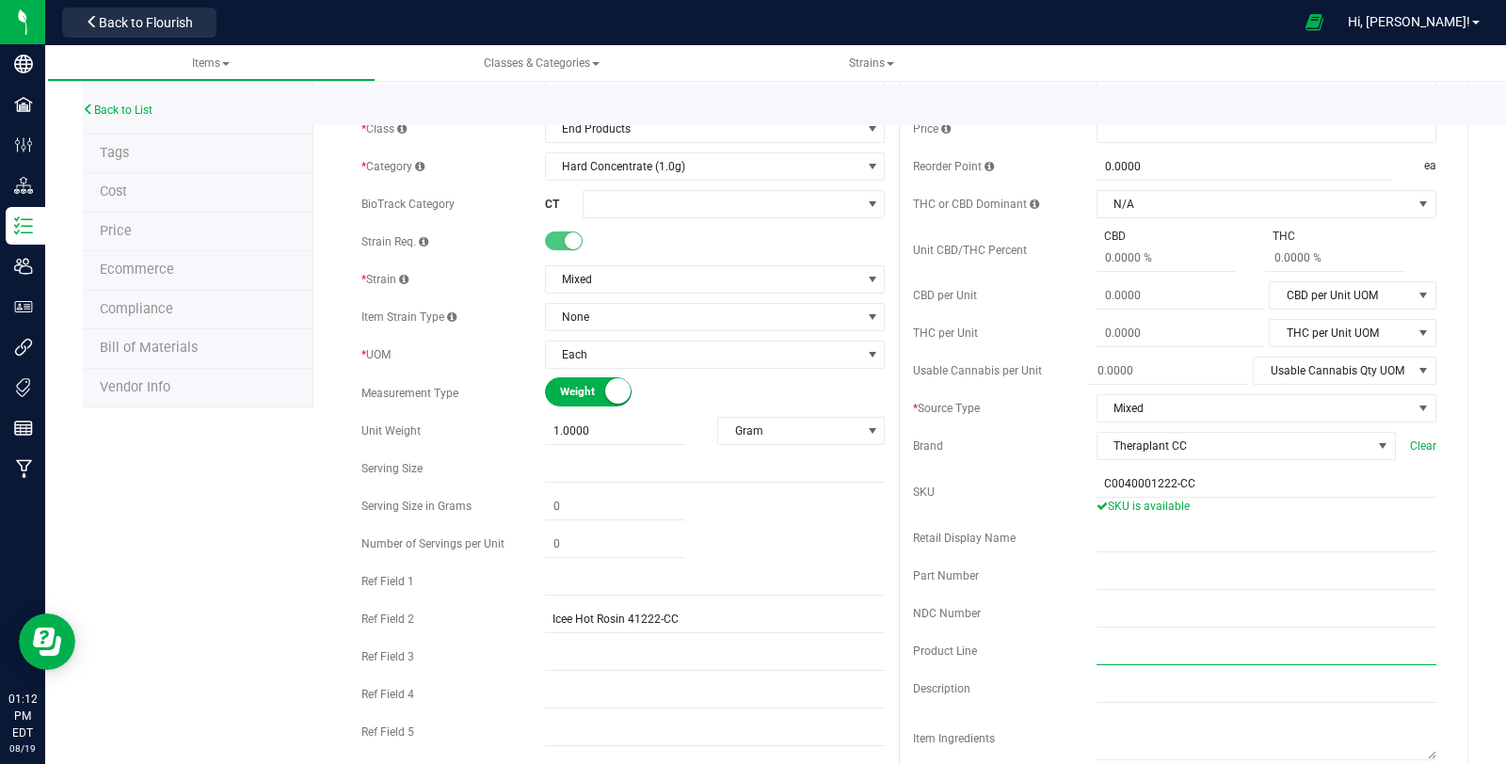
paste input "Hard Concentrate (1.0g)"
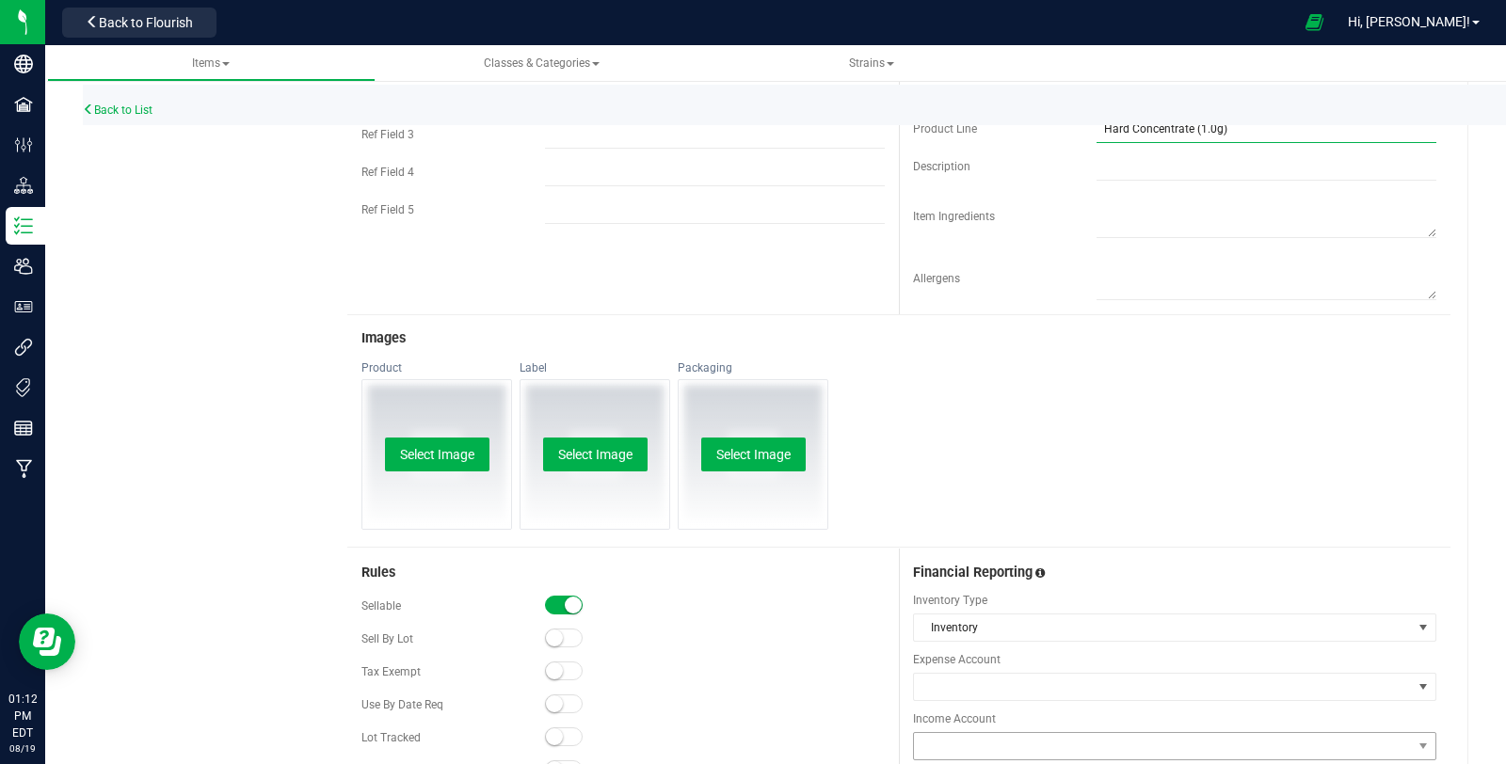
scroll to position [836, 0]
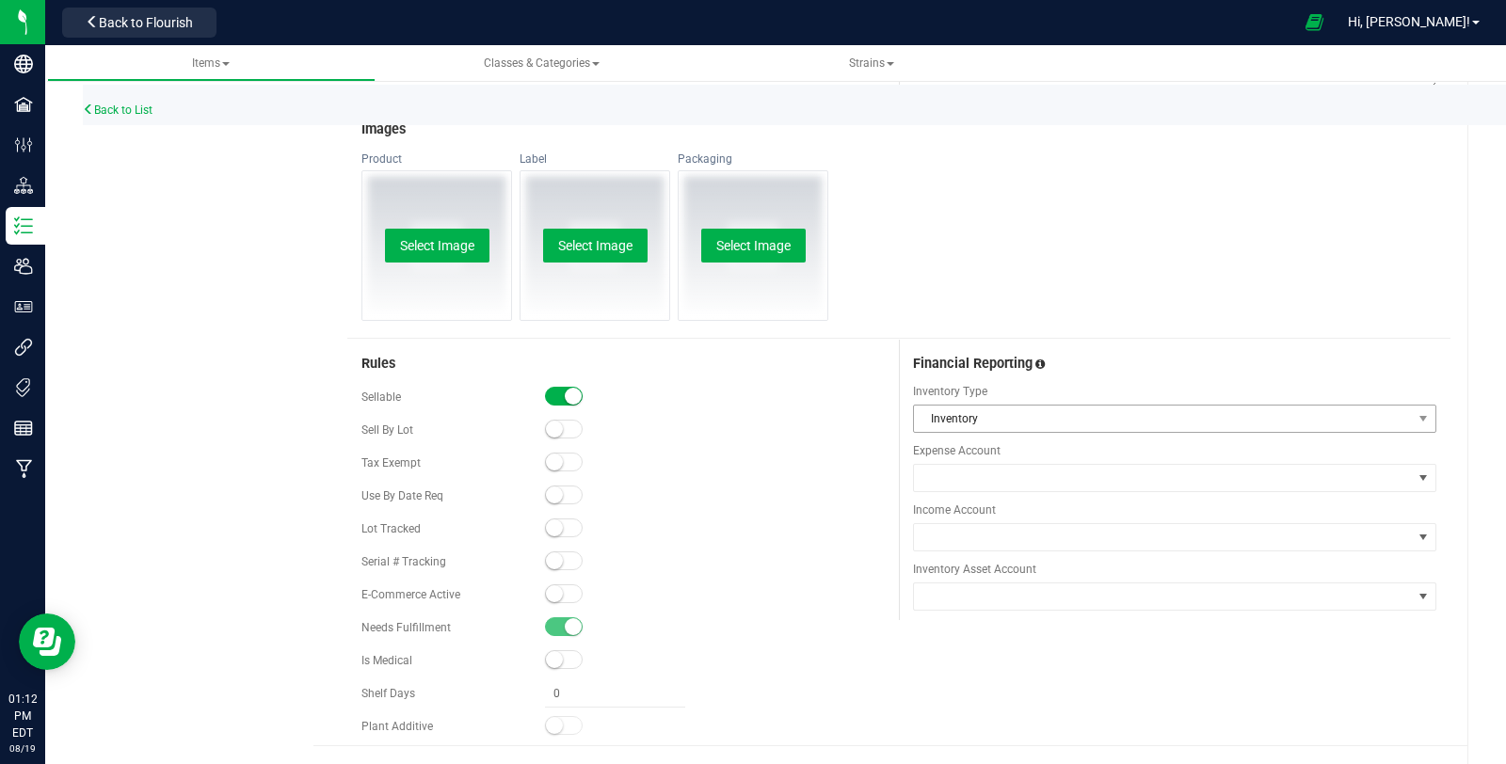
type input "Hard Concentrate (1.0g)"
click at [990, 412] on span "Inventory" at bounding box center [1163, 419] width 498 height 26
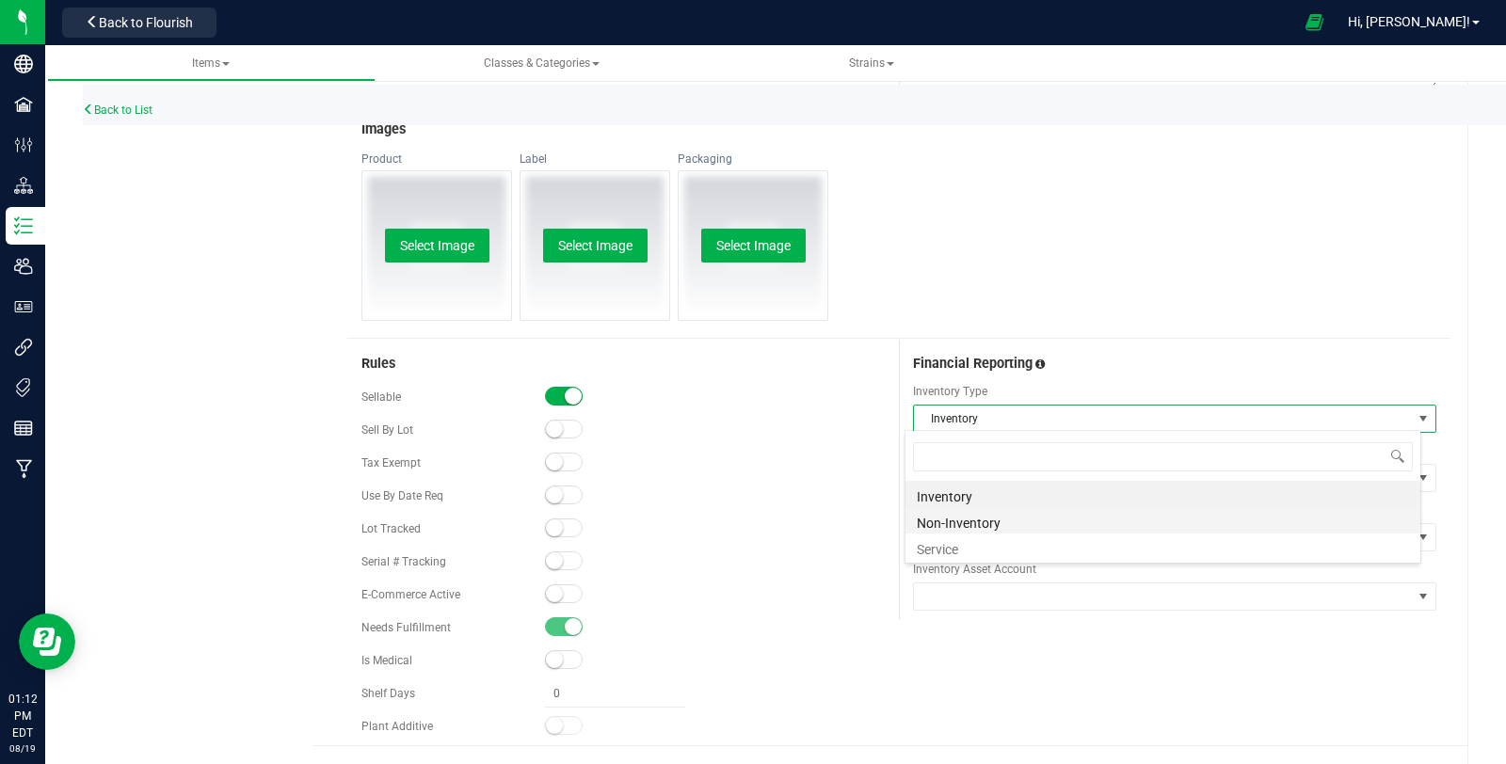
scroll to position [27, 517]
click at [995, 509] on li "Non-Inventory" at bounding box center [1162, 520] width 515 height 26
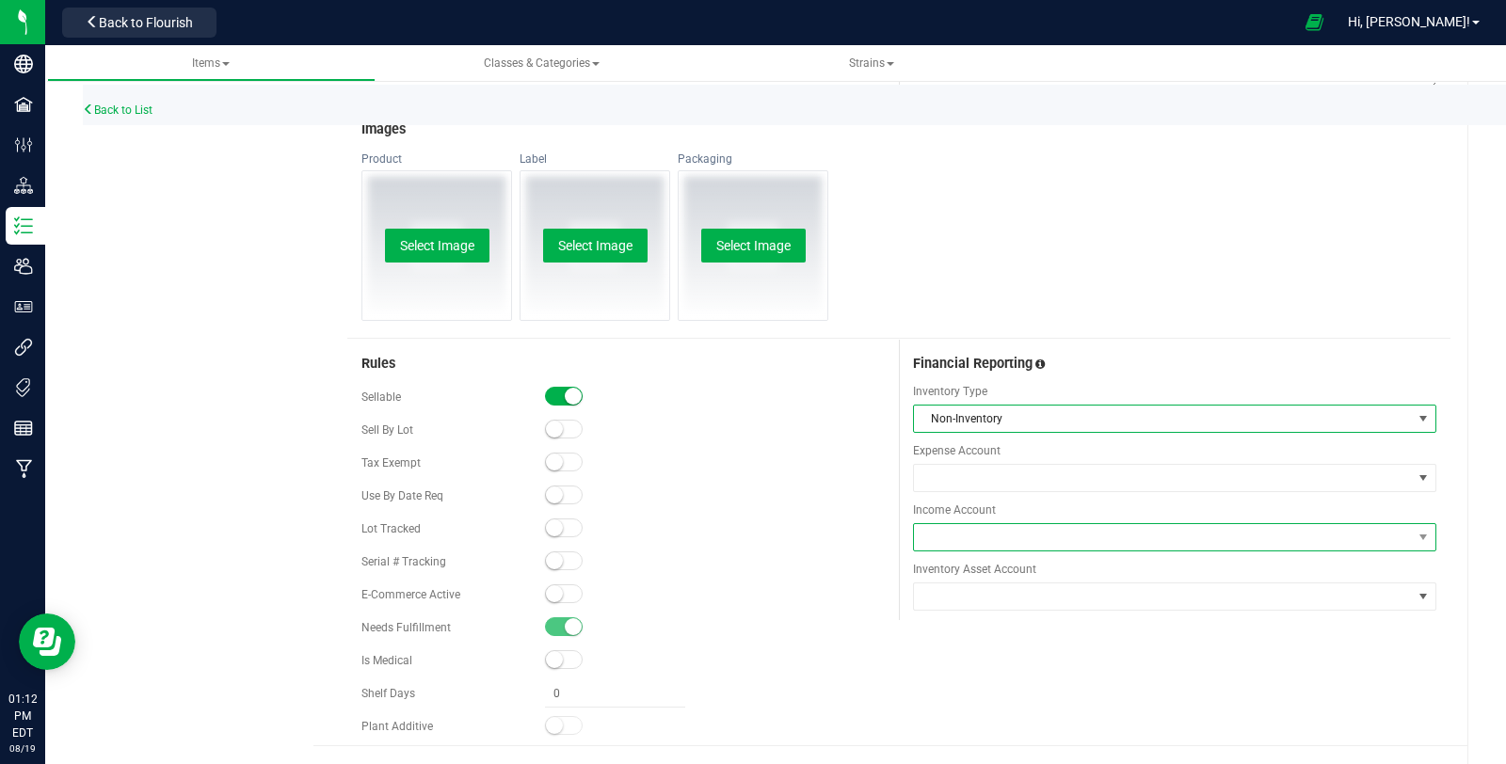
click at [999, 530] on span at bounding box center [1163, 537] width 498 height 26
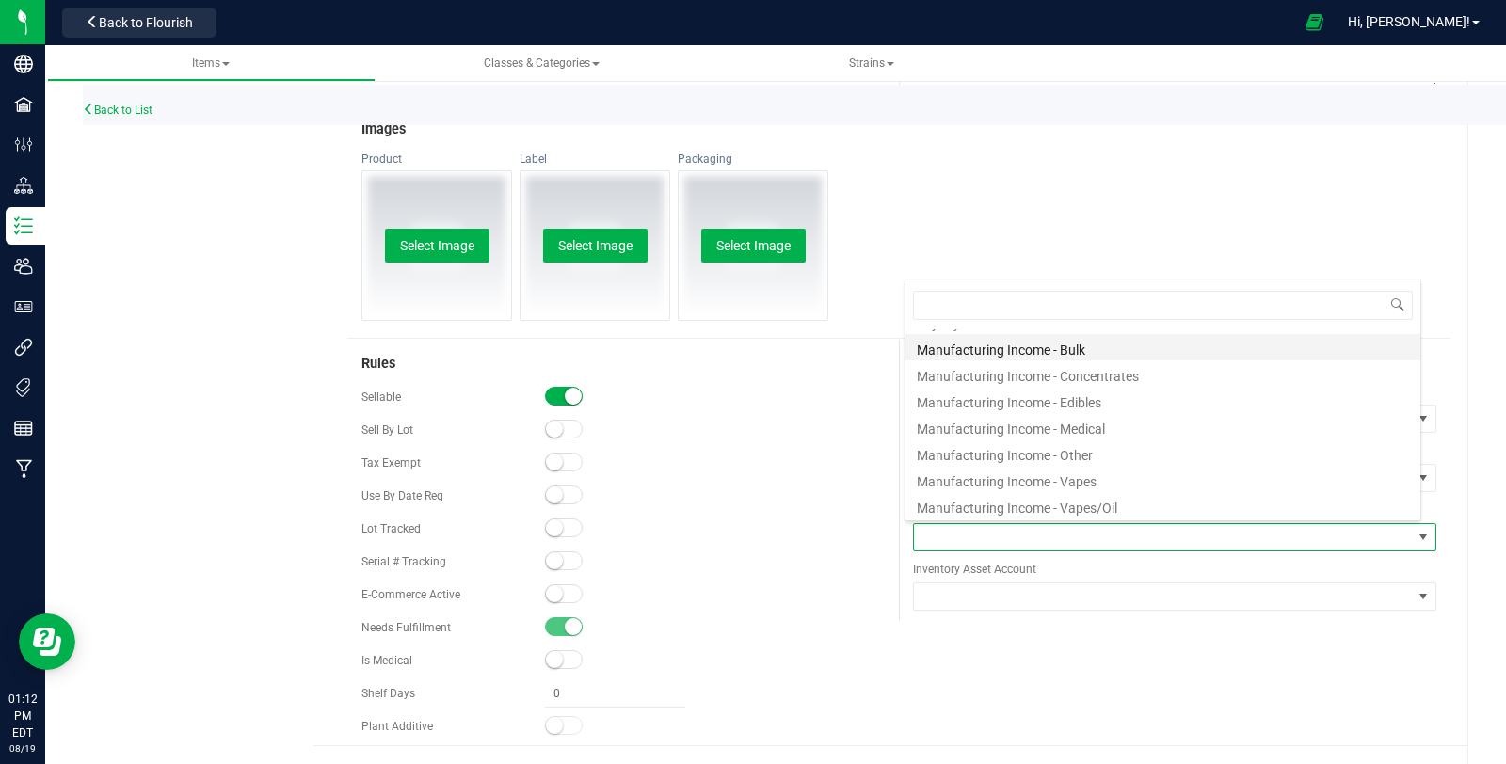
scroll to position [418, 0]
click at [1134, 368] on li "Manufacturing Income - Concentrates" at bounding box center [1162, 372] width 515 height 26
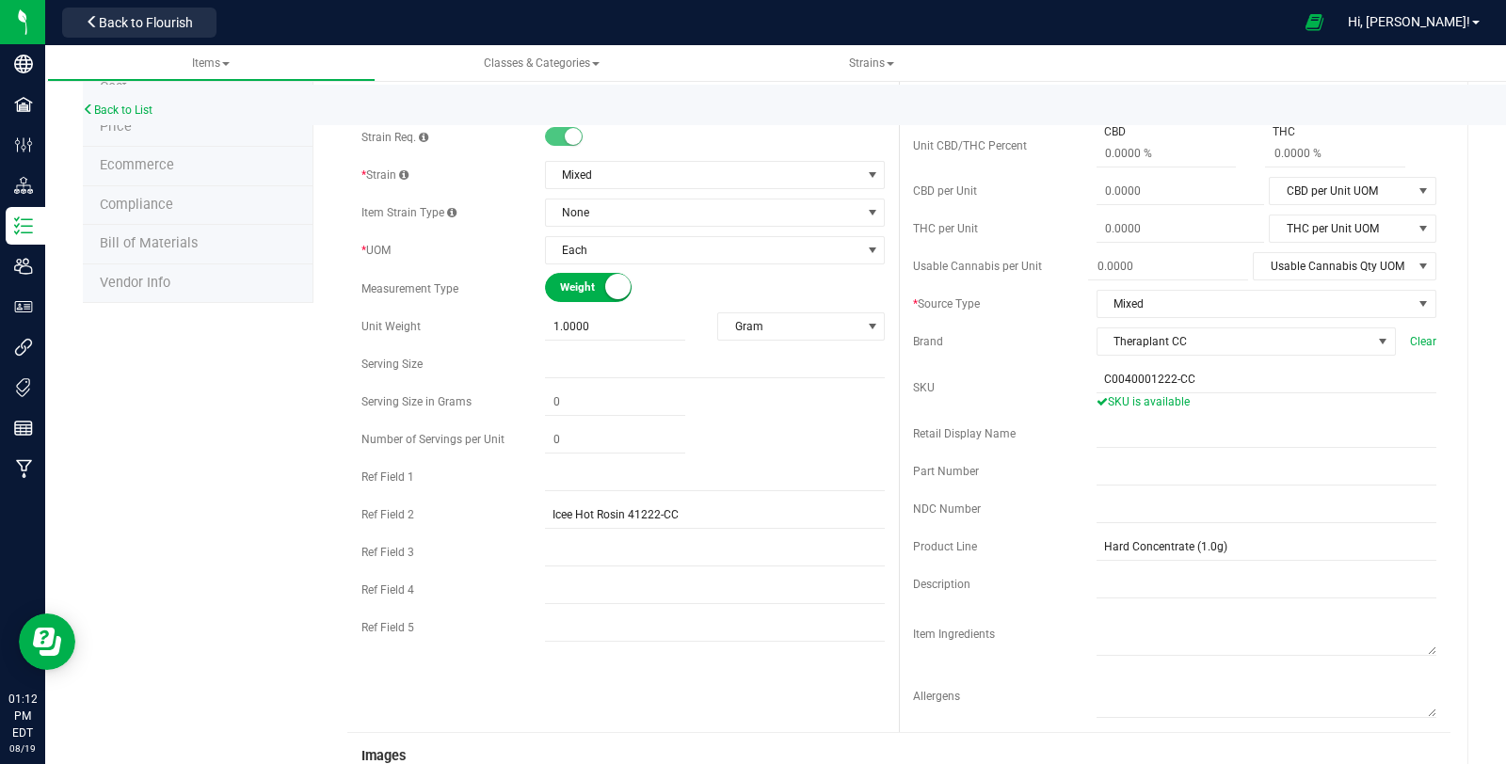
scroll to position [0, 0]
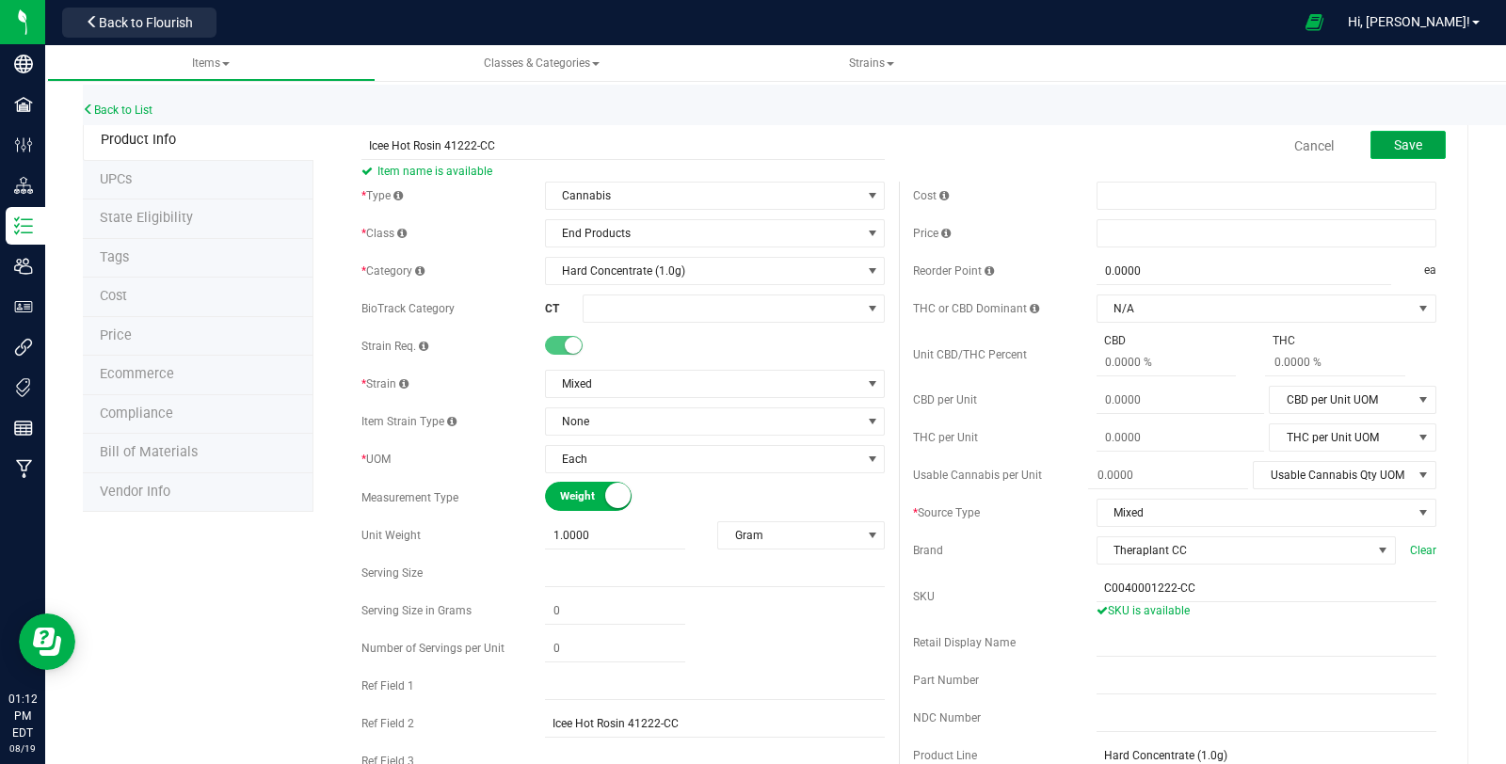
click at [1398, 137] on span "Save" at bounding box center [1408, 144] width 28 height 15
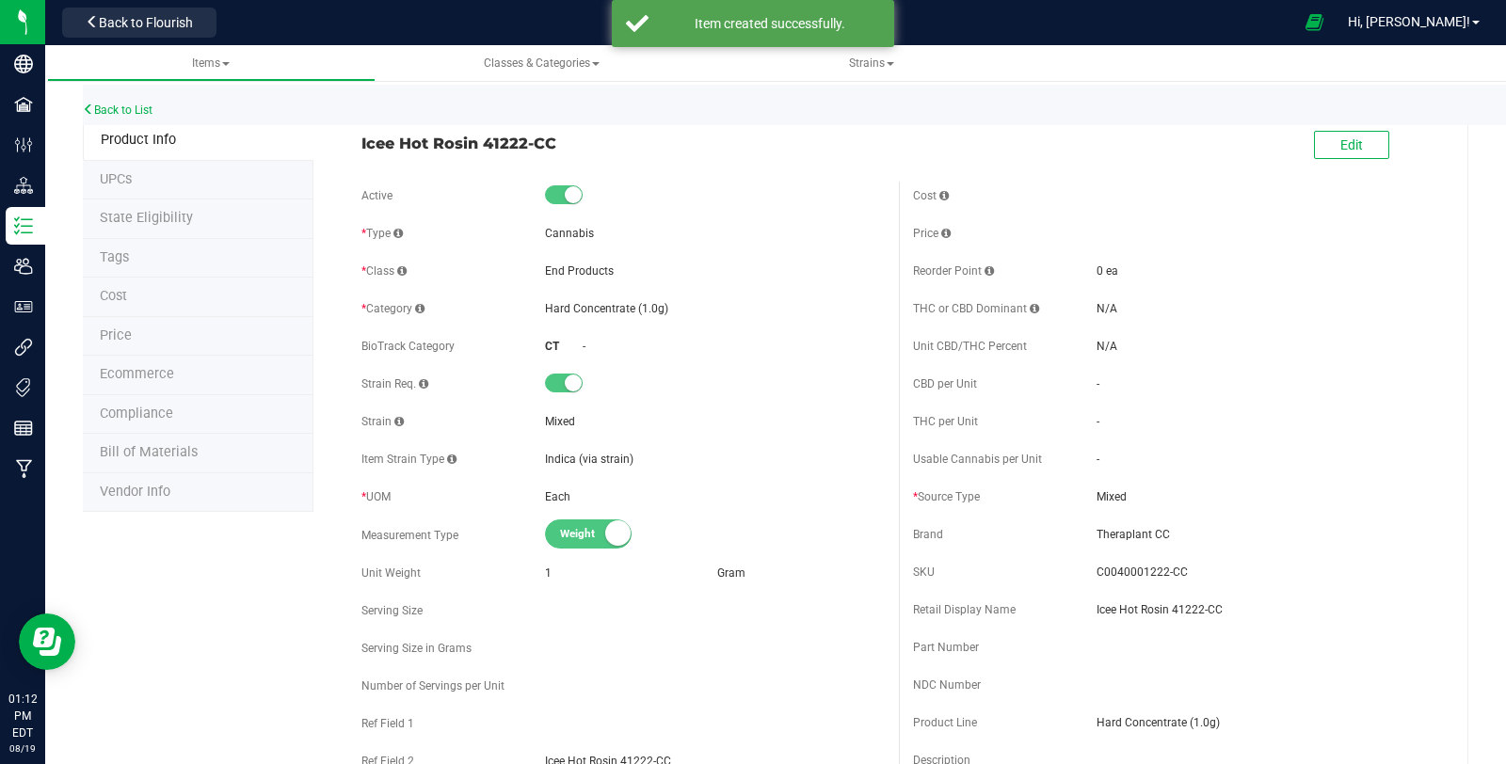
drag, startPoint x: 356, startPoint y: 147, endPoint x: 523, endPoint y: 152, distance: 167.6
click at [523, 152] on div "Icee Hot Rosin 41222-CC" at bounding box center [622, 138] width 551 height 32
copy span "Icee Hot Rosin 41222"
click at [149, 113] on link "Back to List" at bounding box center [118, 110] width 70 height 13
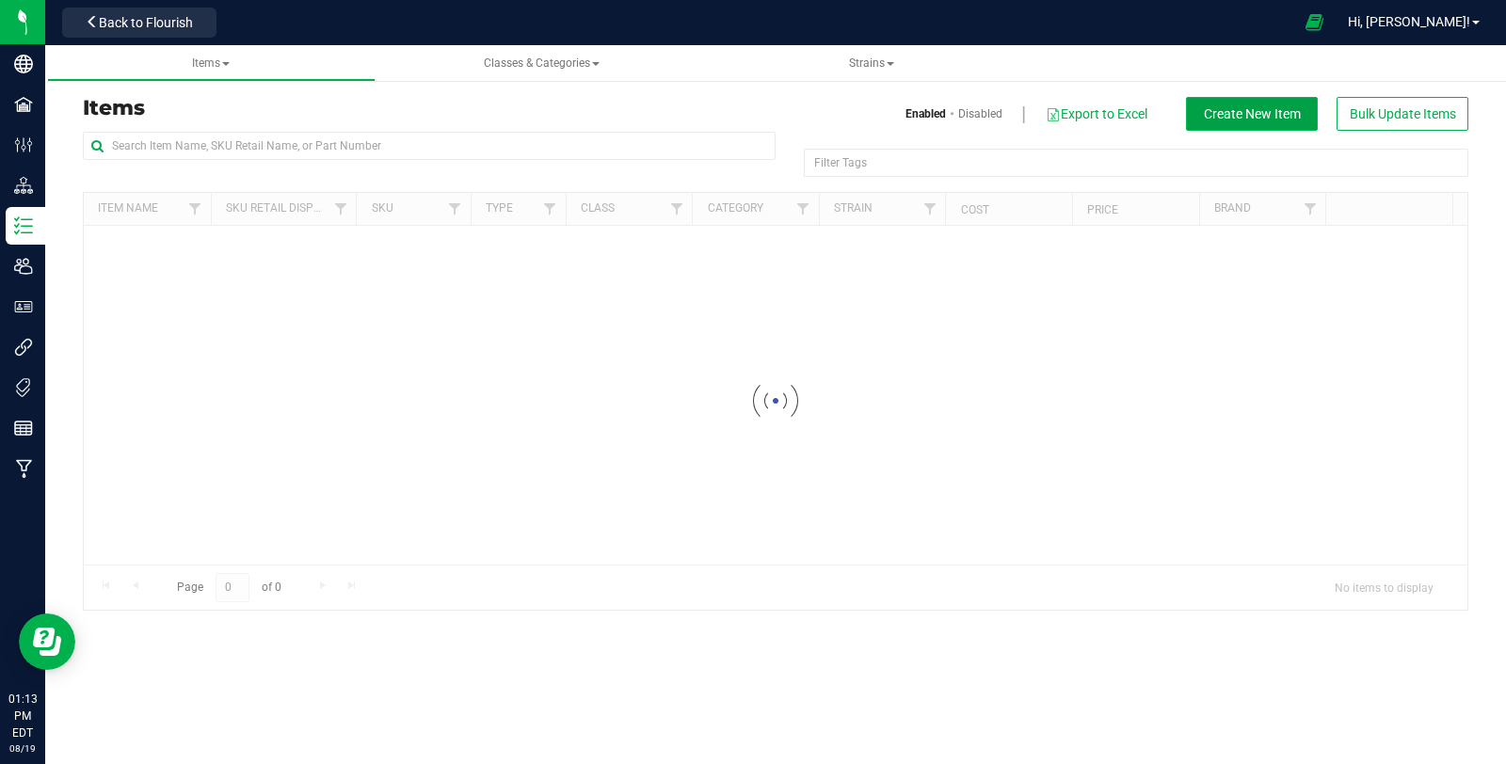
click at [1222, 119] on span "Create New Item" at bounding box center [1252, 113] width 97 height 15
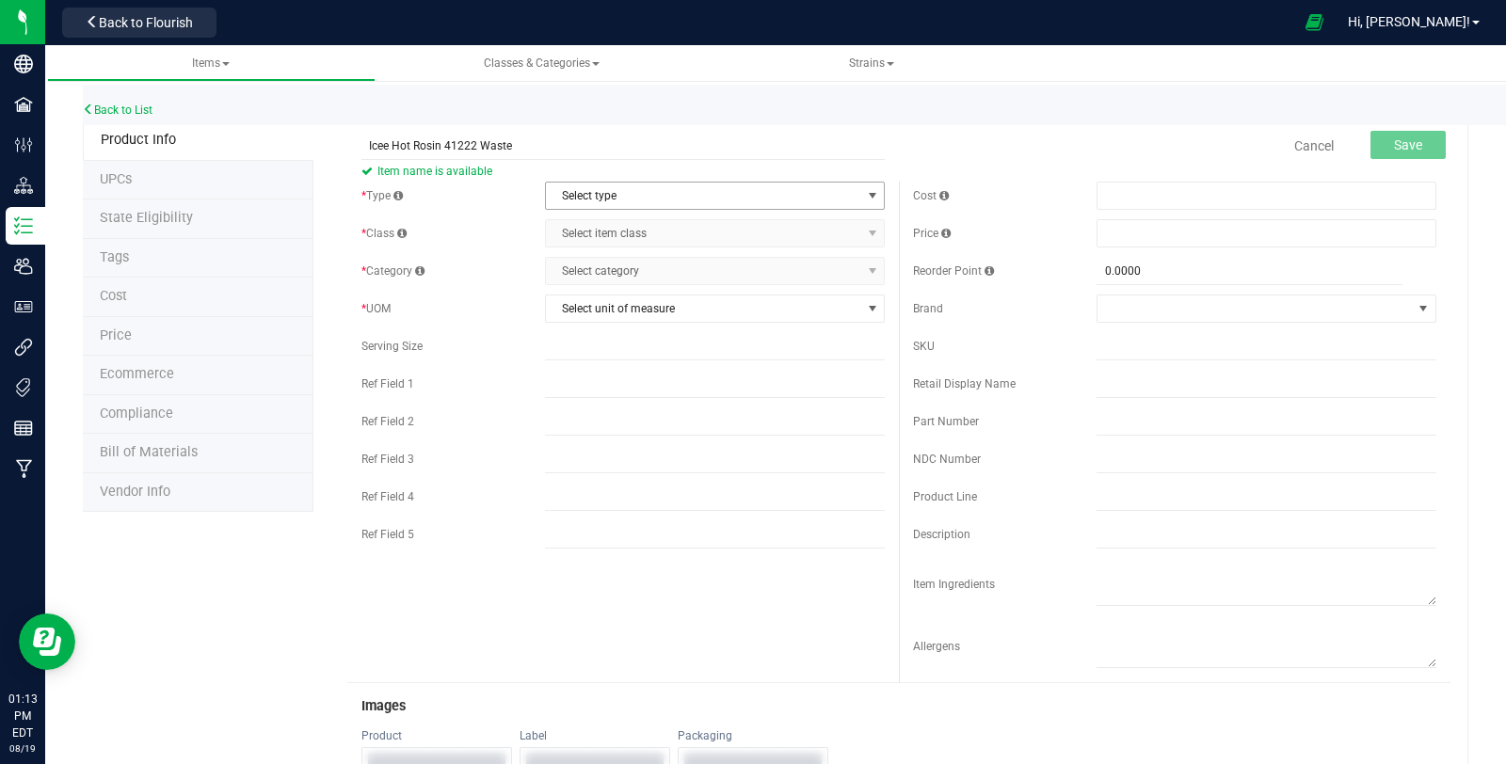
type input "Icee Hot Rosin 41222 Waste"
click at [676, 188] on span "Select type" at bounding box center [703, 196] width 314 height 26
click at [600, 232] on li "Cannabis" at bounding box center [708, 227] width 334 height 28
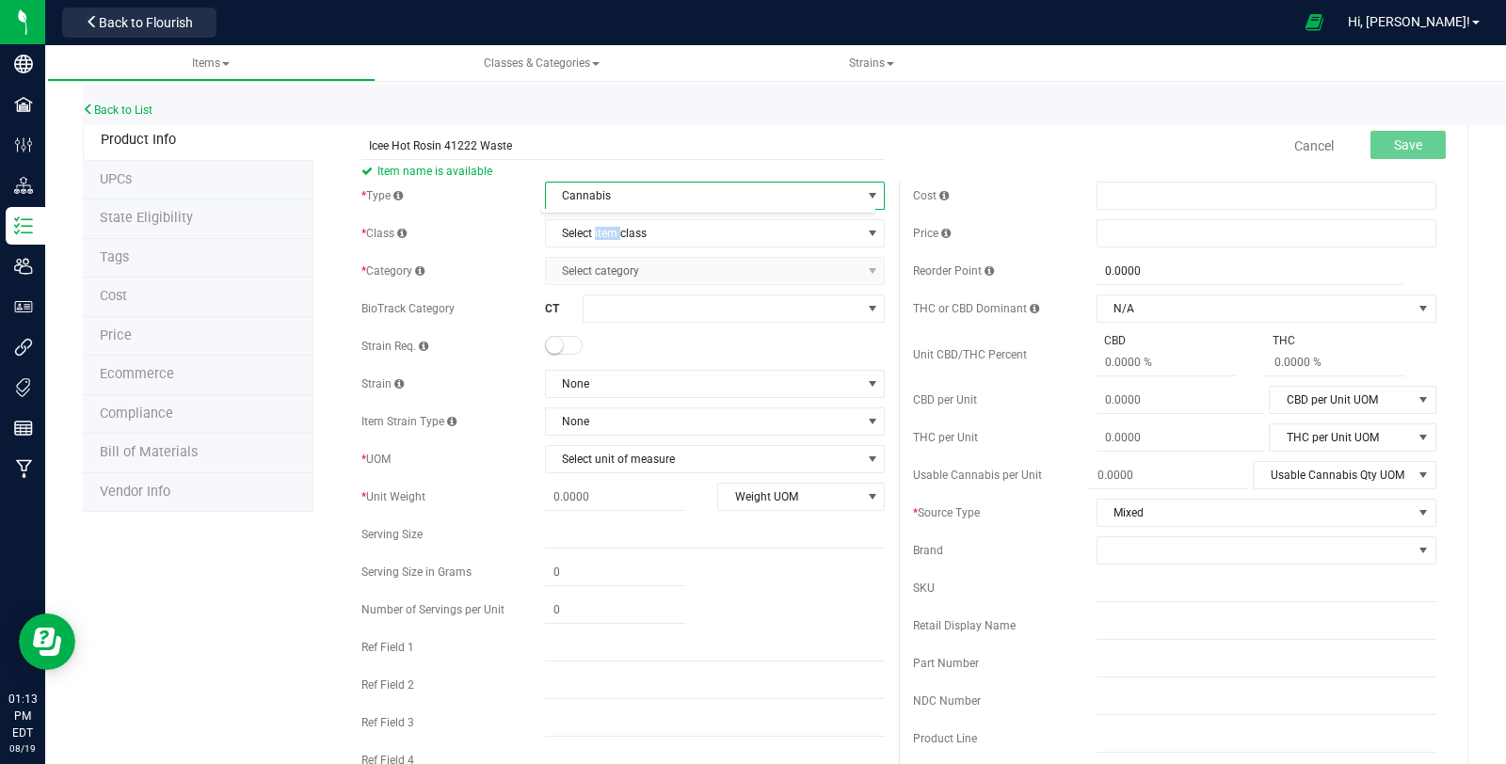
click at [599, 232] on span "Select item class" at bounding box center [703, 233] width 314 height 26
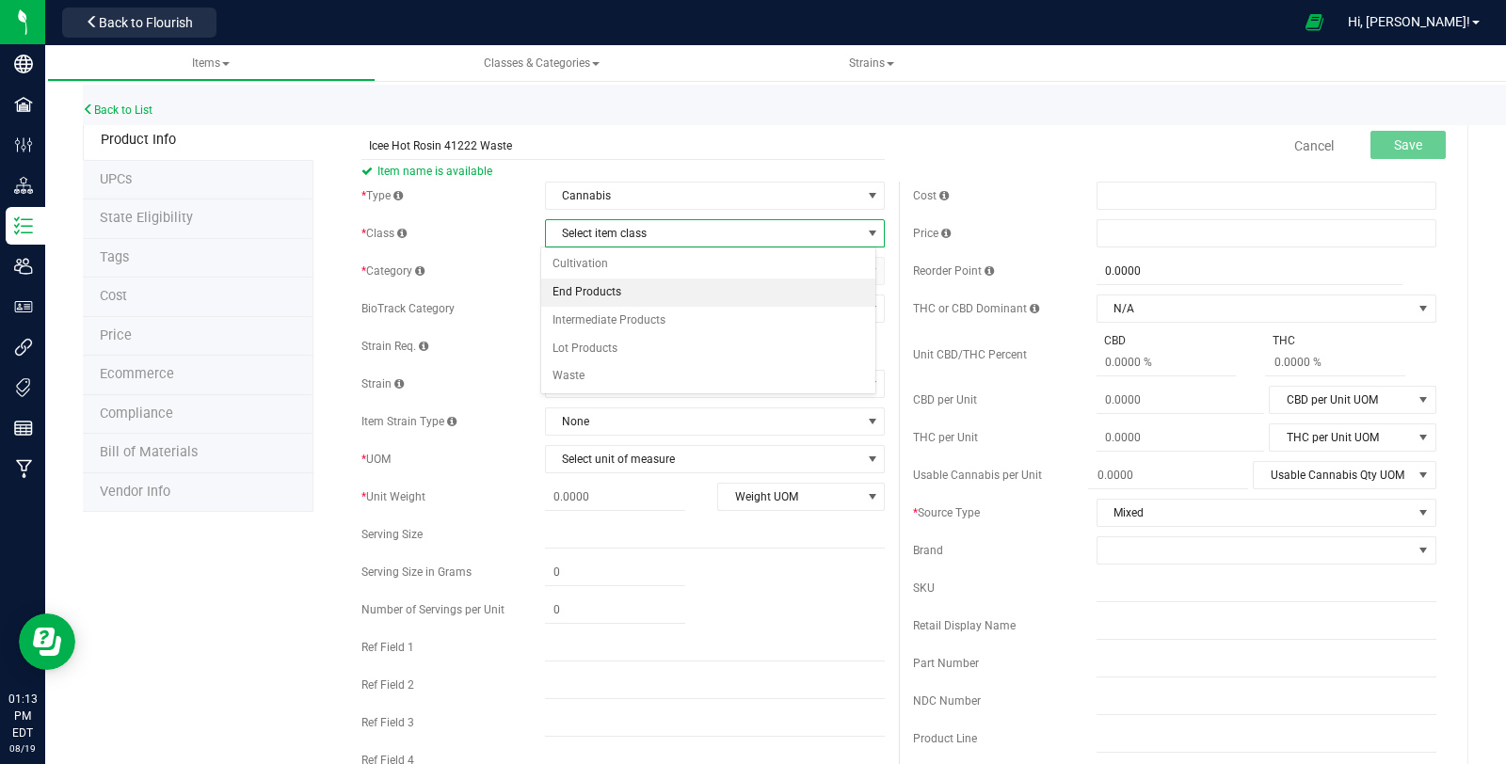
click at [599, 286] on li "End Products" at bounding box center [708, 293] width 334 height 28
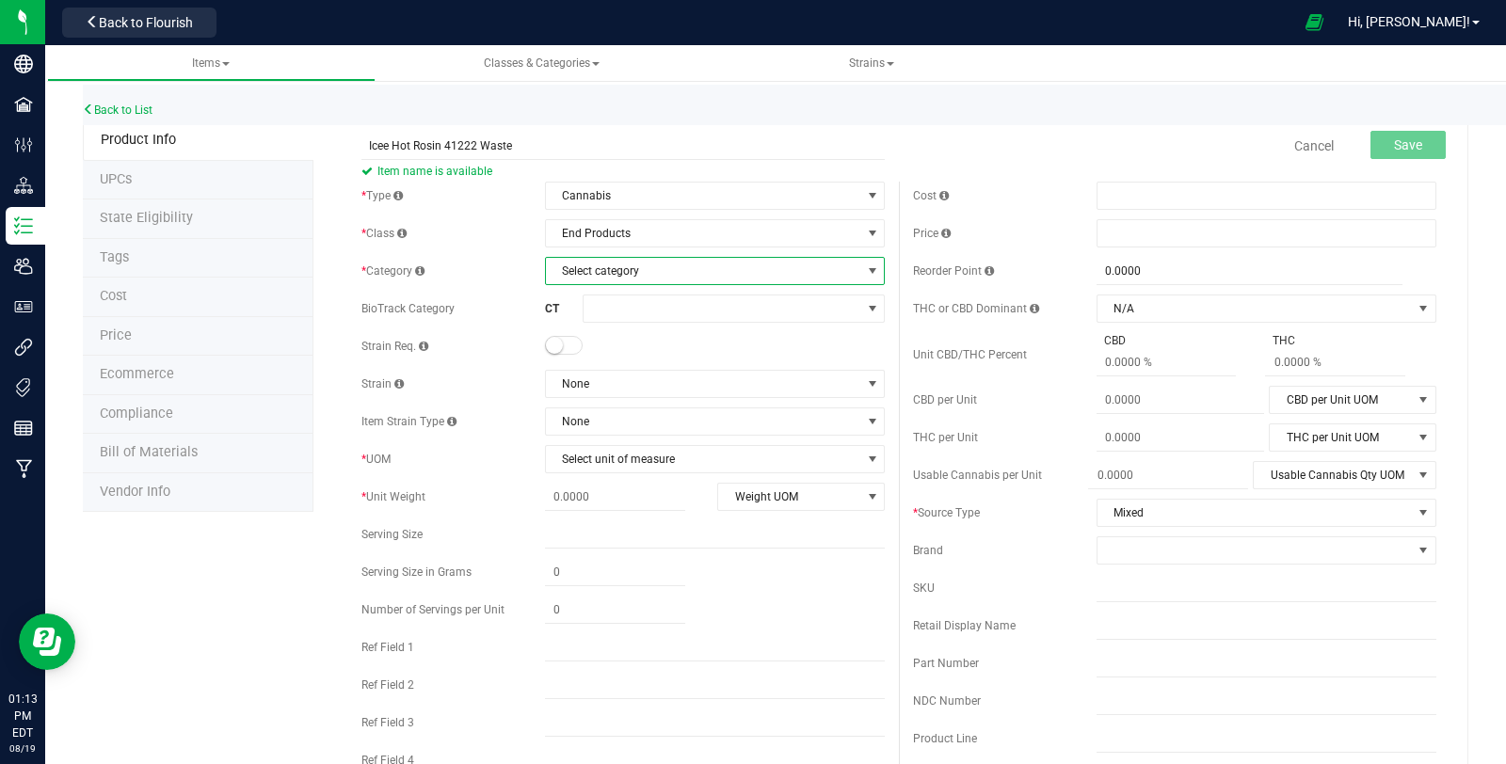
click at [600, 272] on span "Select category" at bounding box center [703, 271] width 314 height 26
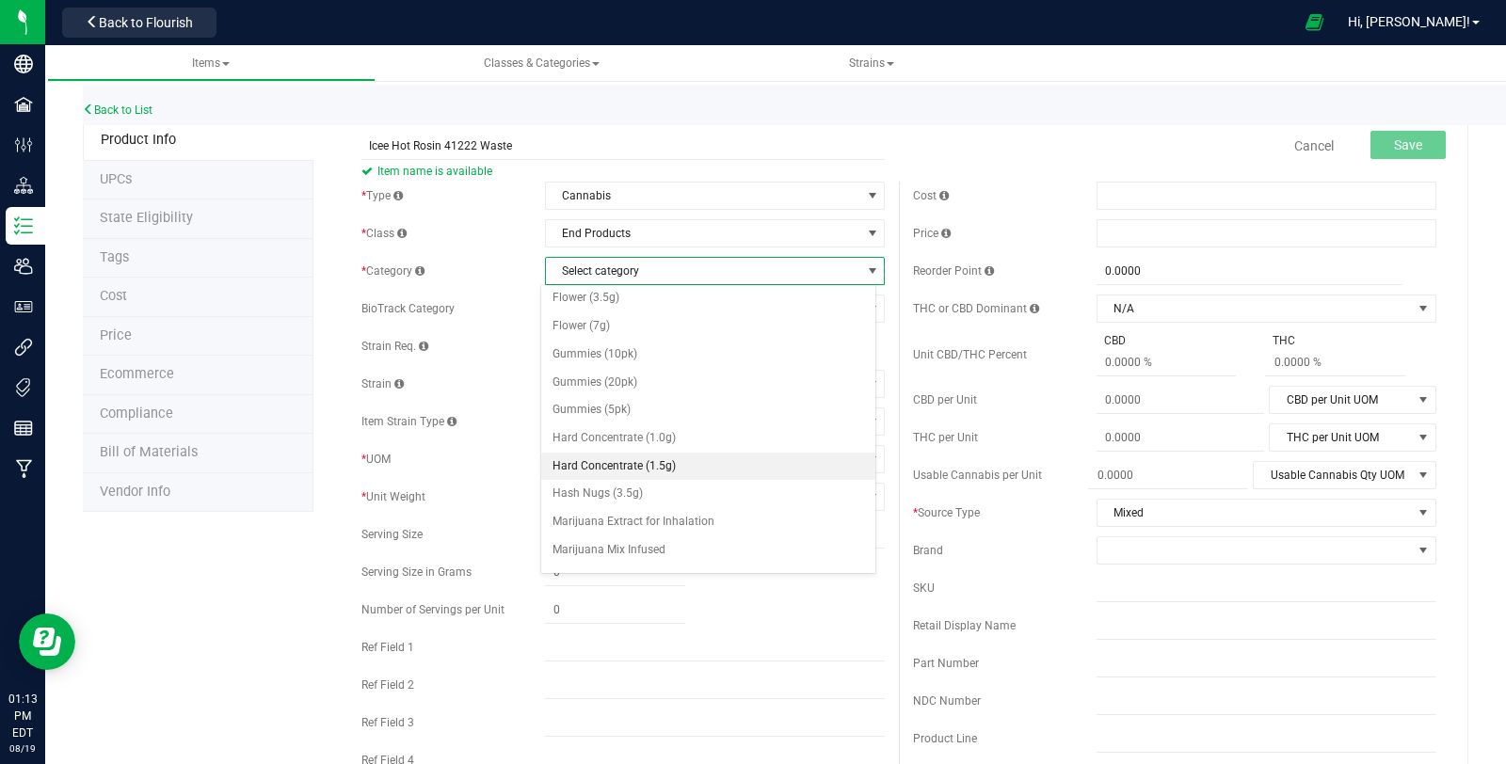
scroll to position [209, 0]
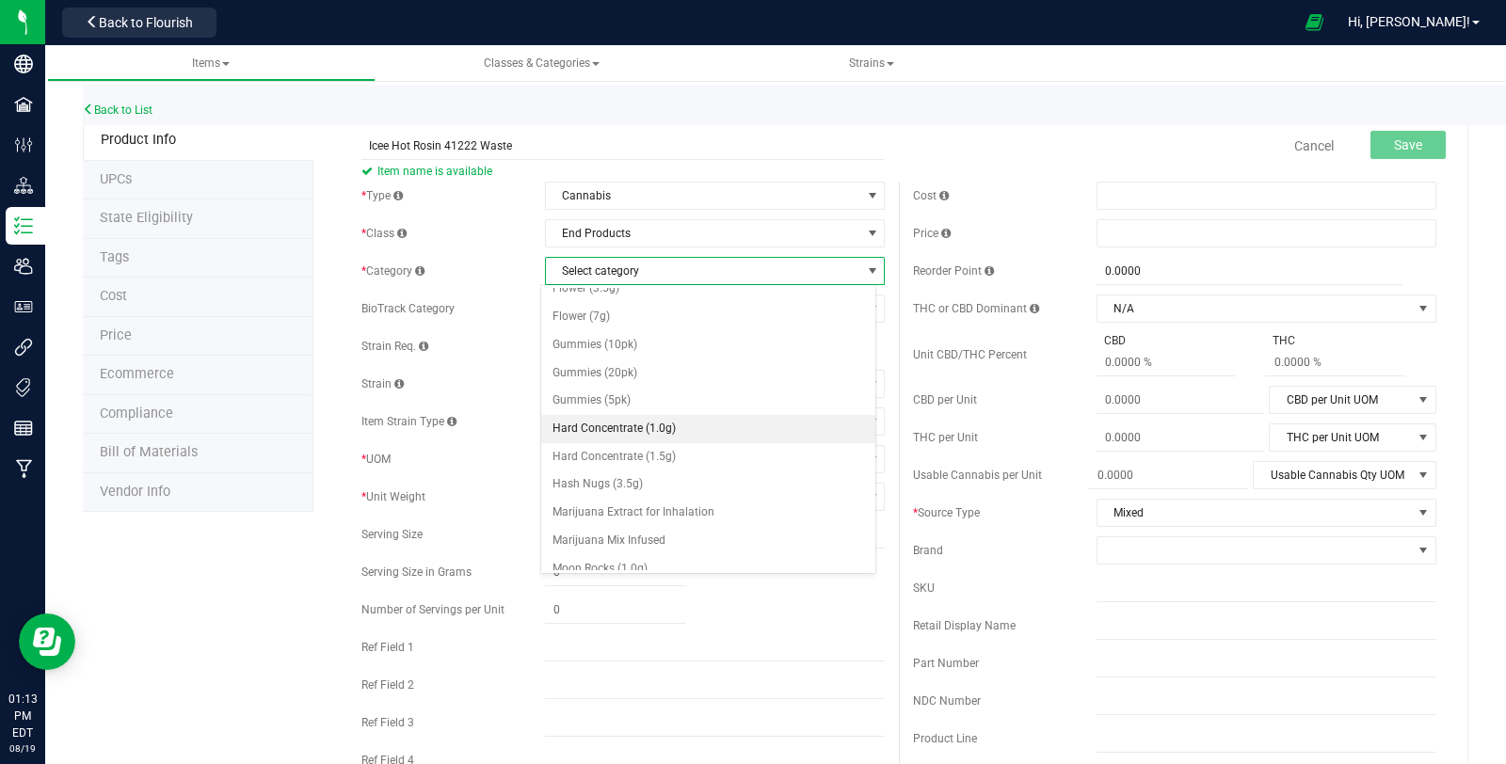
click at [681, 415] on li "Hard Concentrate (1.0g)" at bounding box center [708, 429] width 334 height 28
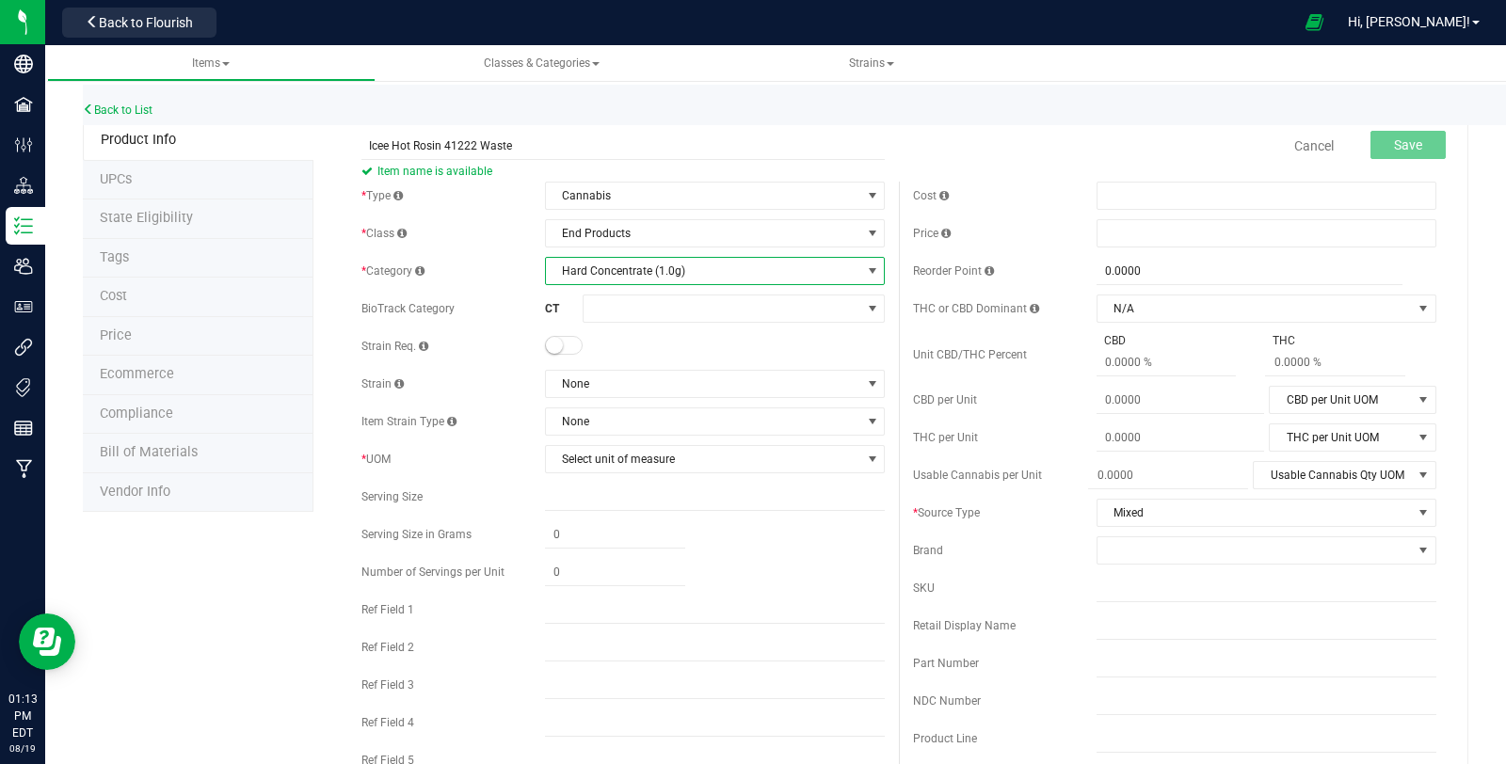
click at [561, 343] on span at bounding box center [564, 345] width 38 height 19
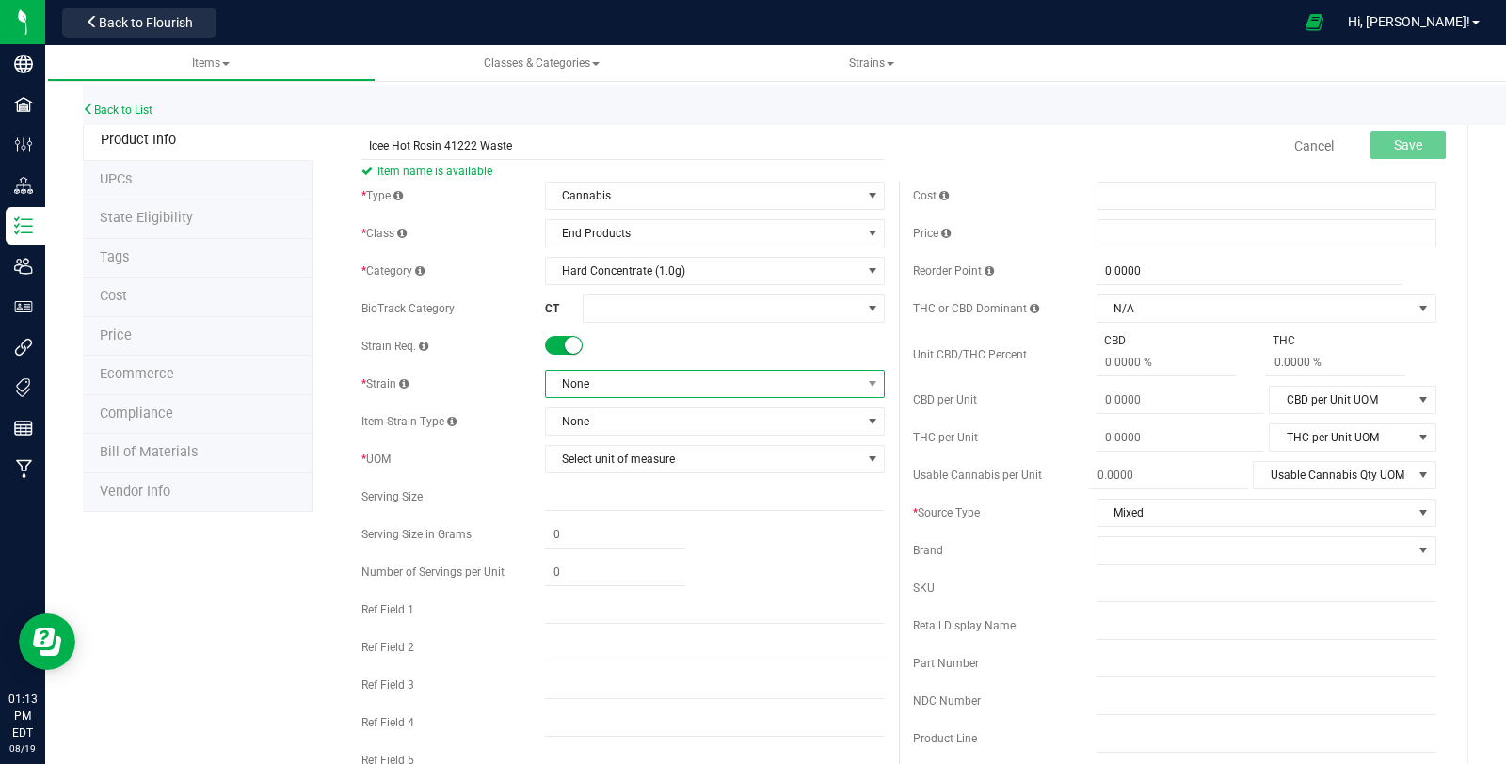
click at [577, 387] on span "None" at bounding box center [703, 384] width 314 height 26
type input "mixed"
click at [599, 464] on li "Mixed" at bounding box center [708, 461] width 334 height 26
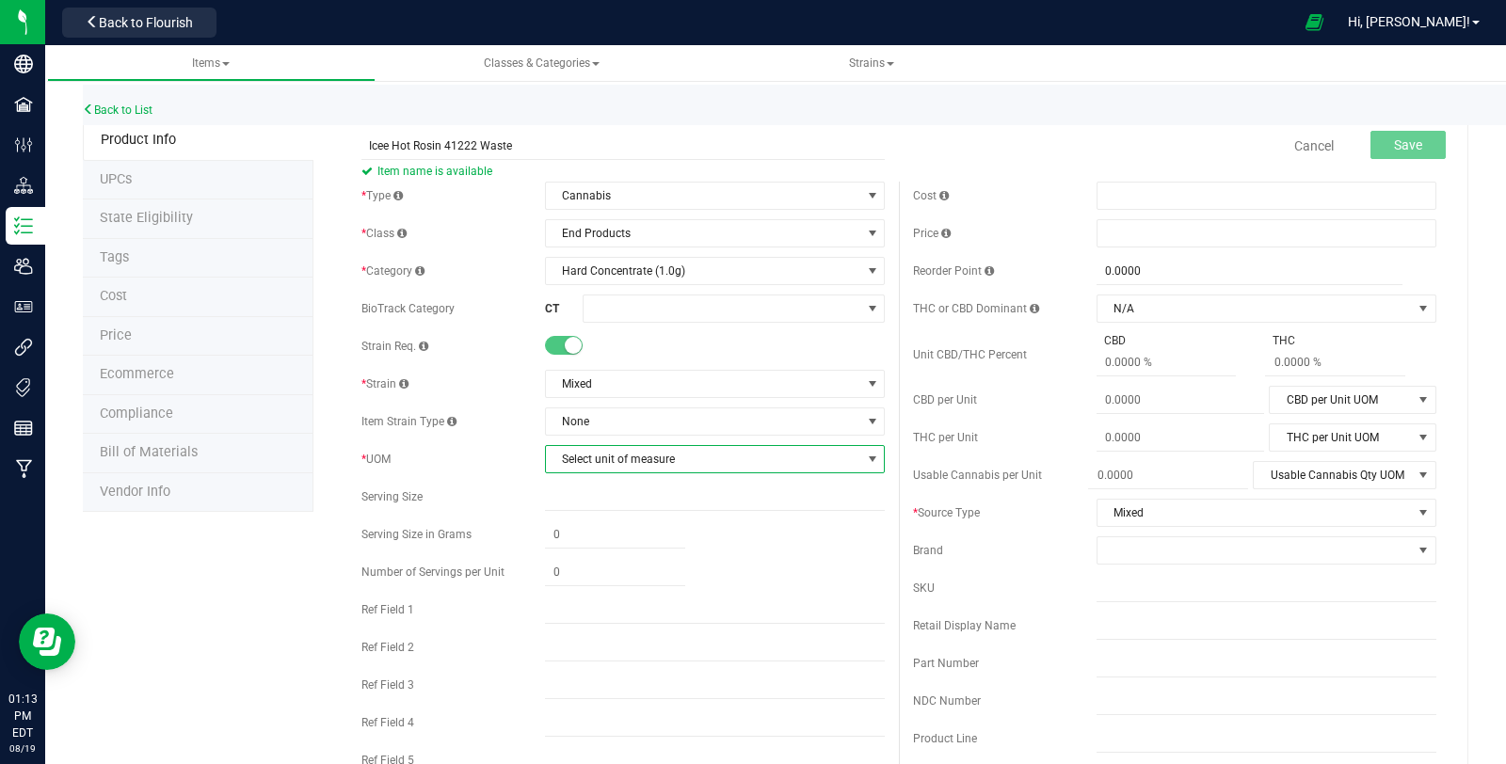
click at [599, 455] on span "Select unit of measure" at bounding box center [703, 459] width 314 height 26
click at [590, 508] on li "Gram" at bounding box center [708, 518] width 334 height 28
click at [1136, 548] on span at bounding box center [1254, 550] width 314 height 26
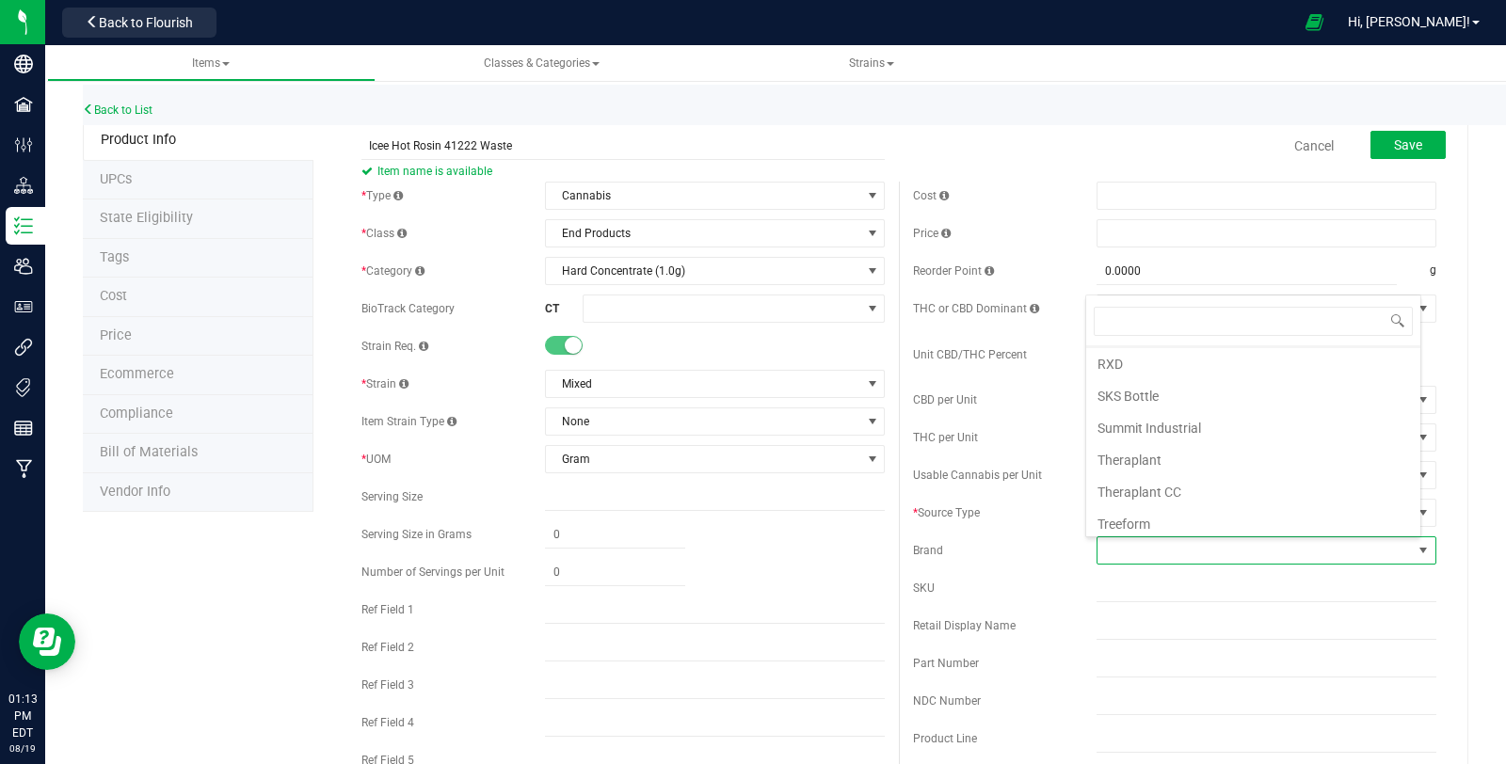
scroll to position [715, 0]
click at [1192, 430] on li "Theraplant" at bounding box center [1253, 446] width 334 height 32
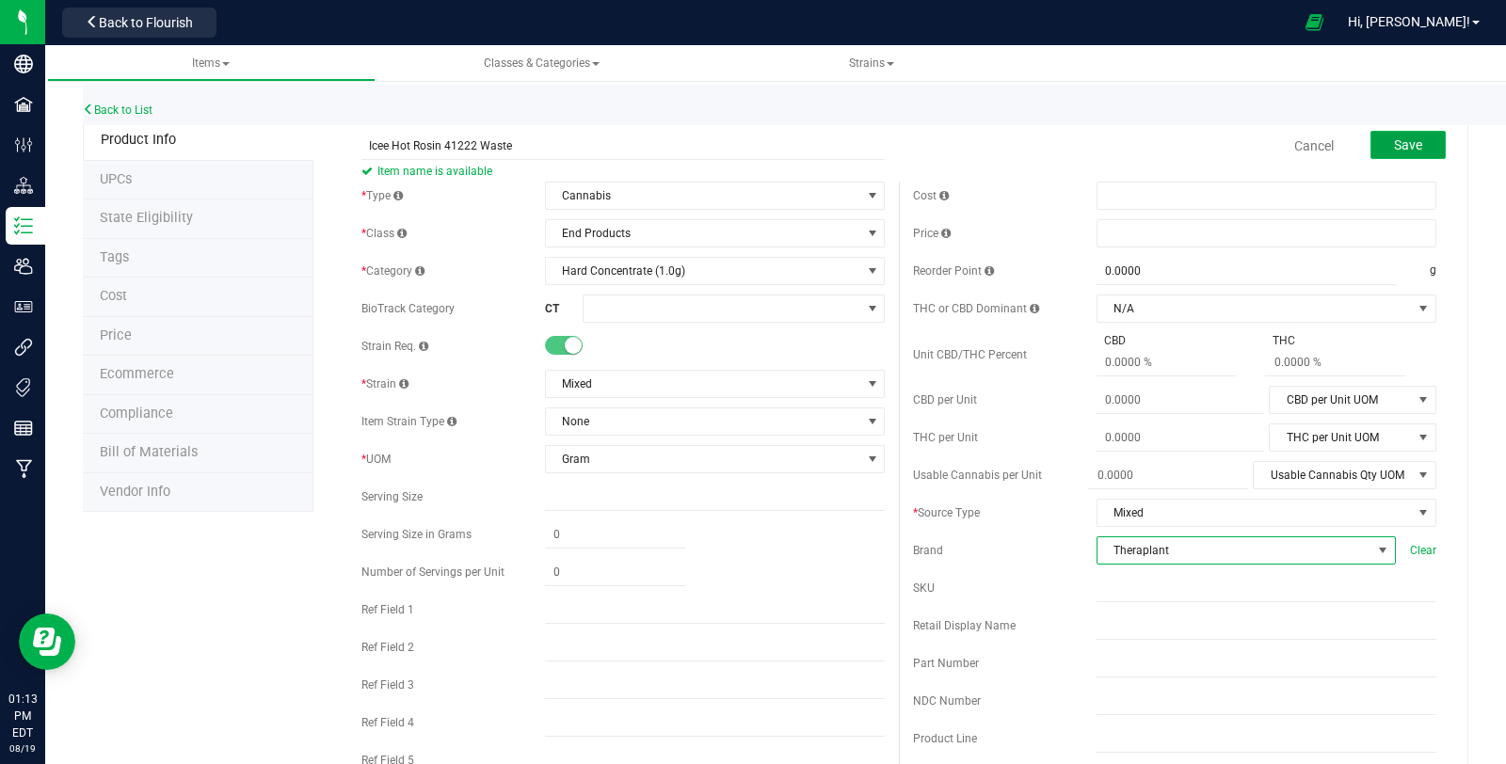
click at [1405, 151] on span "Save" at bounding box center [1408, 144] width 28 height 15
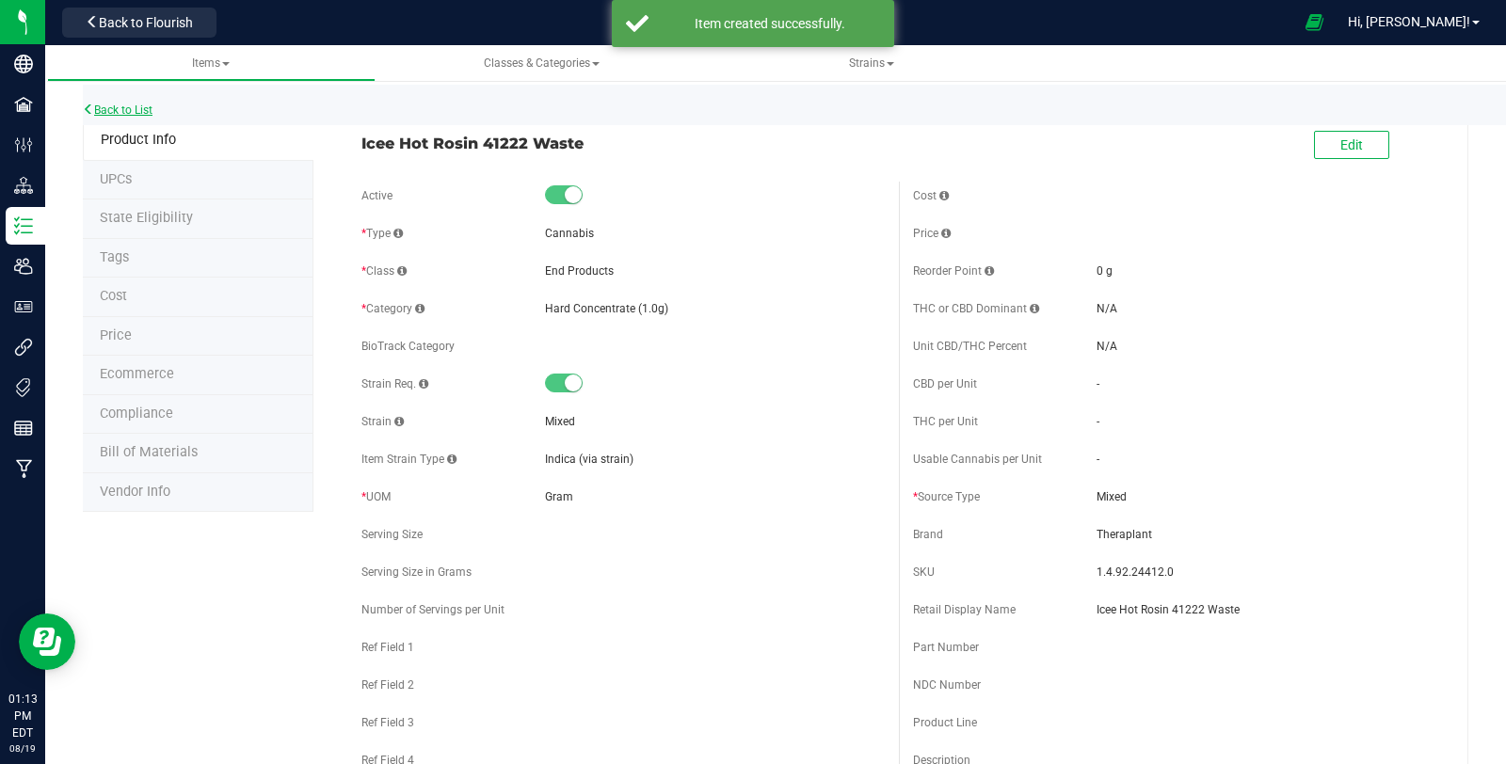
click at [127, 109] on link "Back to List" at bounding box center [118, 110] width 70 height 13
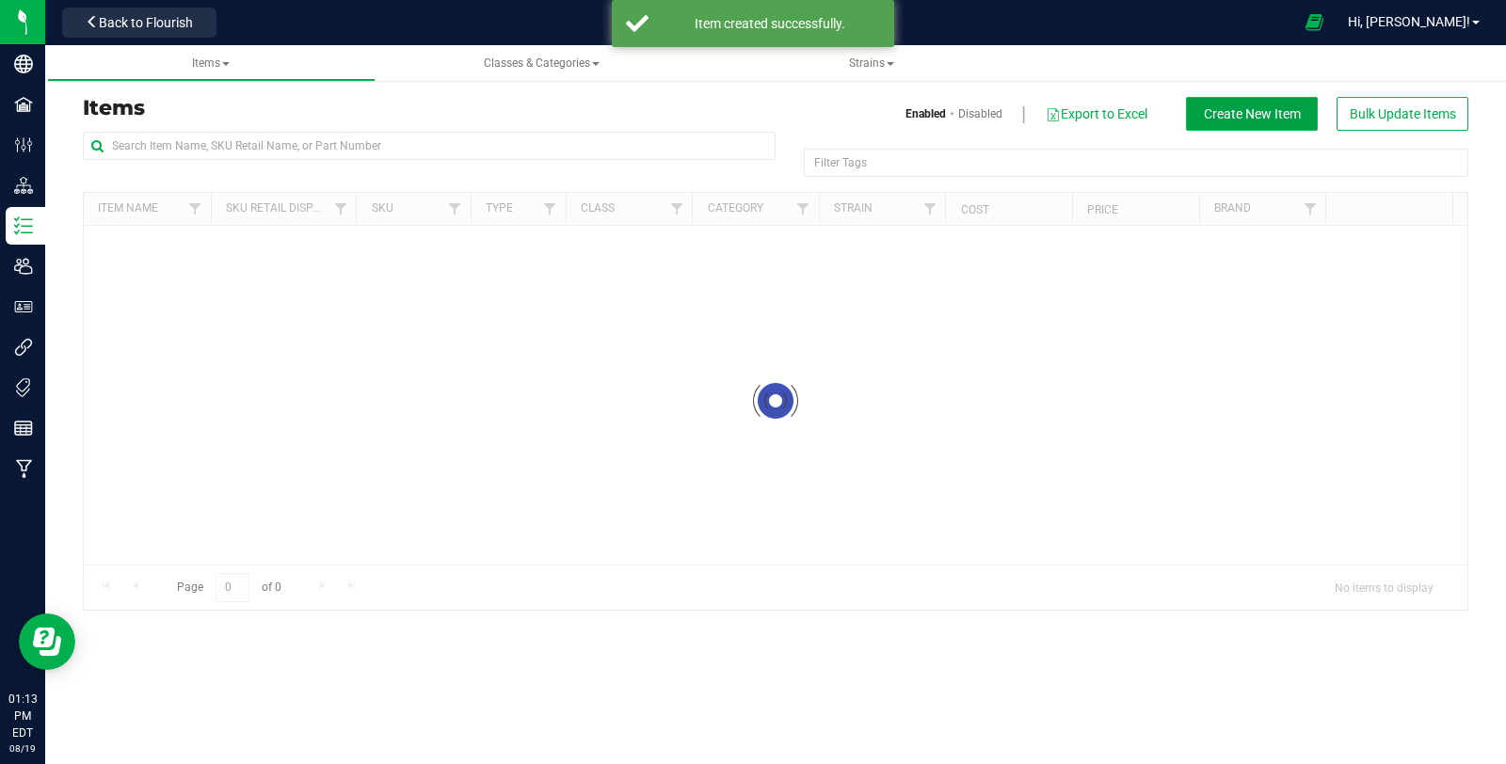
click at [1202, 120] on button "Create New Item" at bounding box center [1252, 114] width 132 height 34
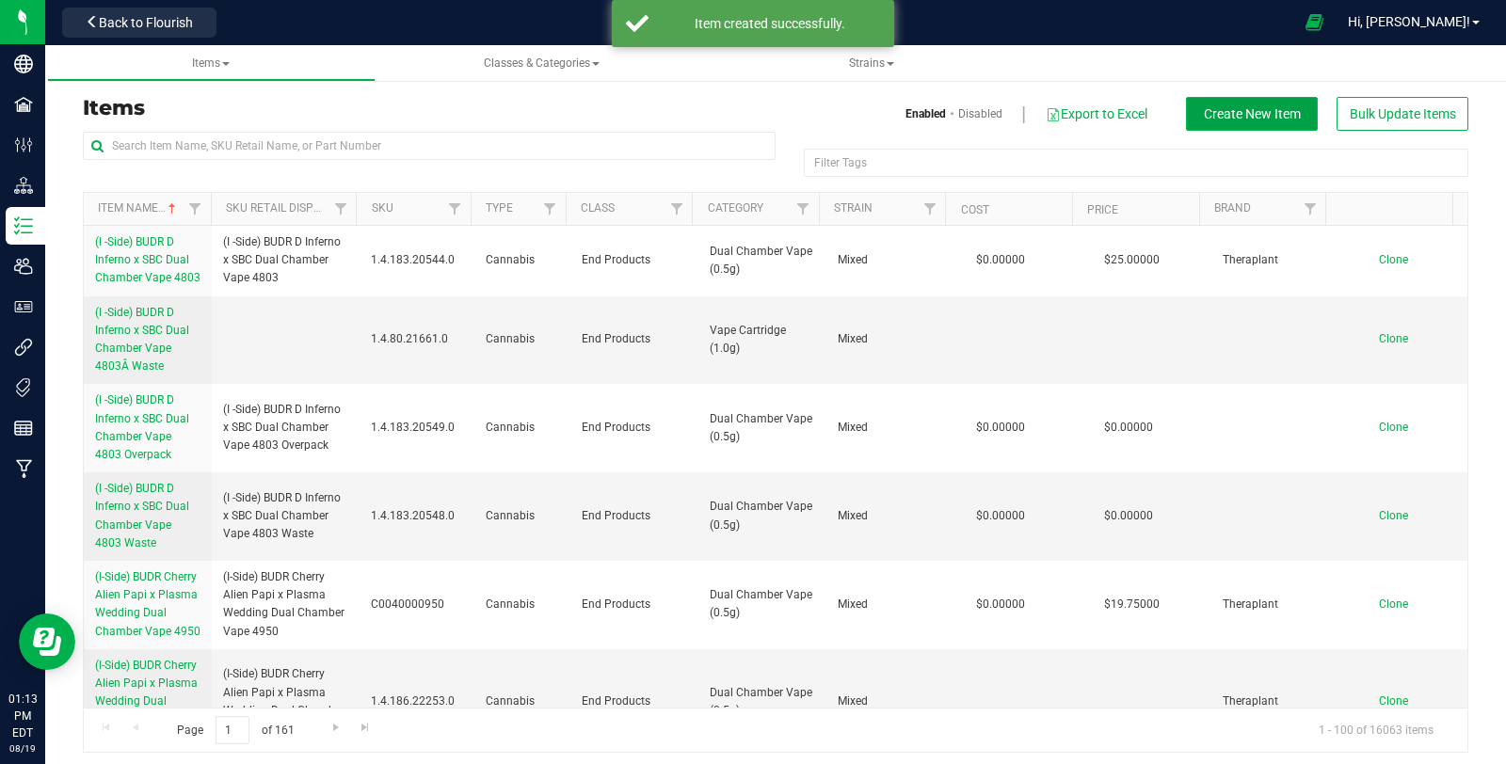
click at [1204, 120] on span "Create New Item" at bounding box center [1252, 113] width 97 height 15
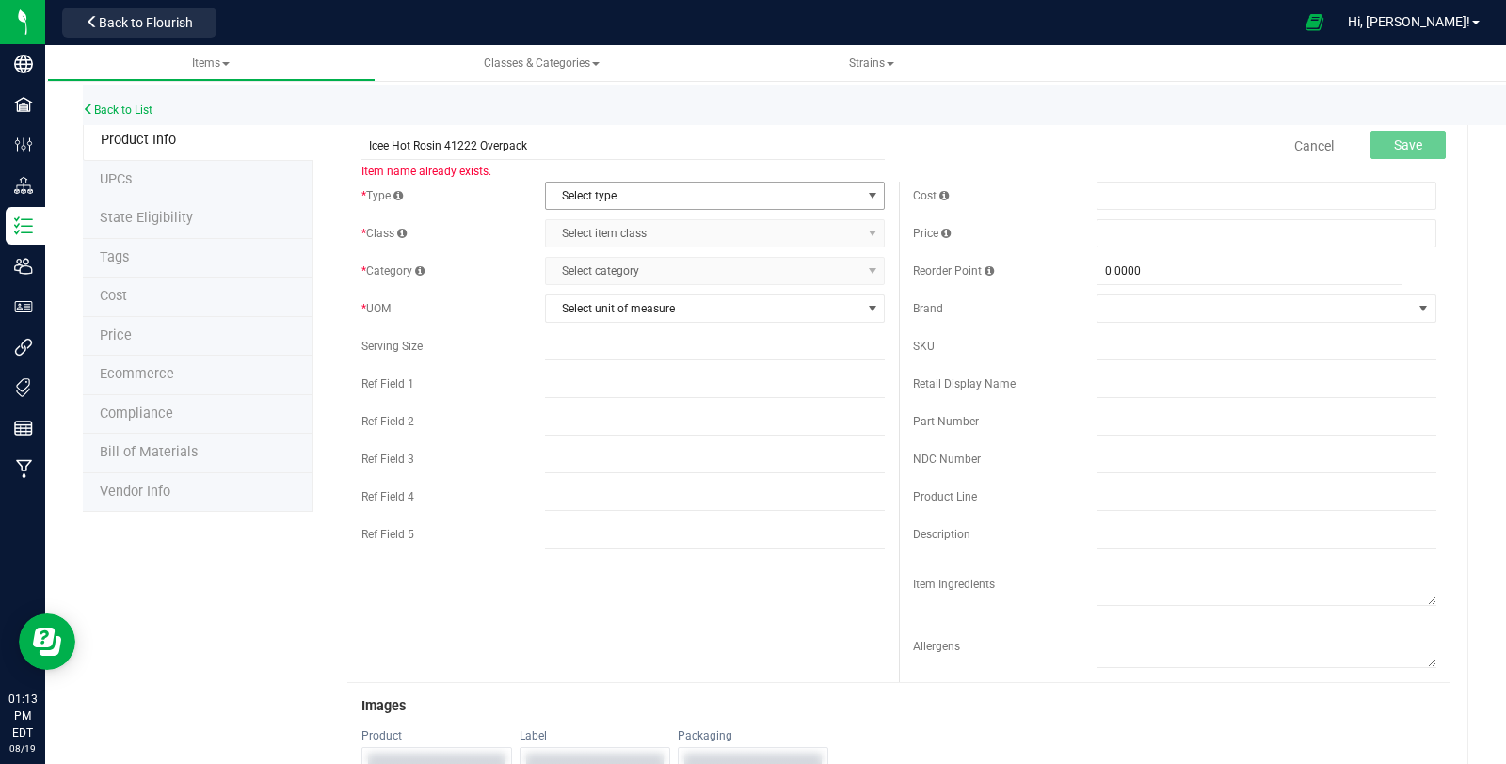
type input "Icee Hot Rosin 41222 Overpack"
click at [604, 188] on span "Select type" at bounding box center [703, 196] width 314 height 26
click at [589, 224] on li "Cannabis" at bounding box center [708, 227] width 334 height 28
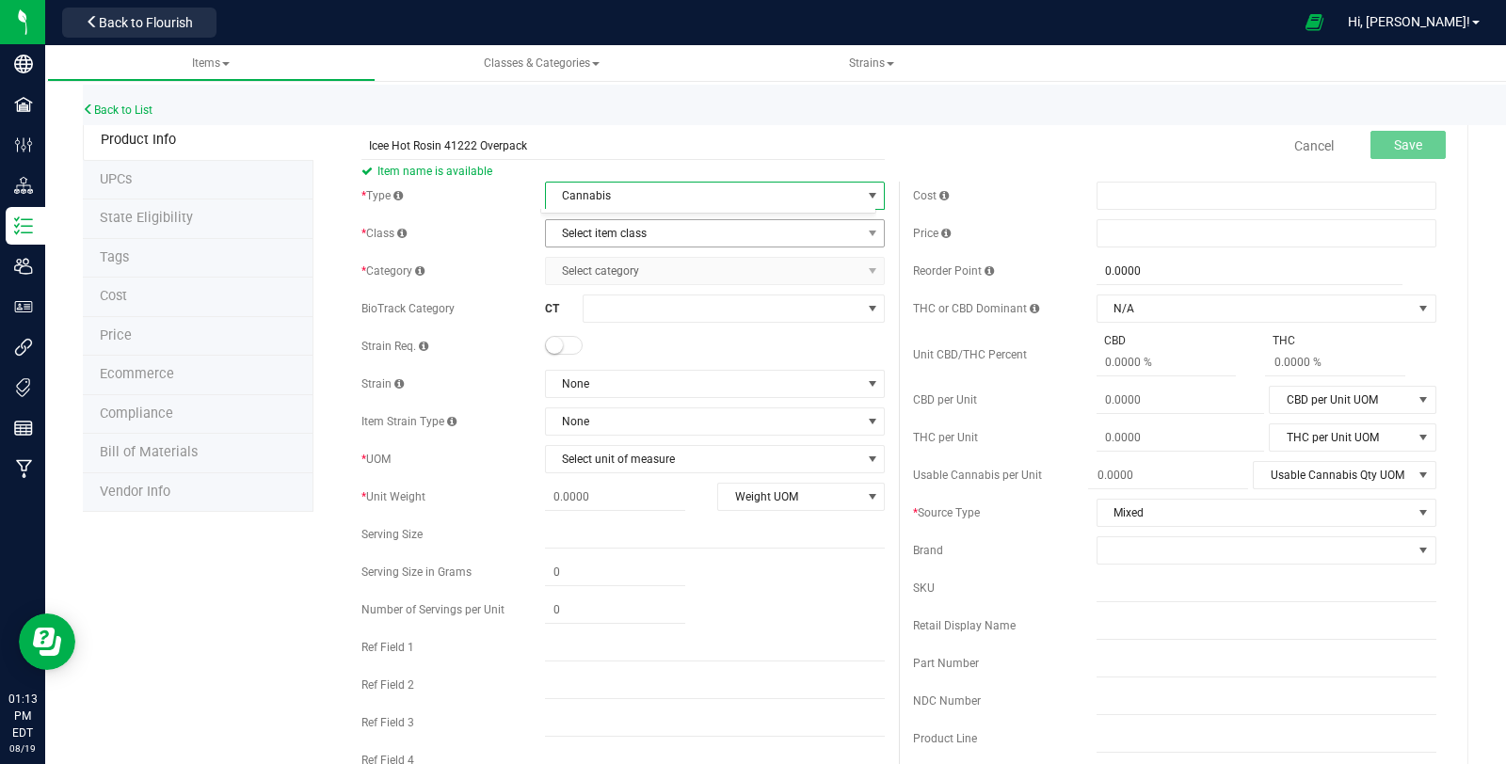
click at [590, 237] on span "Select item class" at bounding box center [703, 233] width 314 height 26
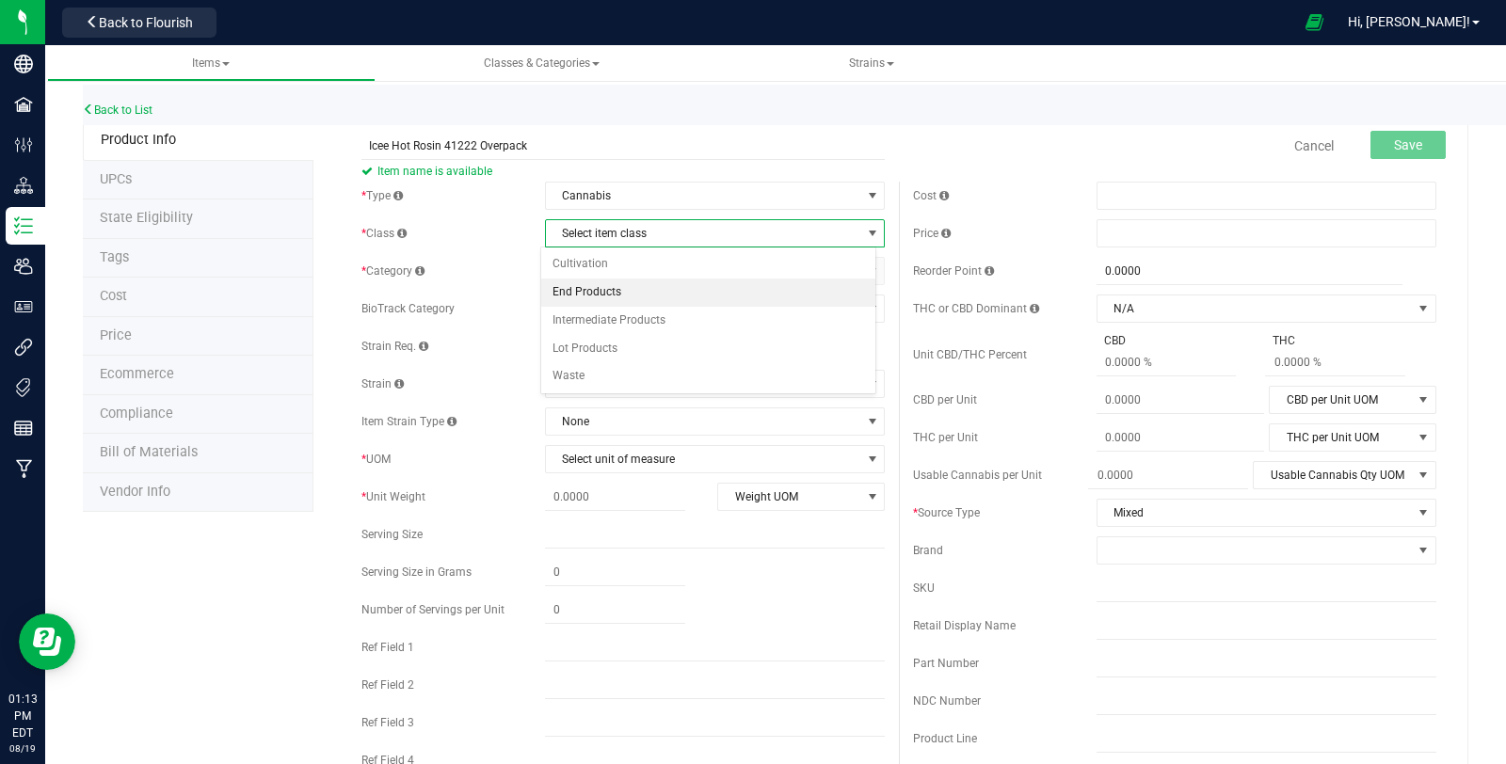
click at [602, 285] on li "End Products" at bounding box center [708, 293] width 334 height 28
click at [600, 278] on span "Select category" at bounding box center [703, 271] width 314 height 26
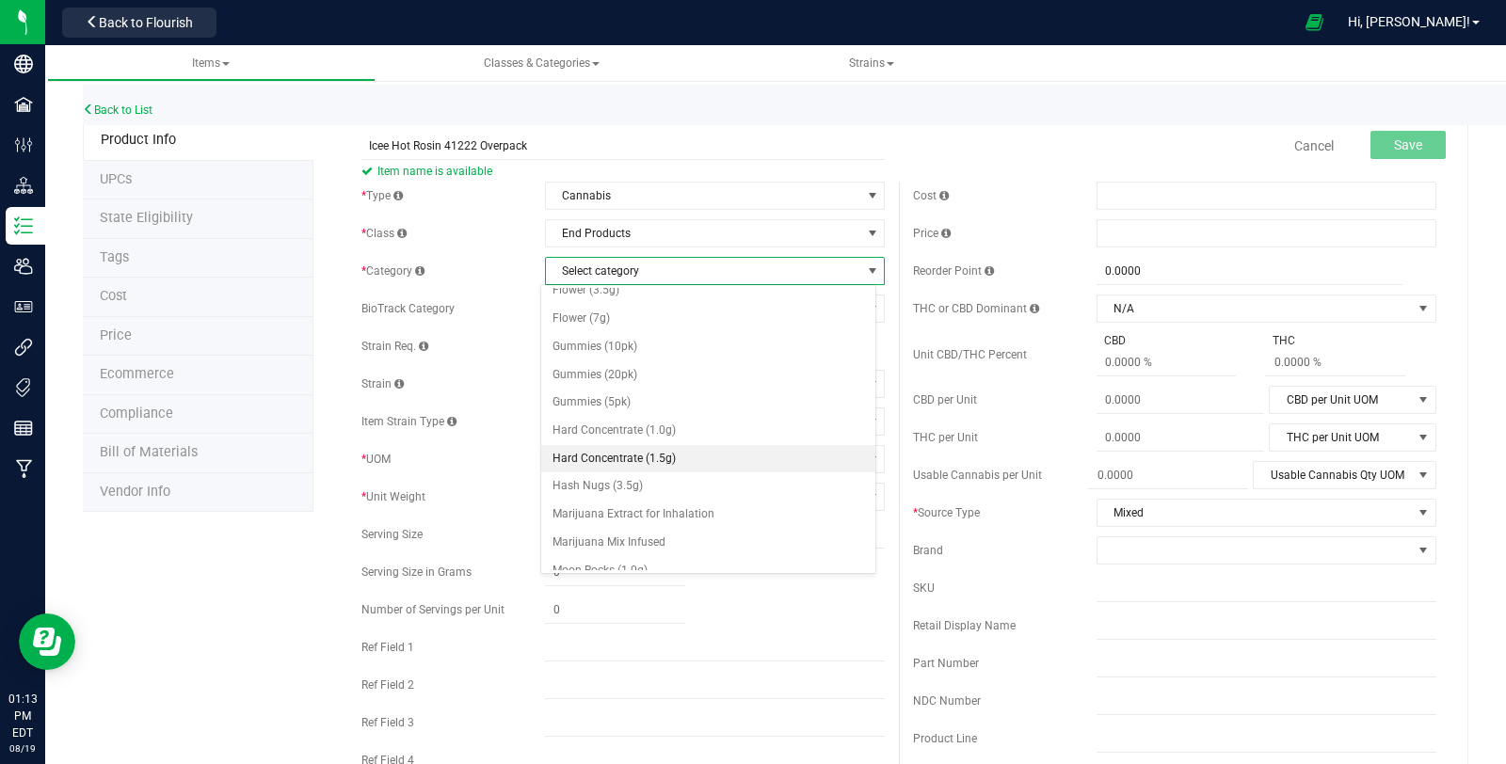
scroll to position [209, 0]
click at [706, 416] on li "Hard Concentrate (1.0g)" at bounding box center [708, 429] width 334 height 28
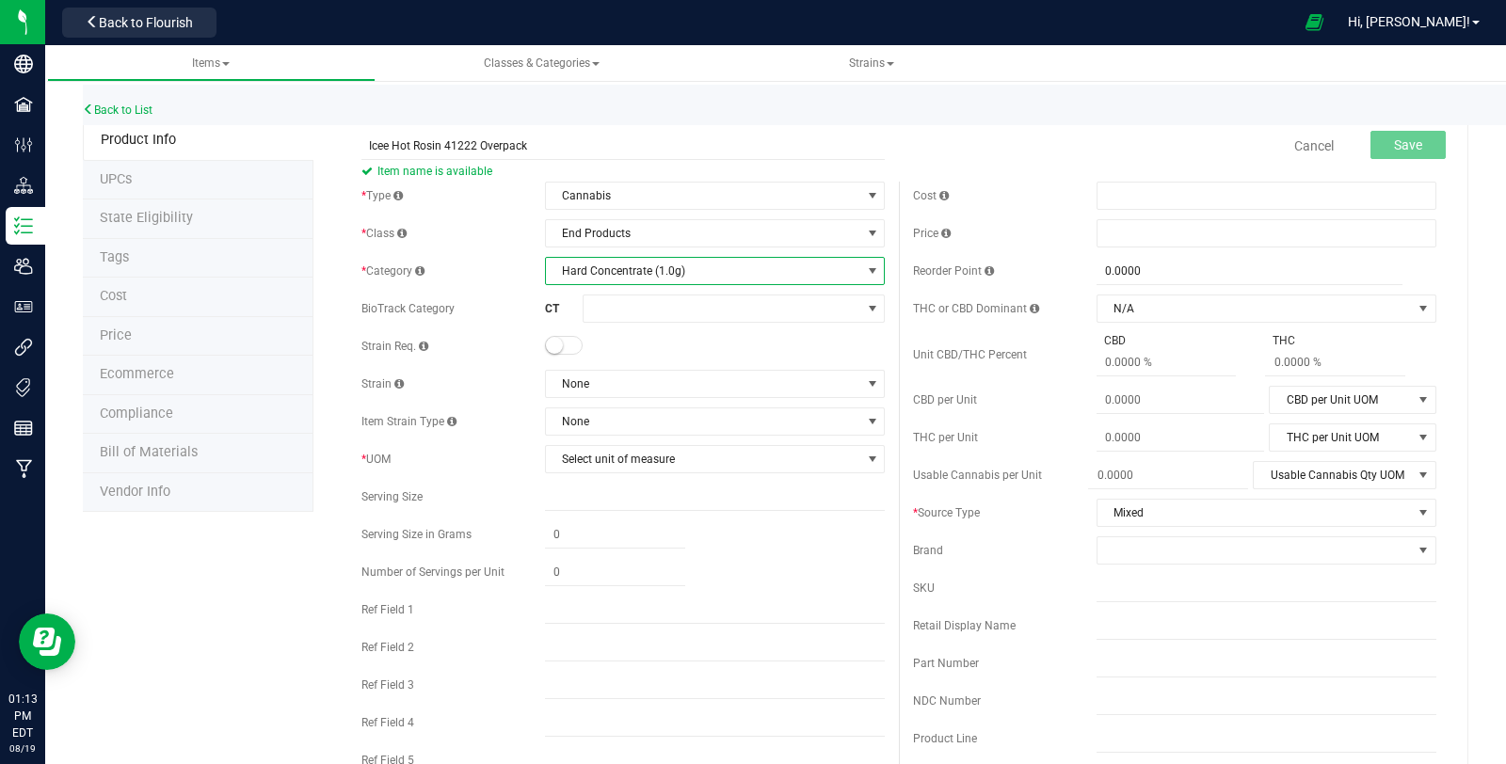
click at [552, 343] on small at bounding box center [554, 345] width 17 height 17
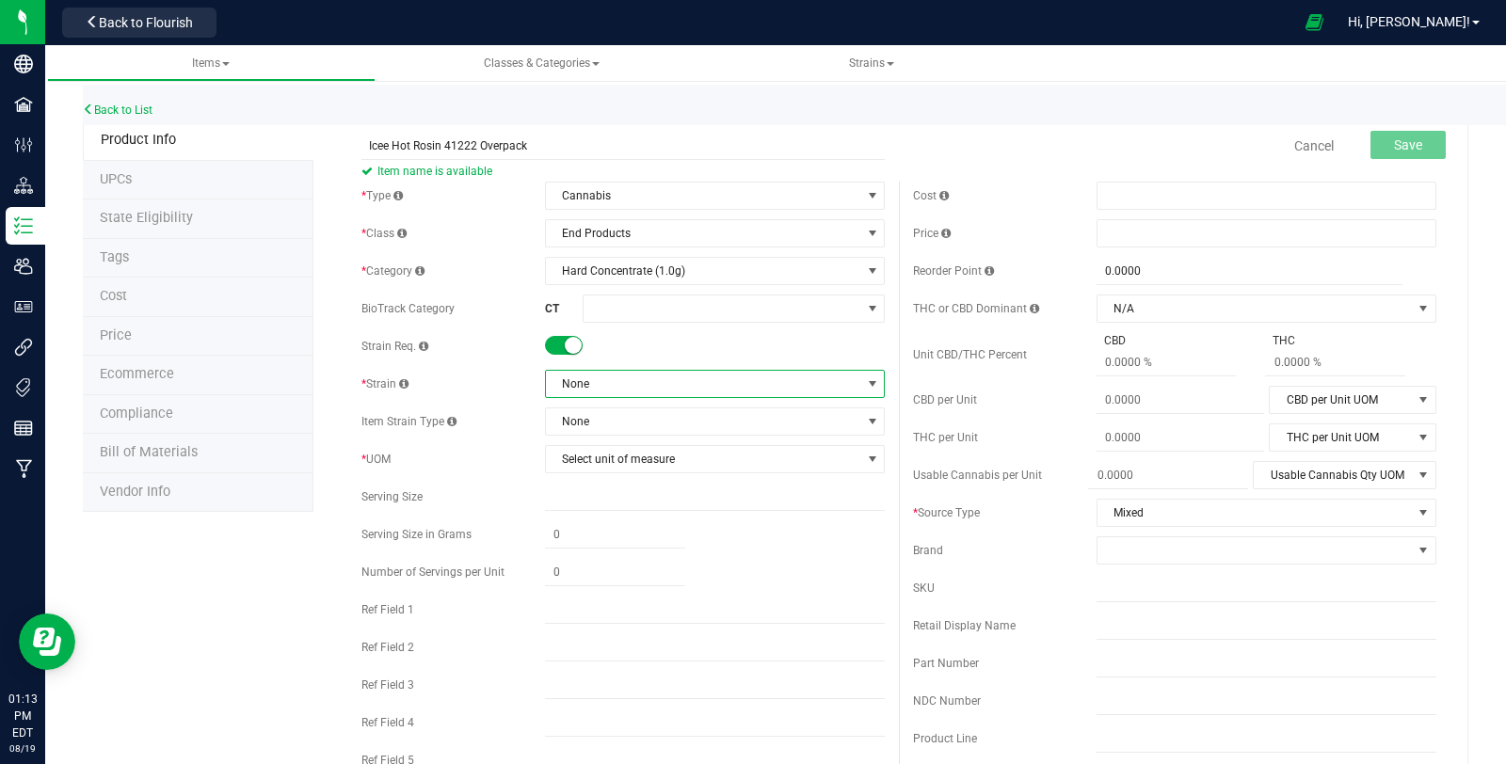
click at [579, 386] on span "None" at bounding box center [703, 384] width 314 height 26
type input "mixed"
click at [562, 461] on li "Mixed" at bounding box center [708, 461] width 334 height 26
click at [575, 446] on span "Select unit of measure" at bounding box center [703, 459] width 314 height 26
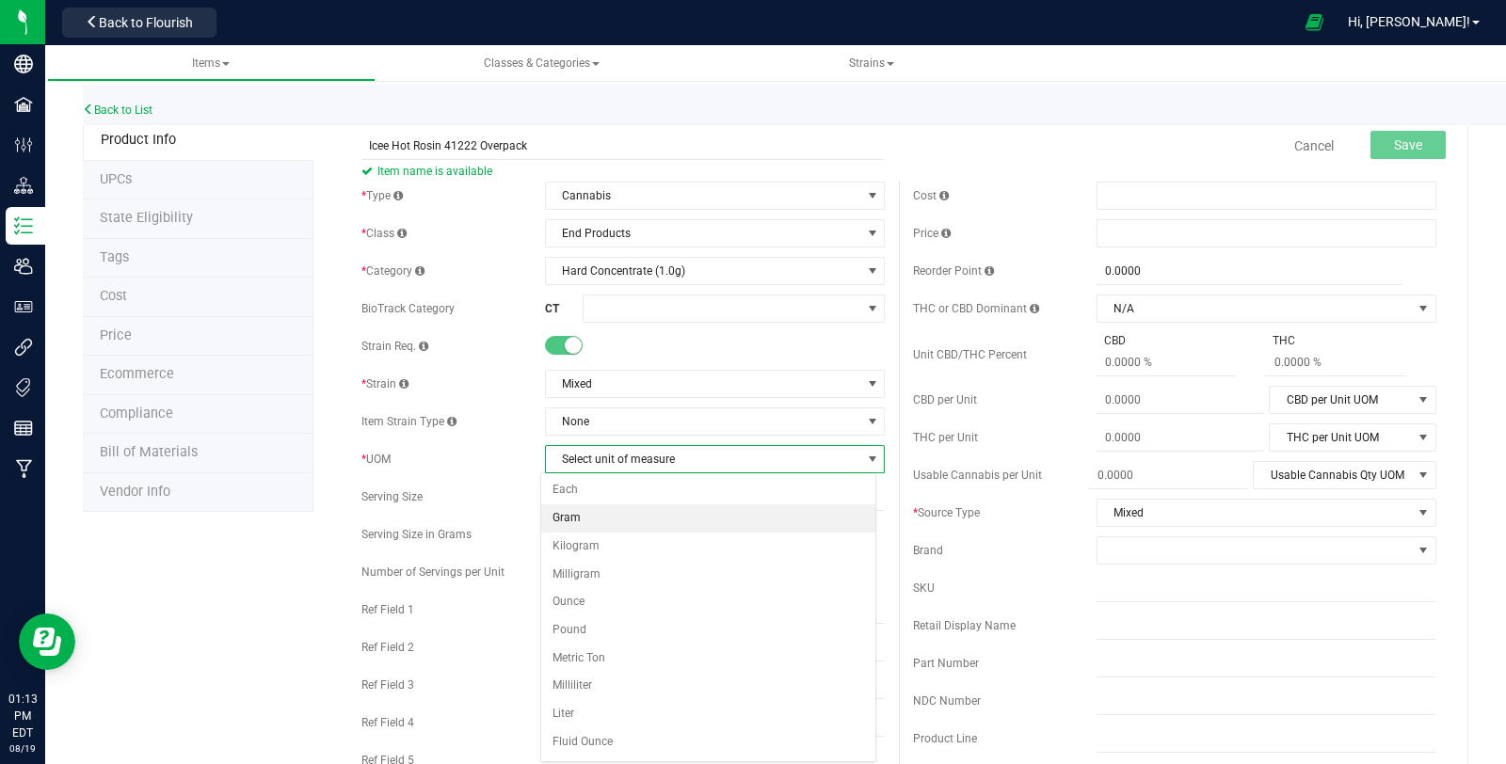
click at [609, 515] on li "Gram" at bounding box center [708, 518] width 334 height 28
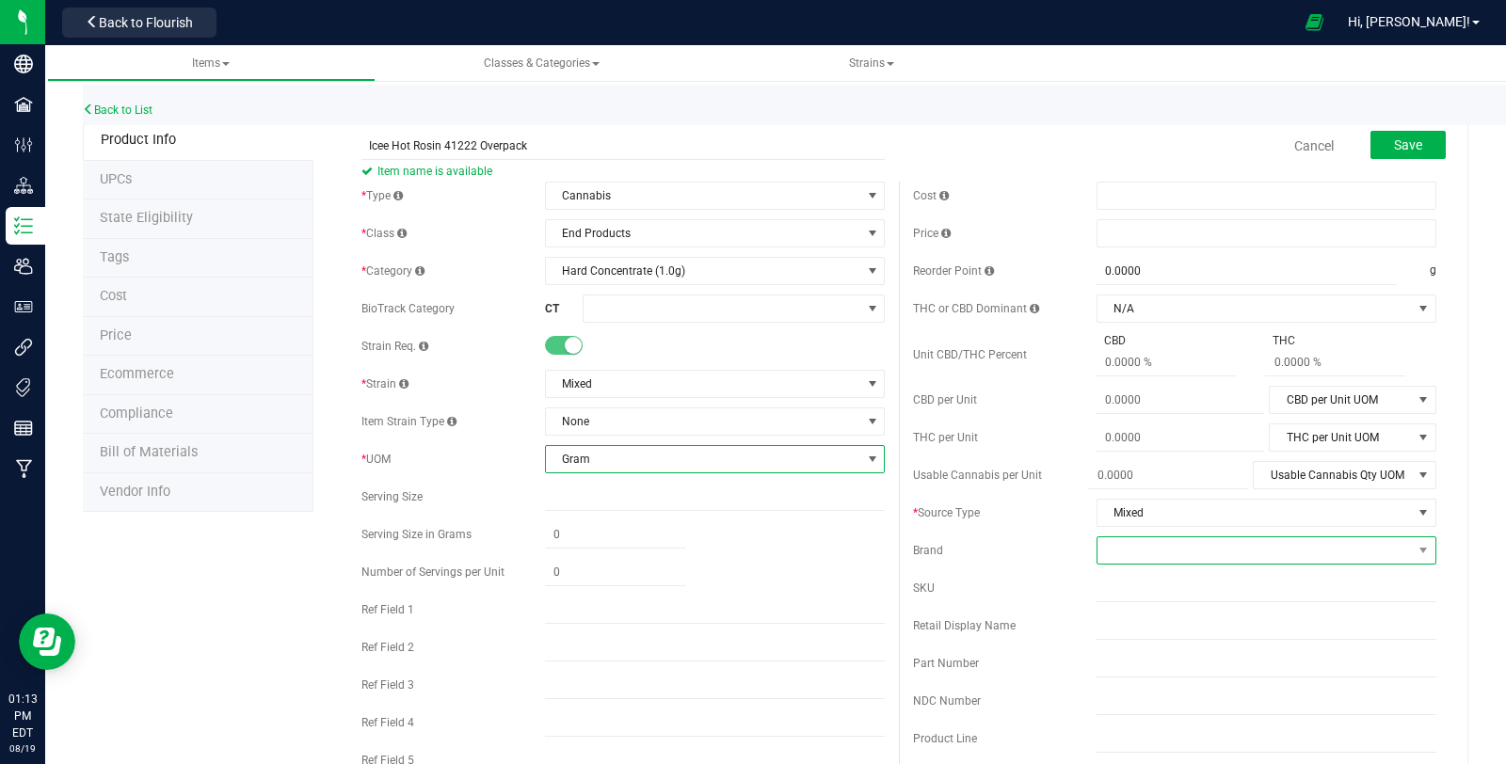
click at [1151, 556] on span at bounding box center [1254, 550] width 314 height 26
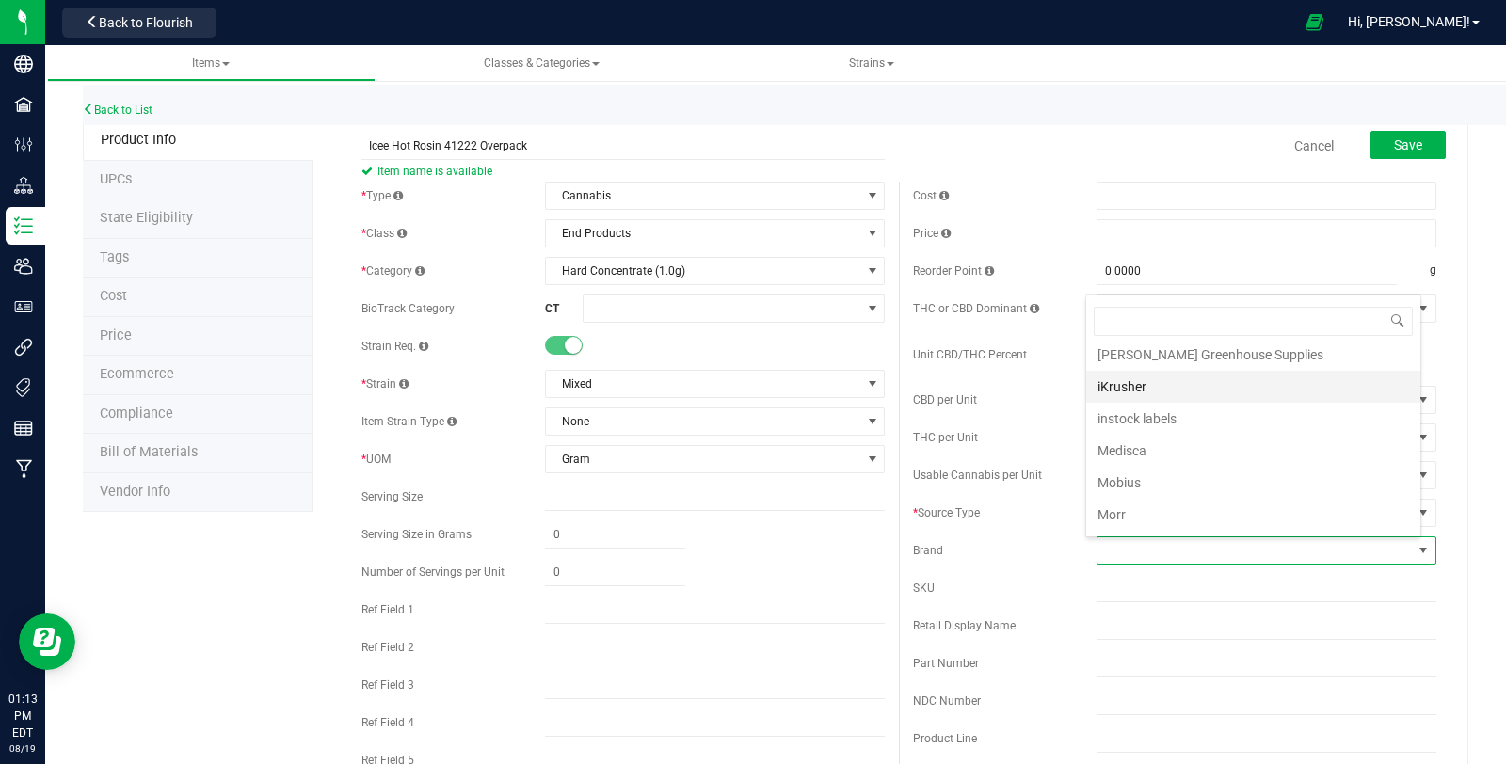
scroll to position [627, 0]
click at [1224, 519] on li "Theraplant" at bounding box center [1253, 535] width 334 height 32
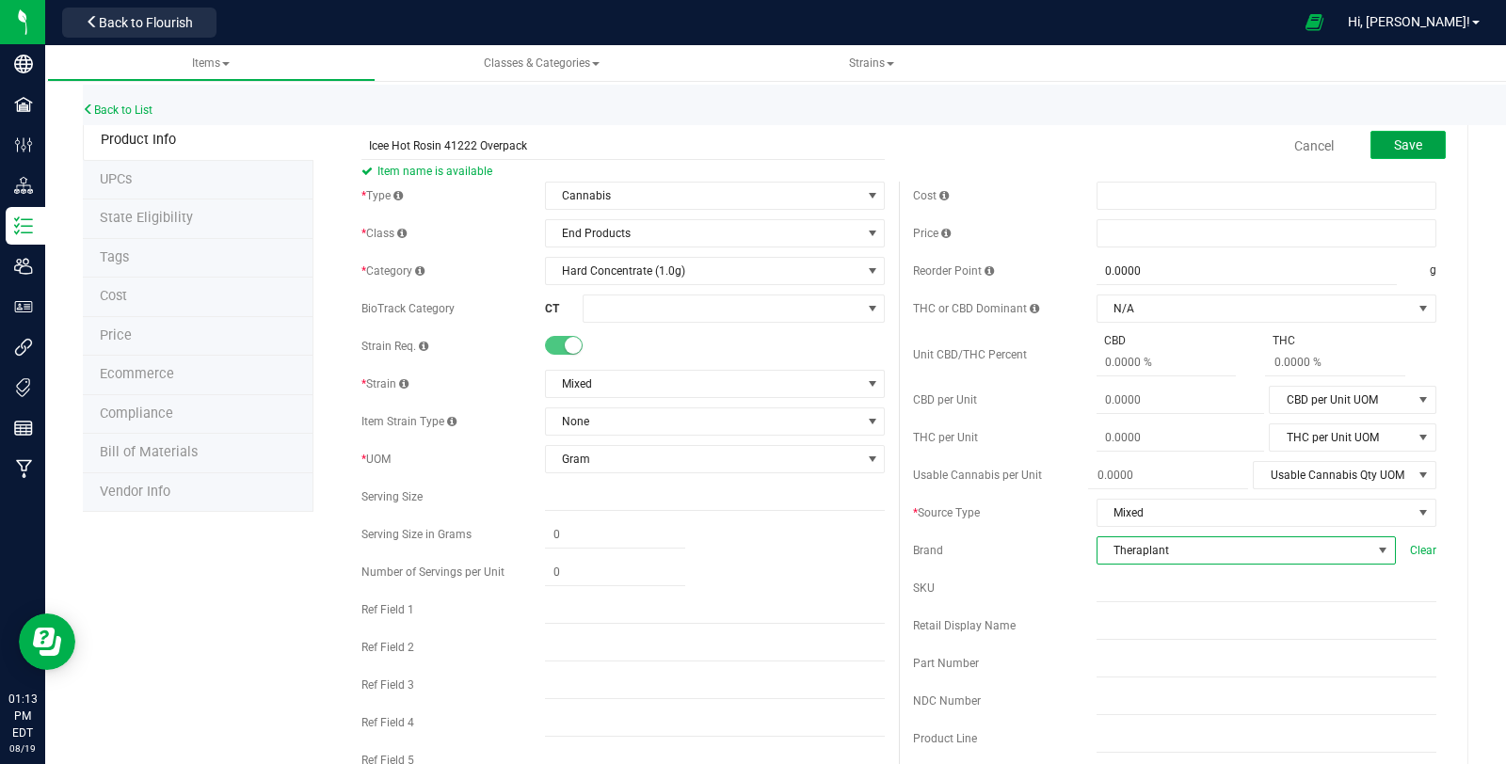
click at [1407, 142] on span "Save" at bounding box center [1408, 144] width 28 height 15
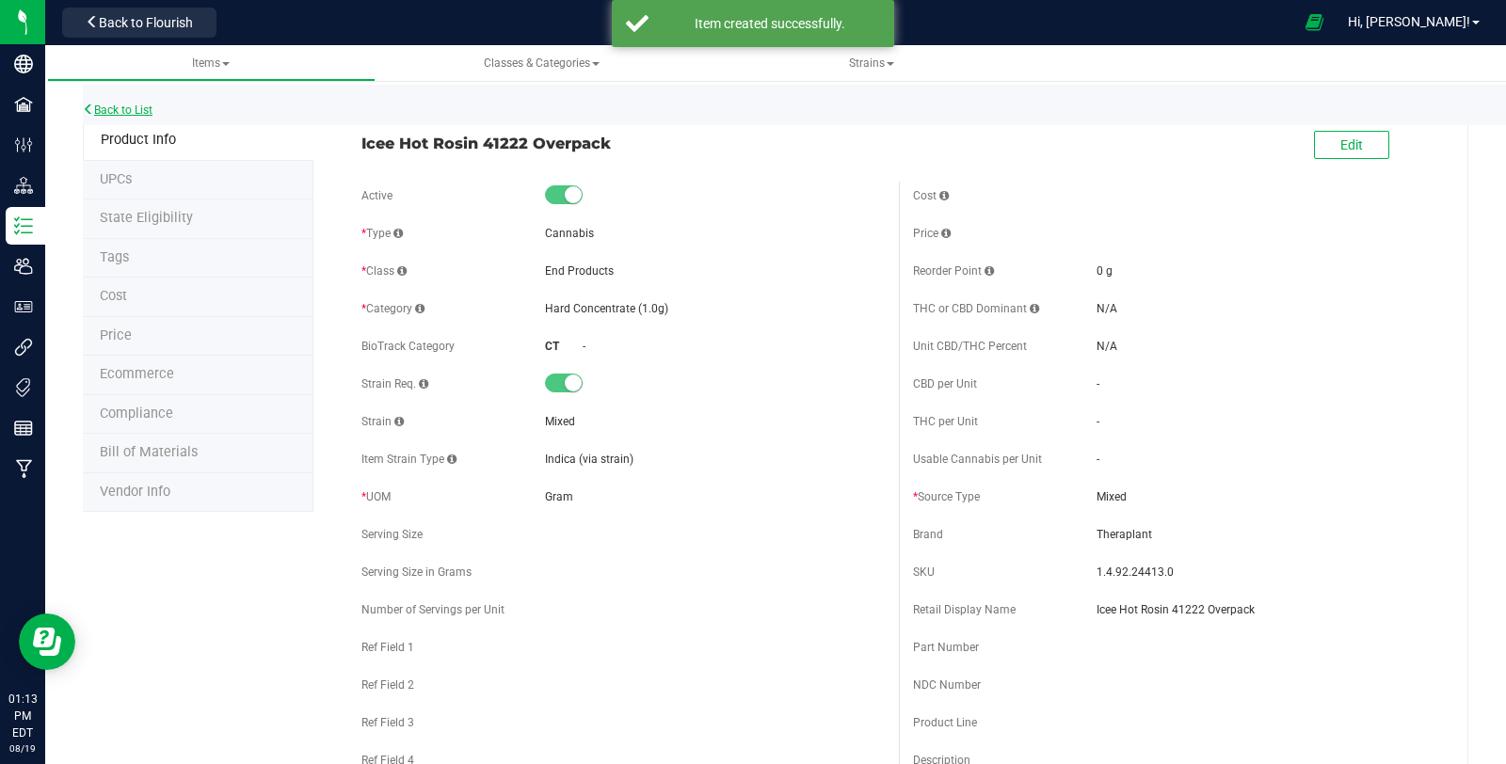
click at [107, 110] on link "Back to List" at bounding box center [118, 110] width 70 height 13
